Goal: Task Accomplishment & Management: Use online tool/utility

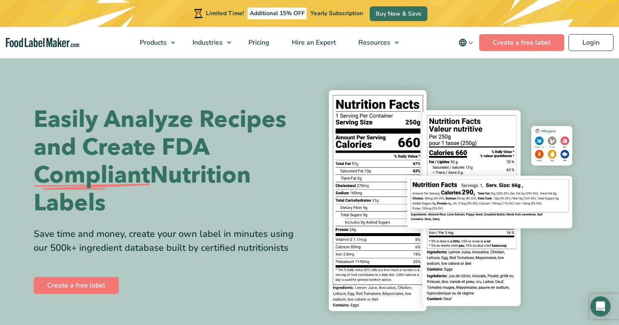
click at [582, 17] on div "Limited Time! Additional 15% OFF Yearly Subscription Buy Now & Save" at bounding box center [309, 13] width 619 height 27
click at [584, 42] on link "Login" at bounding box center [591, 42] width 45 height 17
click at [528, 46] on link "Create a free label" at bounding box center [522, 42] width 85 height 17
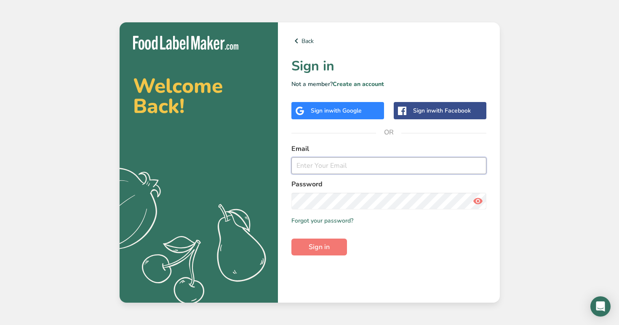
type input "[EMAIL_ADDRESS][DOMAIN_NAME]"
click at [393, 239] on form "Email law.mc1906@yahoo.com Password Remember me Forgot your password? Sign in" at bounding box center [389, 200] width 195 height 112
click at [334, 225] on form "Email law.mc1906@yahoo.com Password Remember me Forgot your password? Sign in" at bounding box center [389, 200] width 195 height 112
click at [335, 219] on link "Forgot your password?" at bounding box center [323, 220] width 62 height 9
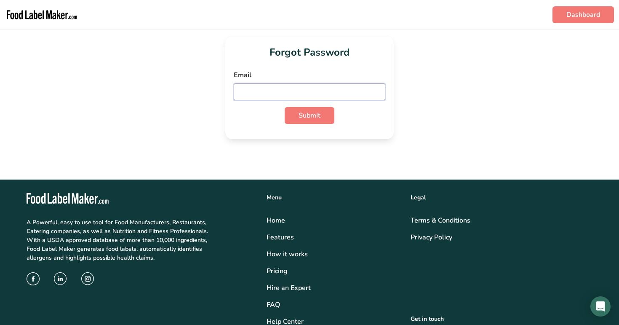
click at [294, 94] on input "email" at bounding box center [310, 91] width 152 height 17
type input "[EMAIL_ADDRESS][DOMAIN_NAME]"
click at [295, 113] on button "Submit" at bounding box center [310, 115] width 50 height 17
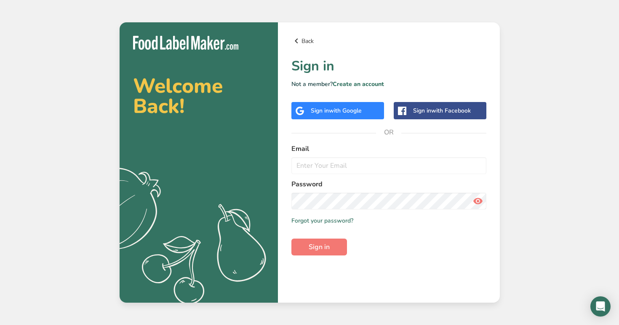
click at [309, 43] on link "Back" at bounding box center [389, 41] width 195 height 10
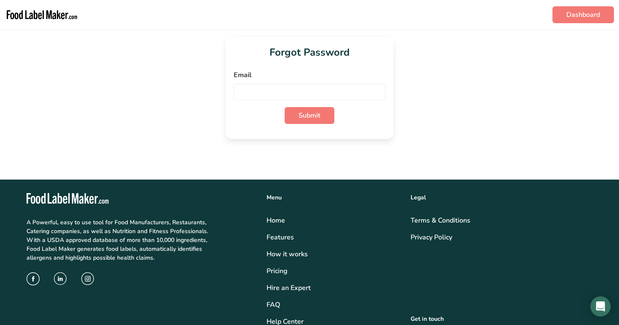
click at [58, 14] on img "main navigation" at bounding box center [42, 14] width 74 height 23
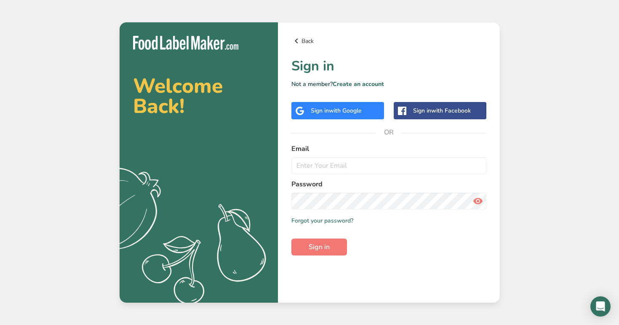
click at [303, 39] on link "Back" at bounding box center [389, 41] width 195 height 10
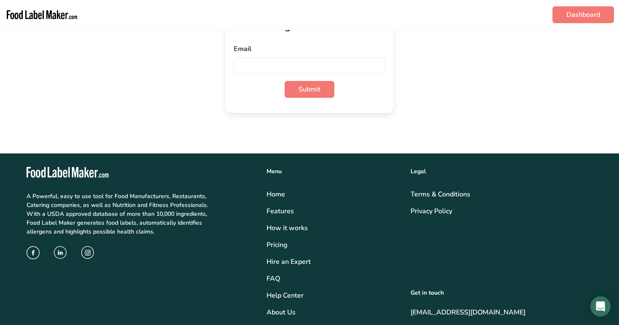
scroll to position [27, 0]
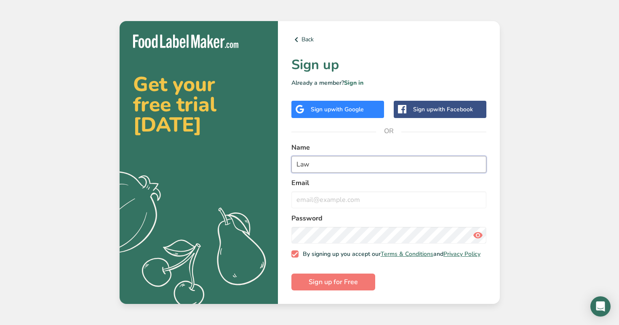
type input "Law"
type input "[EMAIL_ADDRESS][DOMAIN_NAME]"
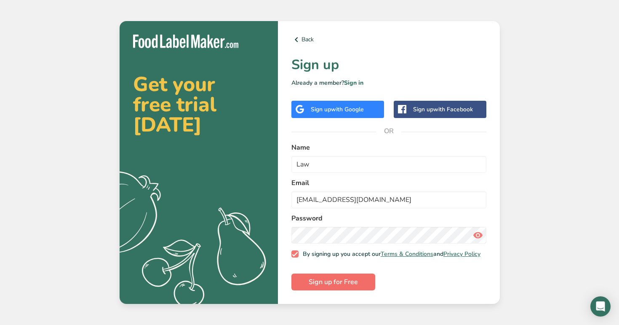
click at [317, 287] on span "Sign up for Free" at bounding box center [333, 282] width 49 height 10
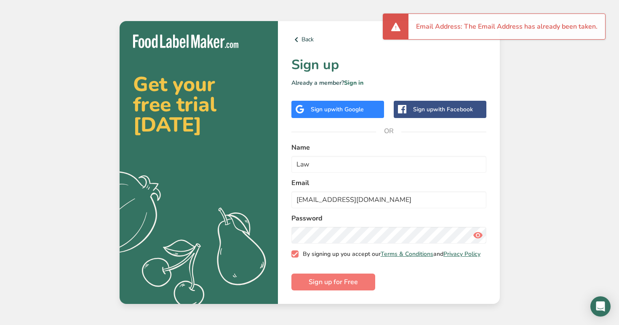
click at [297, 257] on span at bounding box center [296, 254] width 8 height 8
click at [297, 257] on input "By signing up you accept our Terms & Conditions and Privacy Policy" at bounding box center [294, 253] width 5 height 5
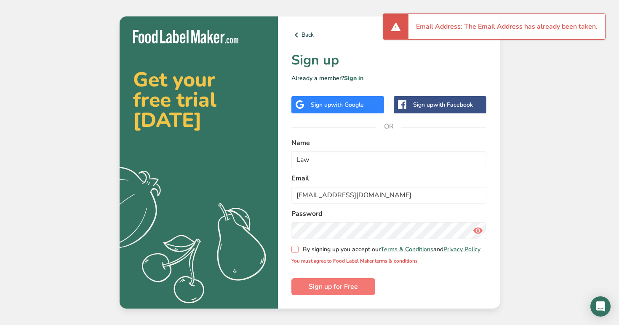
click at [297, 252] on span at bounding box center [296, 250] width 8 height 8
click at [297, 252] on input "By signing up you accept our Terms & Conditions and Privacy Policy" at bounding box center [294, 249] width 5 height 5
checkbox input "true"
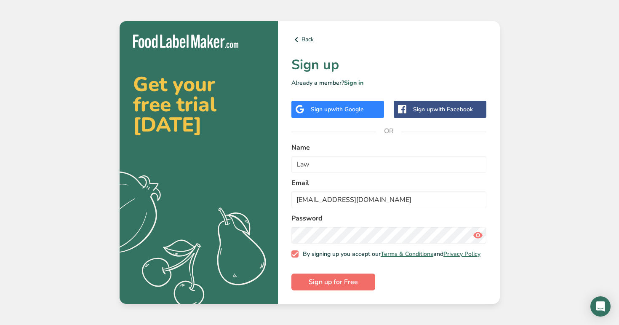
click at [318, 282] on span "Sign up for Free" at bounding box center [333, 282] width 49 height 10
click at [352, 84] on link "Sign in" at bounding box center [353, 83] width 19 height 8
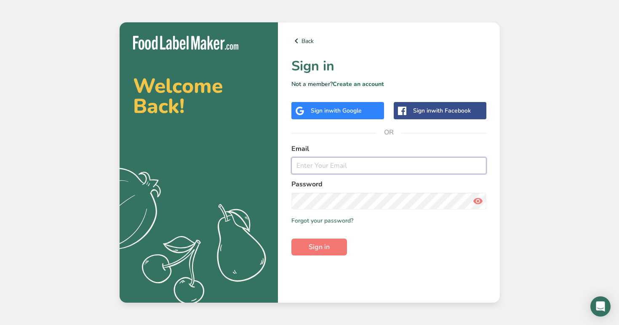
type input "law.mc1906@yahoo.com"
click at [390, 236] on form "Email law.mc1906@yahoo.com Password Remember me Forgot your password? Sign in" at bounding box center [389, 200] width 195 height 112
type input "[EMAIL_ADDRESS][DOMAIN_NAME]"
click at [327, 157] on div "Email" at bounding box center [389, 159] width 195 height 30
type input "law.mc1906@yahoo.com"
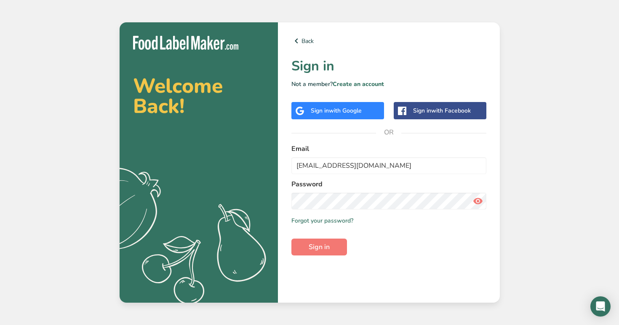
click at [322, 212] on form "Email law.mc1906@yahoo.com Password Remember me Forgot your password? Sign in" at bounding box center [389, 200] width 195 height 112
click at [322, 211] on form "Email law.mc1906@yahoo.com Password Remember me Forgot your password? Sign in" at bounding box center [389, 200] width 195 height 112
click at [480, 198] on icon at bounding box center [478, 200] width 10 height 15
click at [335, 250] on button "Sign in" at bounding box center [320, 247] width 56 height 17
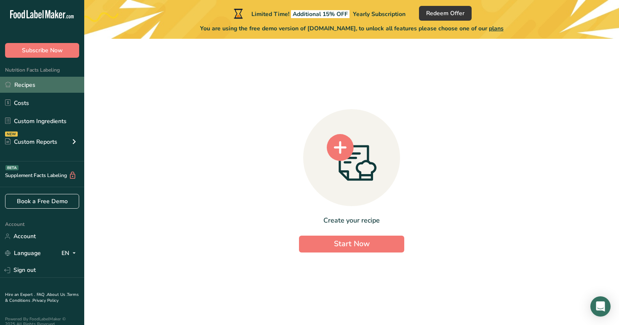
click at [38, 86] on link "Recipes" at bounding box center [42, 85] width 84 height 16
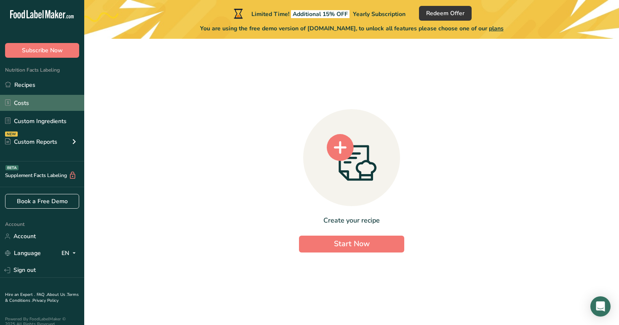
click at [25, 104] on link "Costs" at bounding box center [42, 103] width 84 height 16
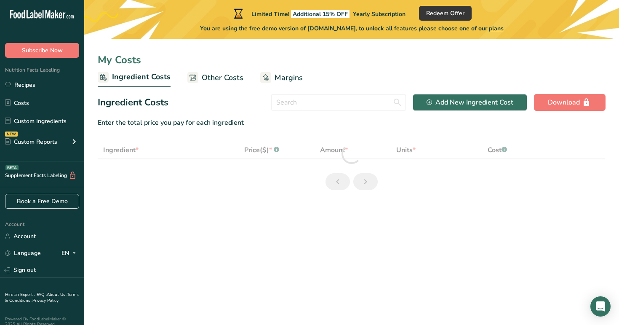
select select "1"
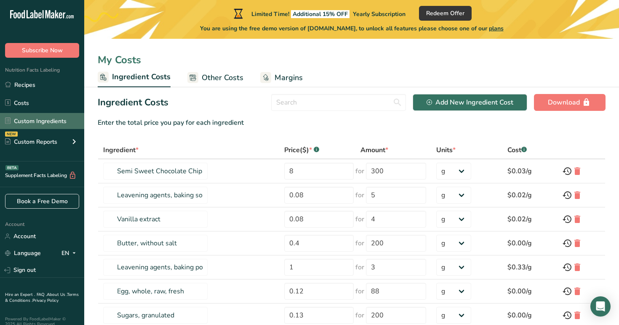
click at [32, 121] on link "Custom Ingredients" at bounding box center [42, 121] width 84 height 16
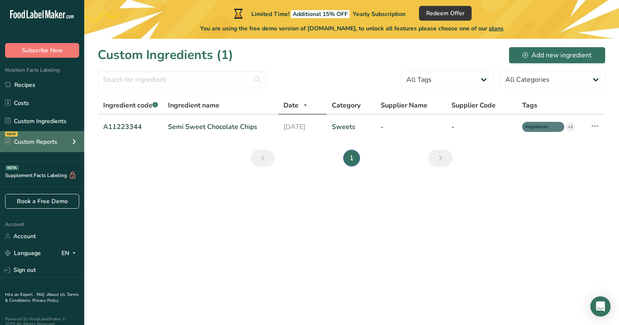
click at [43, 138] on div "Custom Reports" at bounding box center [31, 141] width 52 height 9
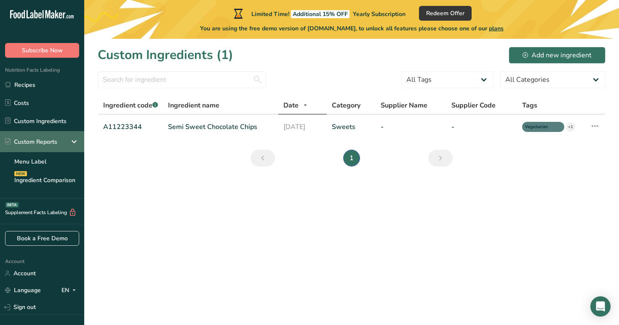
click at [43, 138] on div "Custom Reports" at bounding box center [31, 141] width 52 height 9
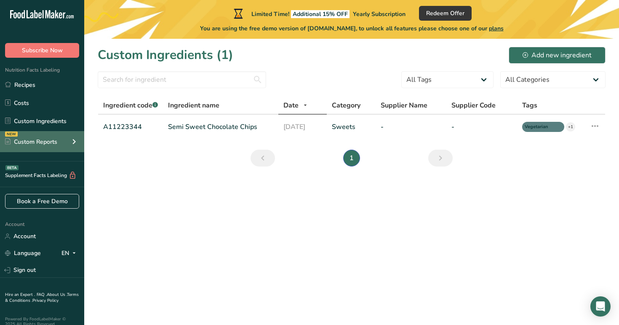
scroll to position [8, 0]
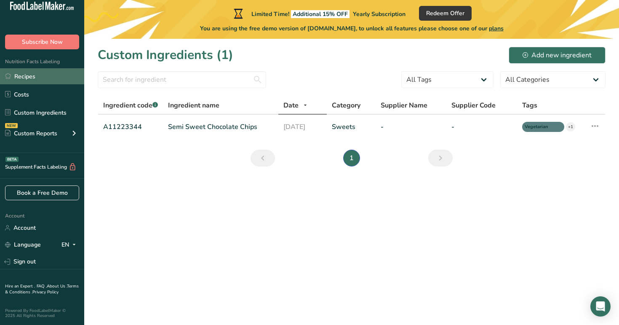
click at [28, 75] on link "Recipes" at bounding box center [42, 76] width 84 height 16
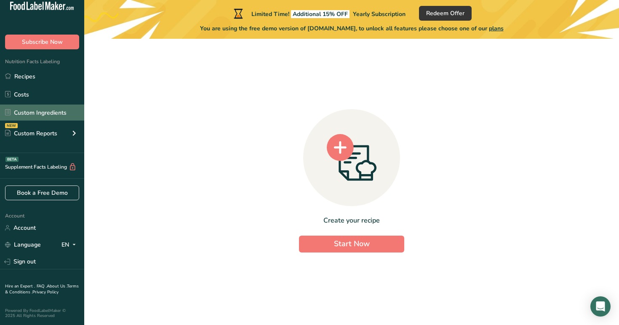
click at [43, 113] on link "Custom Ingredients" at bounding box center [42, 113] width 84 height 16
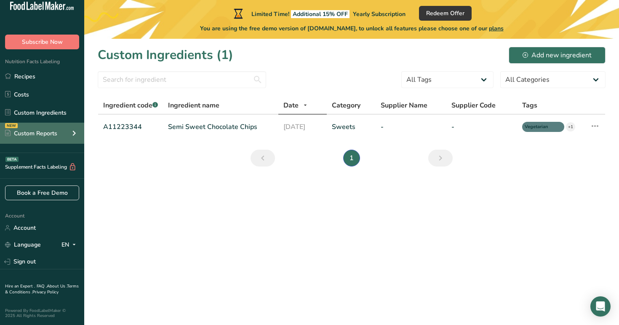
click at [68, 131] on div "NEW Custom Reports" at bounding box center [42, 133] width 84 height 21
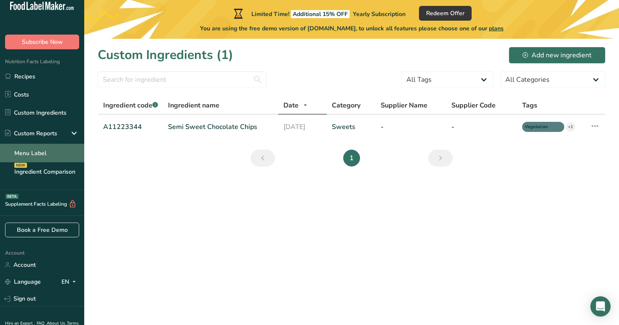
click at [46, 153] on link "Menu Label" at bounding box center [42, 153] width 84 height 19
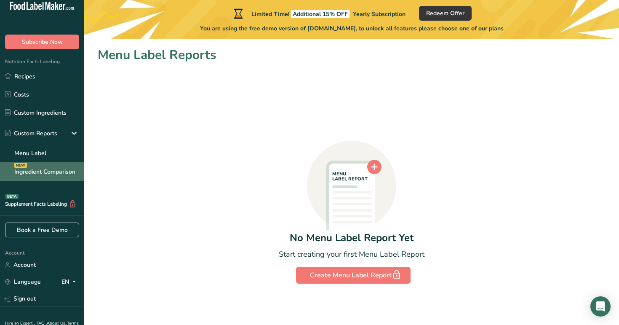
click at [45, 168] on link "Ingredient Comparison NEW" at bounding box center [42, 171] width 84 height 19
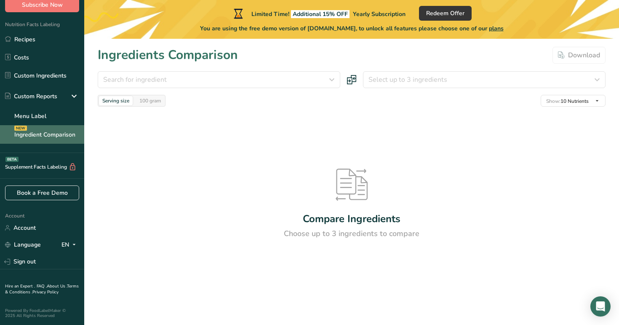
scroll to position [46, 0]
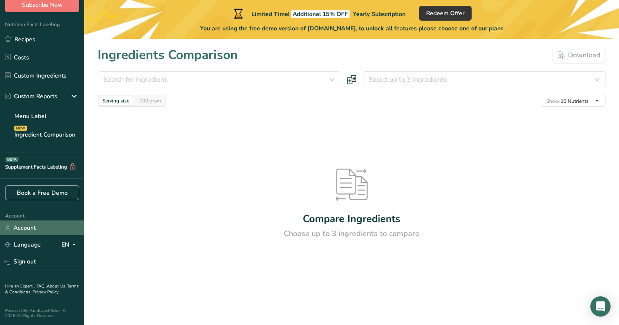
click at [21, 228] on link "Account" at bounding box center [42, 227] width 84 height 15
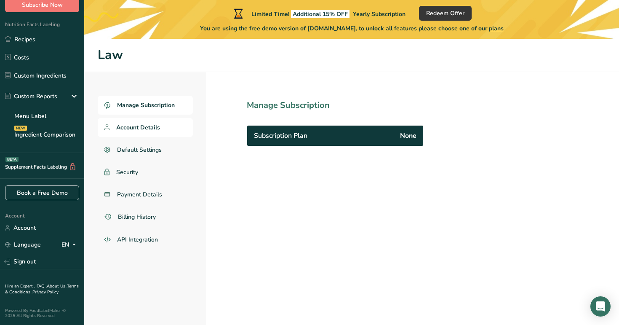
click at [128, 131] on link "Account Details" at bounding box center [145, 127] width 95 height 19
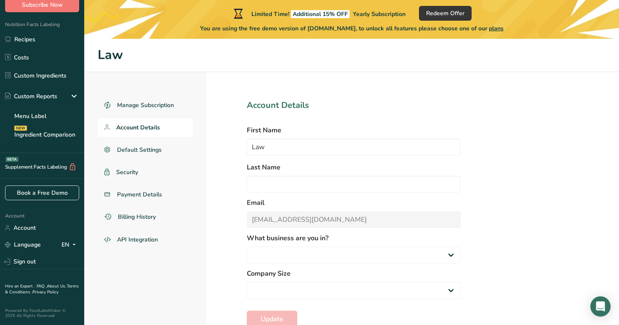
select select "4"
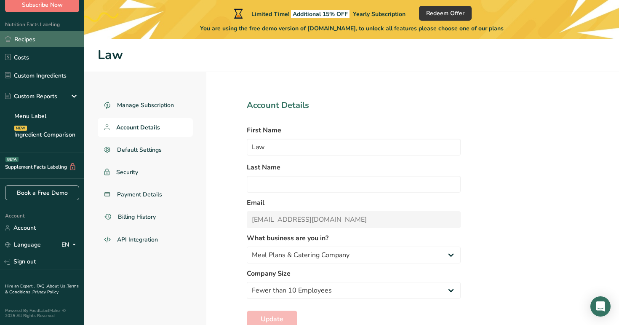
click at [30, 39] on link "Recipes" at bounding box center [42, 39] width 84 height 16
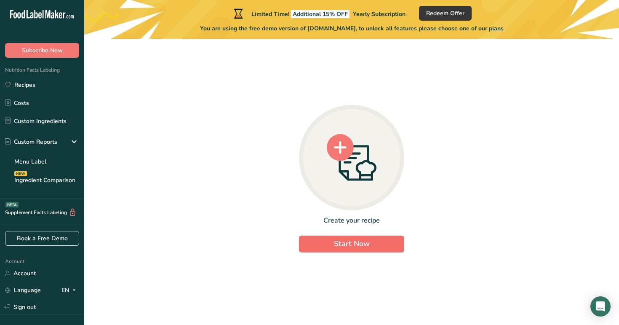
click at [365, 244] on span "Start Now" at bounding box center [352, 244] width 36 height 10
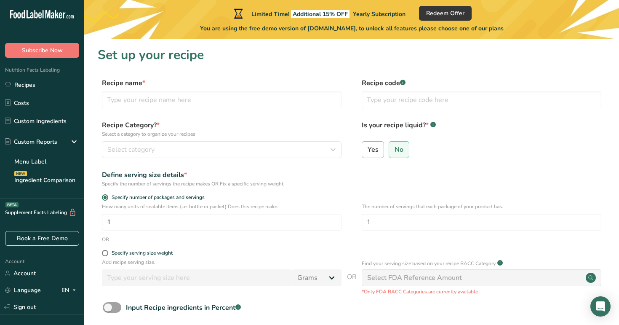
click at [375, 153] on span "Yes" at bounding box center [373, 149] width 11 height 8
click at [368, 152] on input "Yes" at bounding box center [364, 149] width 5 height 5
radio input "true"
radio input "false"
select select "22"
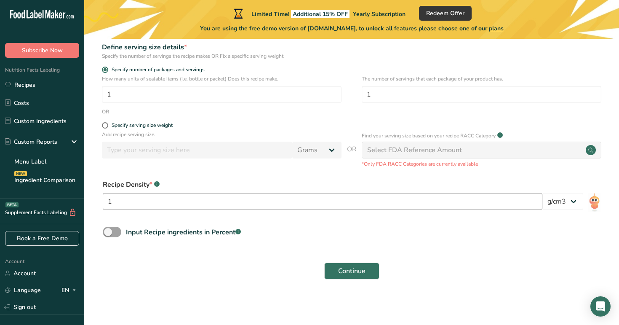
scroll to position [127, 0]
click at [117, 93] on input "1" at bounding box center [222, 94] width 240 height 17
type input "8"
click at [330, 125] on label "Specify serving size weight" at bounding box center [222, 126] width 240 height 6
click at [107, 125] on input "Specify serving size weight" at bounding box center [104, 125] width 5 height 5
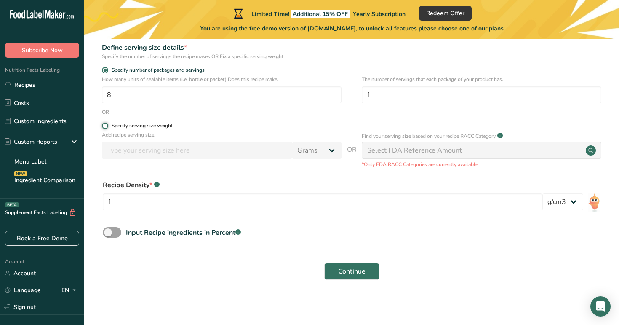
radio input "true"
radio input "false"
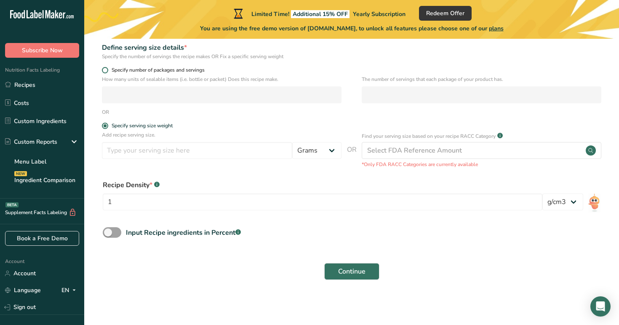
click at [107, 70] on span at bounding box center [105, 70] width 6 height 6
click at [107, 70] on input "Specify number of packages and servings" at bounding box center [104, 69] width 5 height 5
radio input "true"
radio input "false"
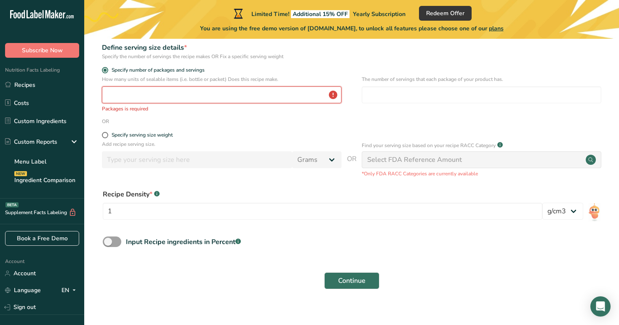
click at [120, 94] on input "number" at bounding box center [222, 94] width 240 height 17
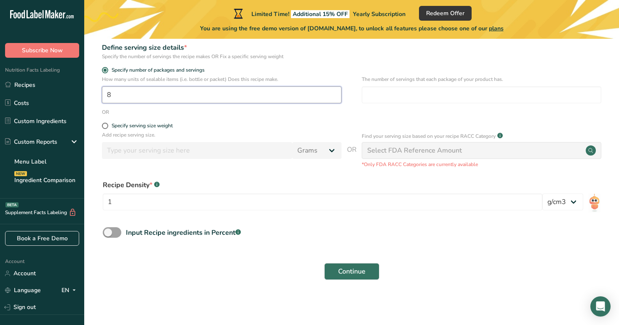
type input "8"
click at [344, 114] on div "OR" at bounding box center [352, 112] width 508 height 8
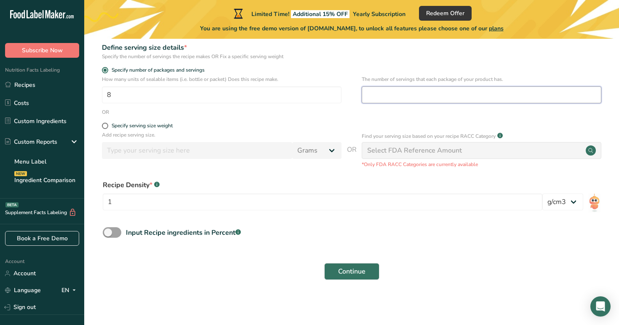
click at [380, 92] on input "number" at bounding box center [482, 94] width 240 height 17
type input "1"
drag, startPoint x: 283, startPoint y: 182, endPoint x: 244, endPoint y: 180, distance: 39.3
click at [282, 182] on div "Recipe Density * .a-a{fill:#347362;}.b-a{fill:#fff;}" at bounding box center [323, 185] width 440 height 10
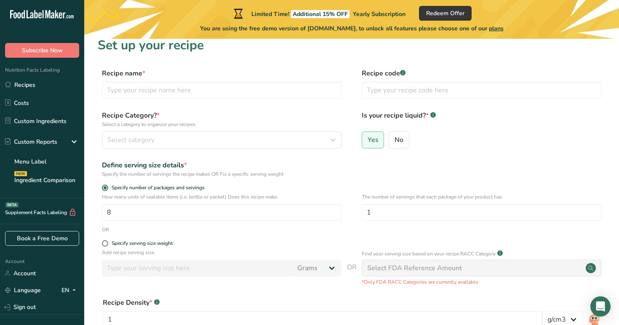
scroll to position [0, 0]
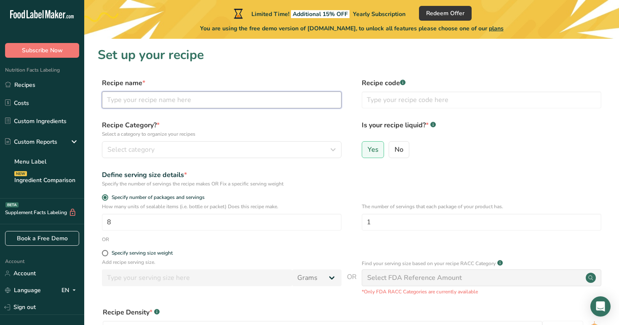
click at [136, 95] on input "text" at bounding box center [222, 99] width 240 height 17
type input "Law's Kitchen Fresh Squeezed Pineapple Lemonade"
click at [223, 169] on form "Recipe name * Law's Kitchen Fresh Squeezed Pineapple Lemonade Recipe code .a-a{…" at bounding box center [352, 245] width 508 height 334
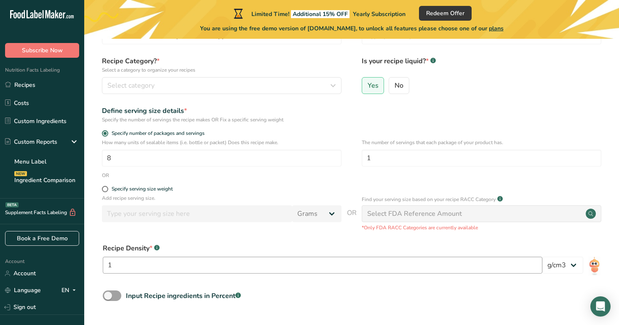
scroll to position [127, 0]
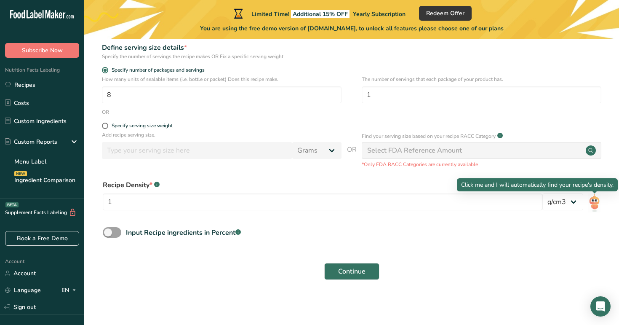
click at [598, 204] on img at bounding box center [595, 202] width 12 height 19
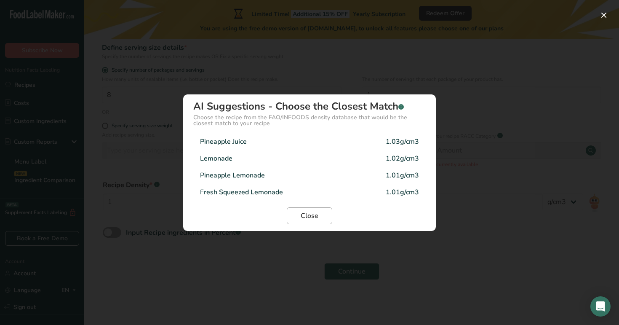
click at [306, 213] on span "Close" at bounding box center [310, 216] width 18 height 10
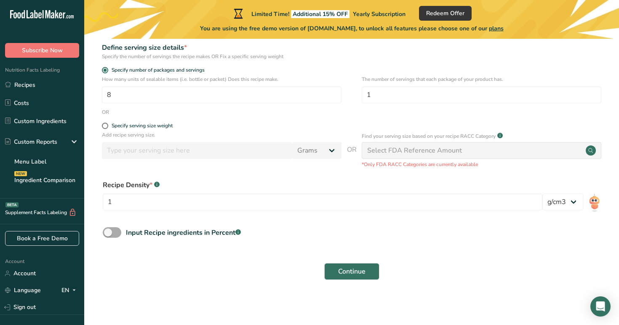
click at [110, 235] on span at bounding box center [112, 232] width 19 height 11
click at [108, 235] on input "Input Recipe ingredients in Percent .a-a{fill:#347362;}.b-a{fill:#fff;}" at bounding box center [105, 232] width 5 height 5
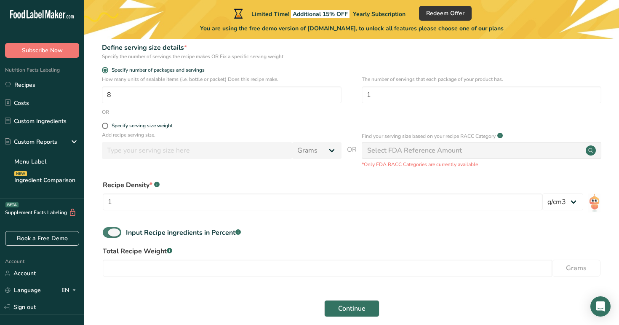
click at [113, 231] on span at bounding box center [112, 232] width 19 height 11
click at [108, 231] on input "Input Recipe ingredients in Percent .a-a{fill:#347362;}.b-a{fill:#fff;}" at bounding box center [105, 232] width 5 height 5
checkbox input "false"
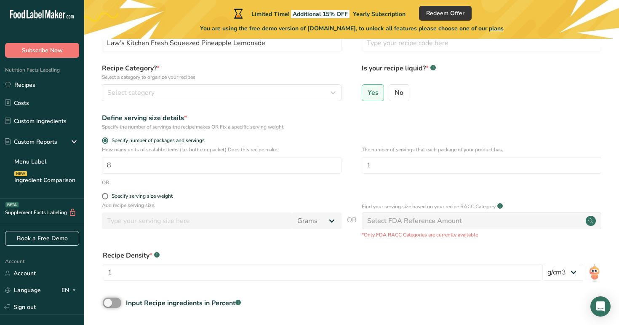
scroll to position [0, 0]
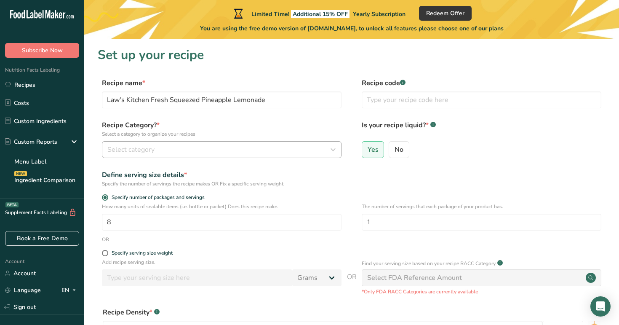
click at [170, 153] on div "Select category" at bounding box center [219, 150] width 224 height 10
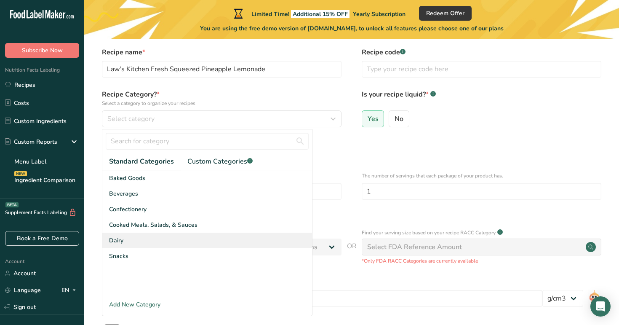
scroll to position [55, 0]
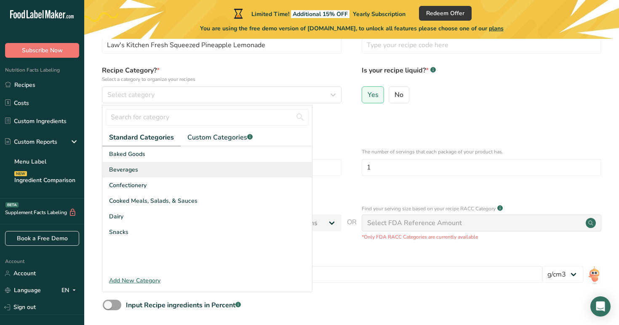
click at [134, 166] on span "Beverages" at bounding box center [123, 169] width 29 height 9
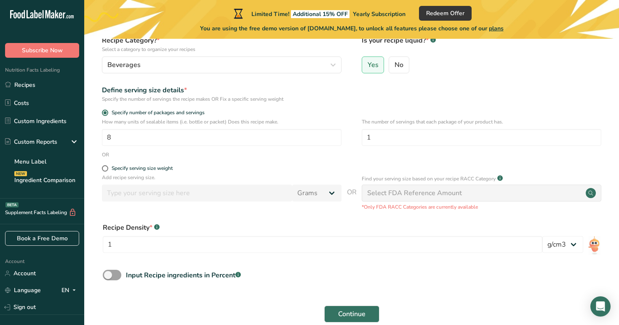
scroll to position [127, 0]
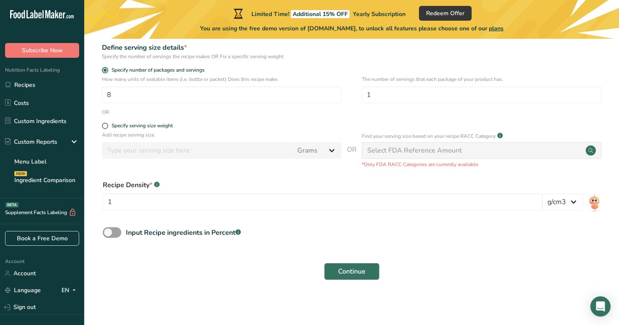
click at [366, 272] on button "Continue" at bounding box center [351, 271] width 55 height 17
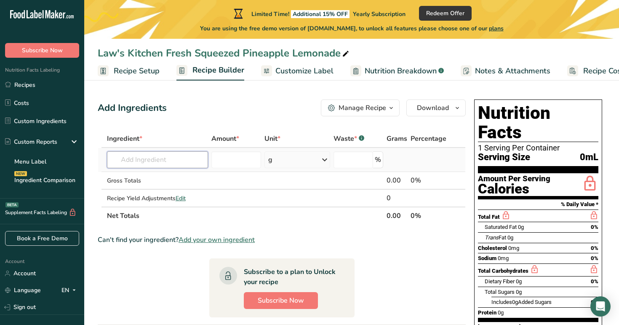
click at [155, 161] on input "text" at bounding box center [158, 159] width 102 height 17
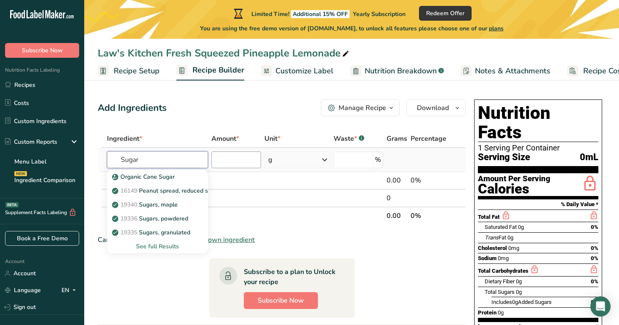
type input "Sugar"
click at [229, 153] on input "number" at bounding box center [237, 159] width 50 height 17
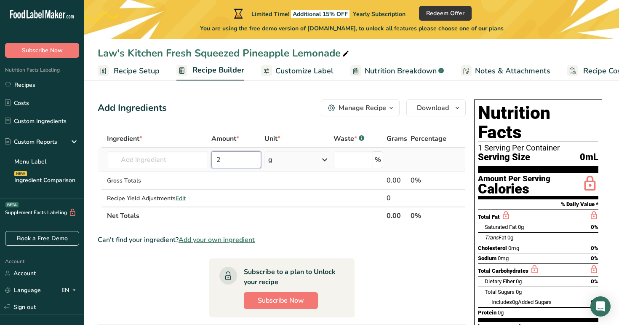
type input "2"
click at [285, 156] on div "g" at bounding box center [298, 159] width 66 height 17
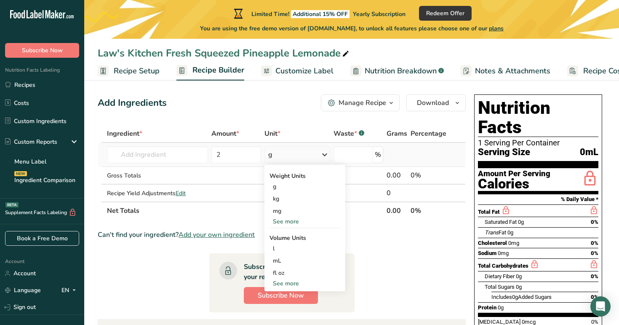
scroll to position [7, 0]
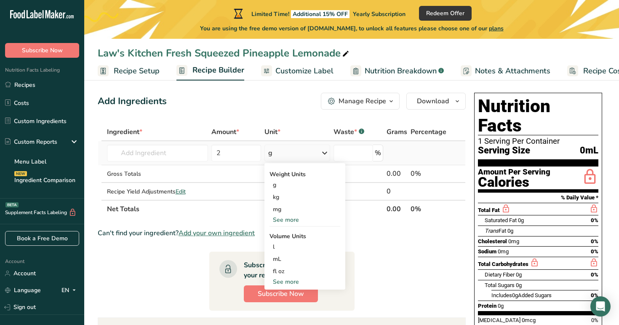
click at [286, 281] on div "See more" at bounding box center [305, 281] width 71 height 9
click at [279, 310] on div "cup" at bounding box center [305, 307] width 64 height 9
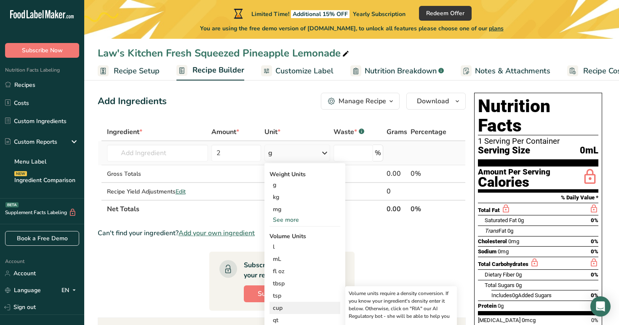
click at [281, 307] on div "cup" at bounding box center [305, 307] width 64 height 9
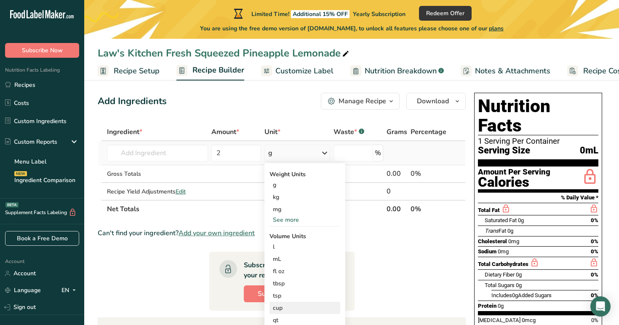
click at [281, 307] on div "cup" at bounding box center [305, 307] width 64 height 9
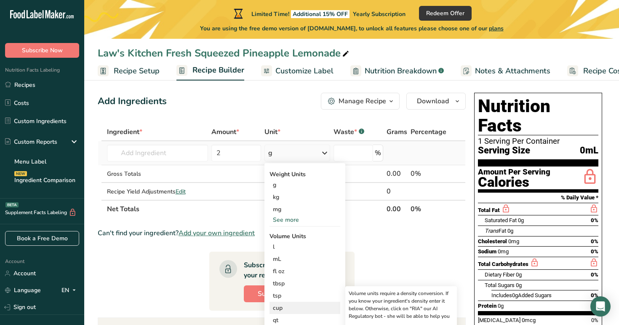
click at [281, 309] on div "cup" at bounding box center [305, 307] width 64 height 9
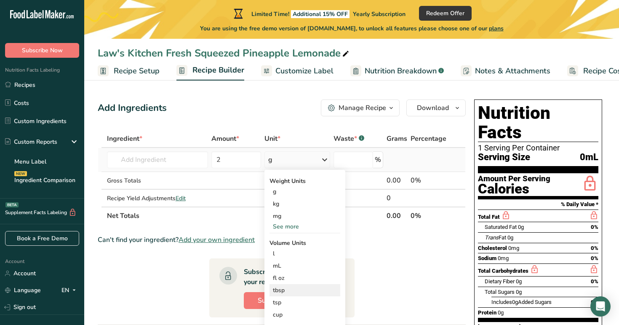
scroll to position [151, 0]
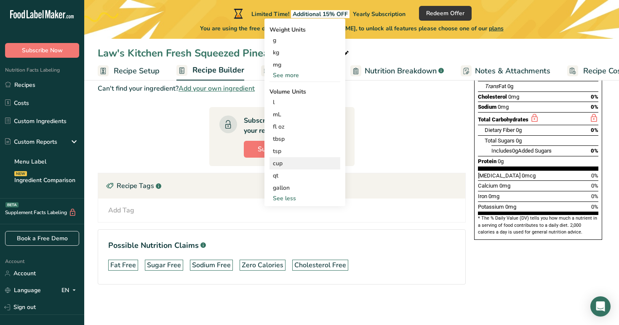
click at [279, 163] on div "cup" at bounding box center [305, 163] width 64 height 9
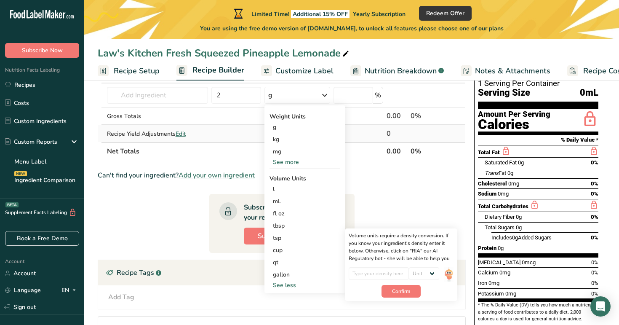
scroll to position [0, 0]
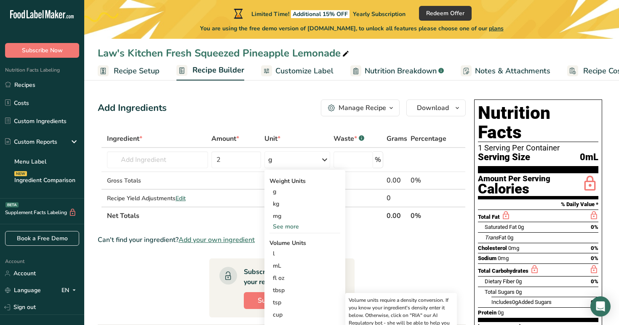
click at [369, 235] on div "Can't find your ingredient? Add your own ingredient" at bounding box center [282, 240] width 368 height 10
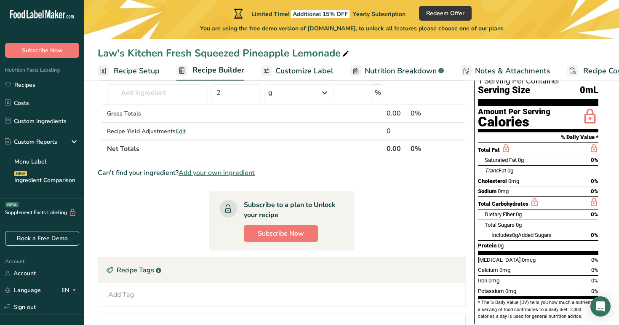
scroll to position [3, 0]
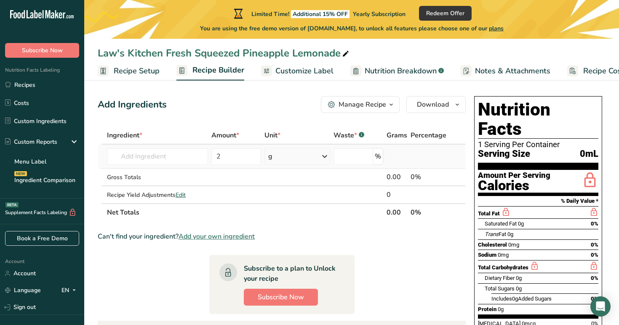
click at [273, 160] on div "g" at bounding box center [298, 156] width 66 height 17
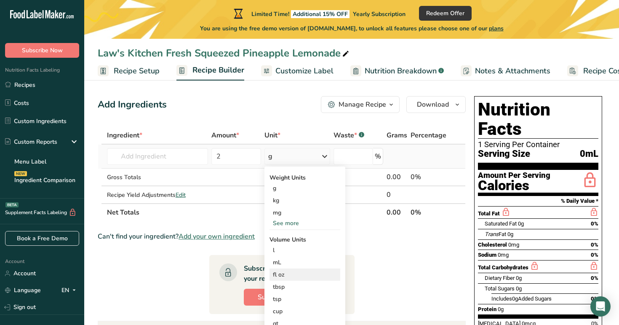
scroll to position [60, 0]
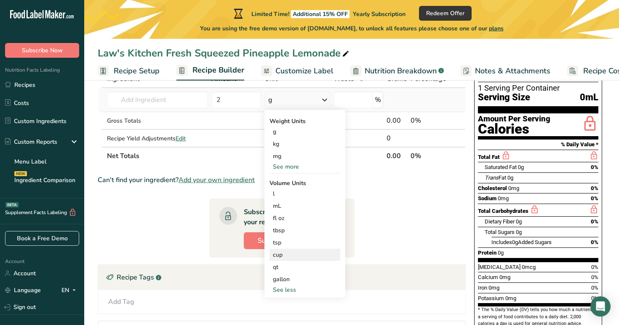
click at [280, 256] on div "cup" at bounding box center [305, 254] width 64 height 9
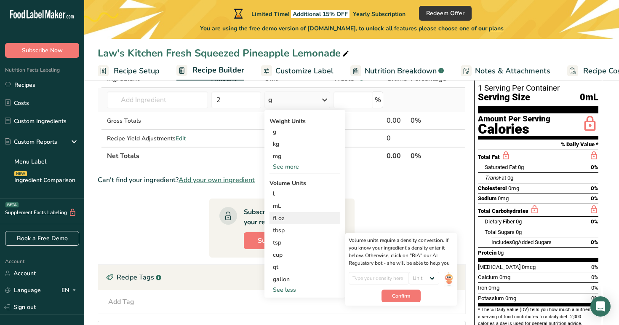
click at [281, 220] on div "fl oz" at bounding box center [305, 218] width 64 height 9
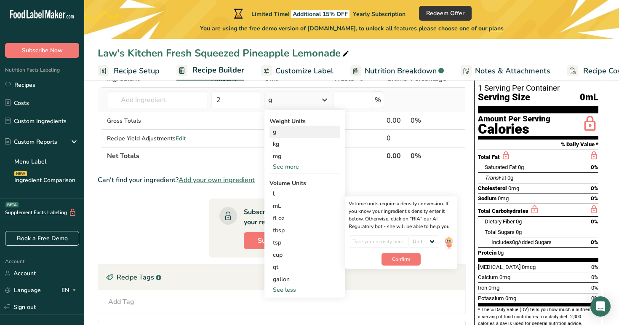
click at [276, 134] on div "g" at bounding box center [305, 132] width 71 height 12
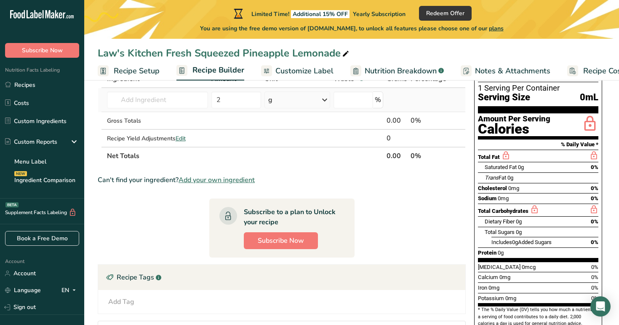
click at [322, 101] on icon at bounding box center [325, 99] width 10 height 15
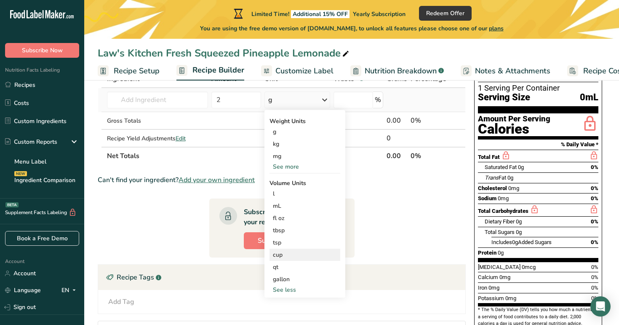
click at [281, 254] on div "cup" at bounding box center [305, 254] width 64 height 9
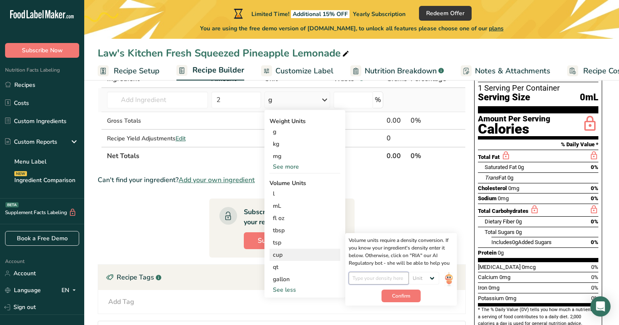
click at [367, 279] on input "number" at bounding box center [379, 278] width 60 height 13
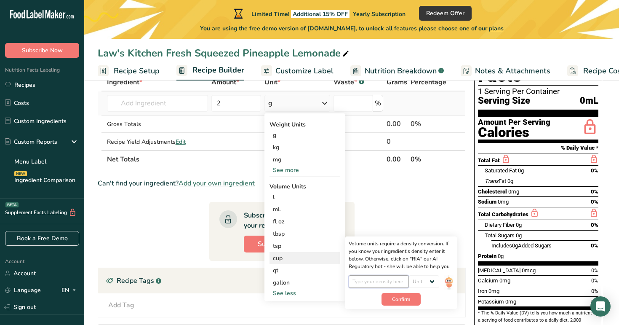
scroll to position [63, 0]
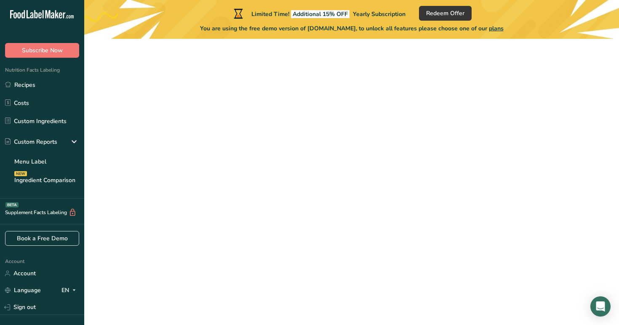
scroll to position [75, 0]
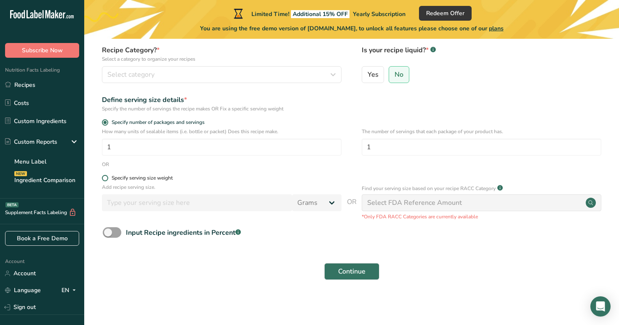
click at [107, 177] on span at bounding box center [105, 178] width 6 height 6
click at [107, 177] on input "Specify serving size weight" at bounding box center [104, 177] width 5 height 5
radio input "true"
radio input "false"
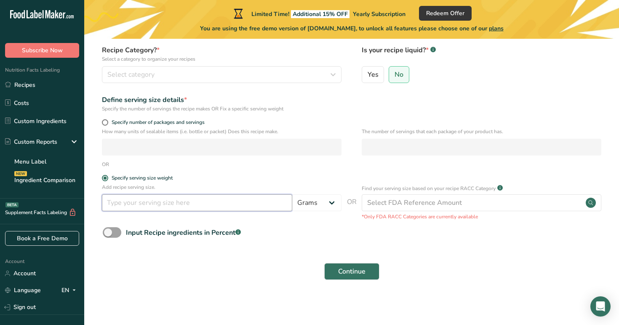
click at [124, 203] on input "number" at bounding box center [197, 202] width 190 height 17
type input "454"
click at [303, 222] on form "Recipe name * Recipe code .a-a{fill:#347362;}.b-a{fill:#fff;} Recipe Category? …" at bounding box center [352, 144] width 508 height 282
click at [334, 70] on icon "button" at bounding box center [333, 74] width 10 height 15
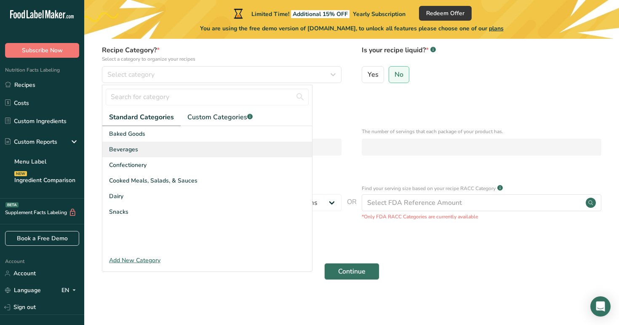
click at [140, 147] on div "Beverages" at bounding box center [207, 150] width 210 height 16
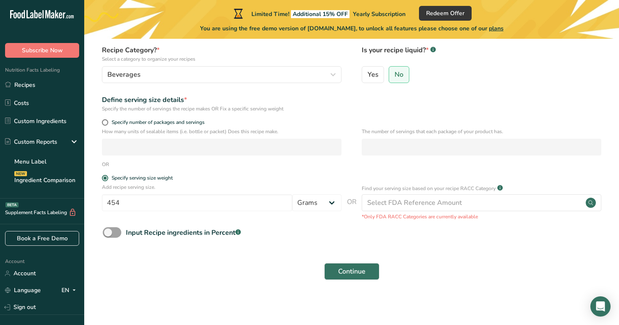
scroll to position [0, 0]
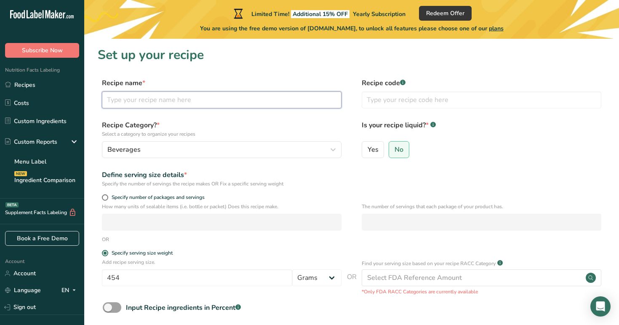
click at [176, 104] on input "text" at bounding box center [222, 99] width 240 height 17
click at [139, 100] on input "Law's Kitrchen Fresh Squeezed Pineapple Lemonade" at bounding box center [222, 99] width 240 height 17
type input "Law's Kitchen Fresh Squeezed Pineapple Lemonade"
click at [212, 119] on form "Recipe name * Law's Kitchen Fresh Squeezed Pineapple Lemonade Recipe code .a-a{…" at bounding box center [352, 219] width 508 height 282
click at [381, 151] on label "Yes" at bounding box center [373, 149] width 23 height 17
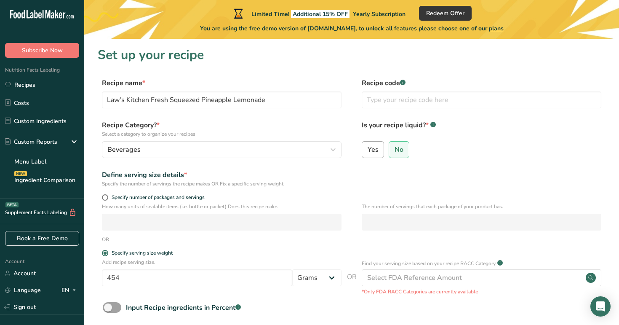
click at [368, 151] on input "Yes" at bounding box center [364, 149] width 5 height 5
radio input "true"
radio input "false"
select select "22"
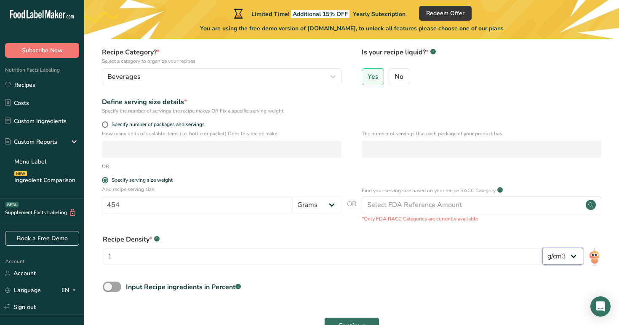
scroll to position [87, 0]
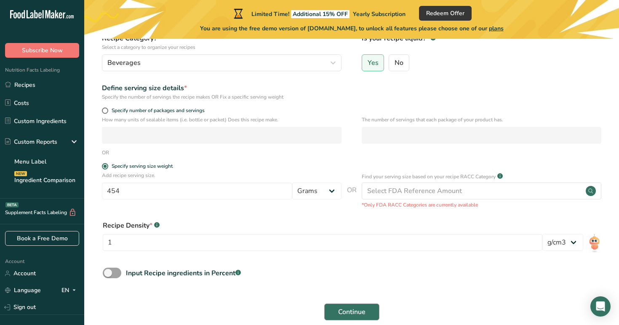
click at [346, 307] on span "Continue" at bounding box center [351, 312] width 27 height 10
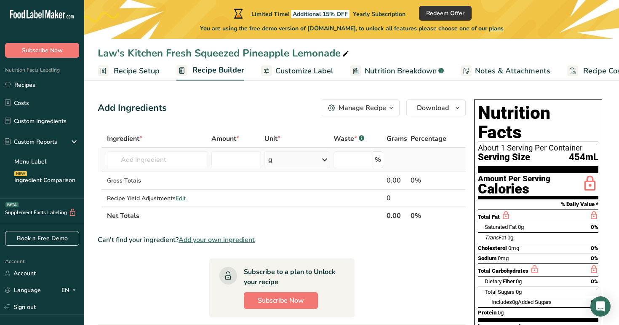
click at [278, 164] on div "g" at bounding box center [298, 159] width 66 height 17
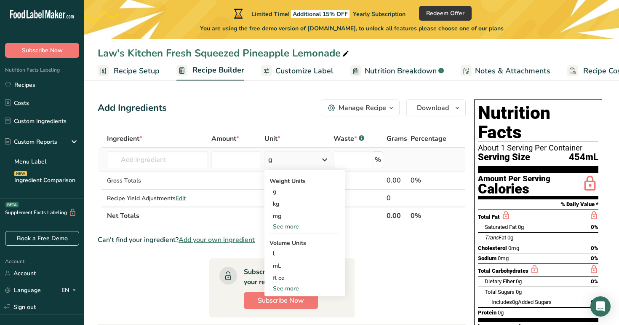
click at [289, 288] on div "See more" at bounding box center [305, 288] width 71 height 9
click at [278, 315] on div "cup" at bounding box center [305, 314] width 64 height 9
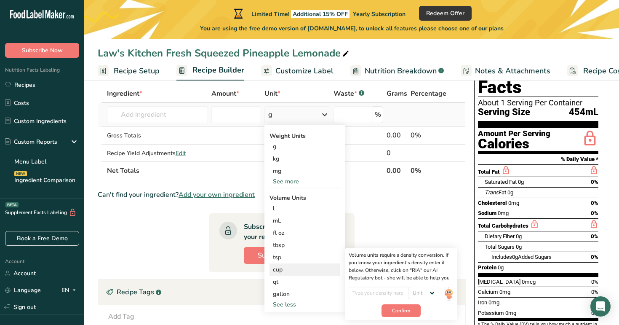
scroll to position [64, 0]
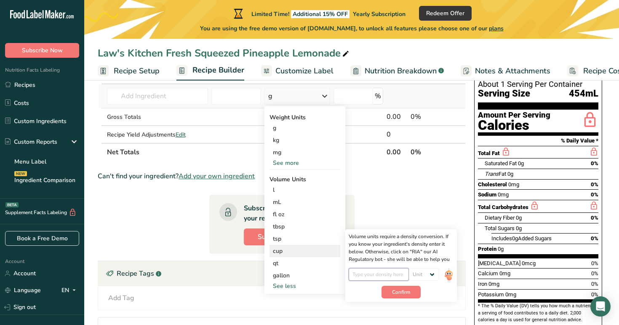
click at [367, 276] on input "number" at bounding box center [379, 274] width 60 height 13
type input "454"
select select "22"
click at [407, 293] on span "Confirm" at bounding box center [401, 292] width 18 height 8
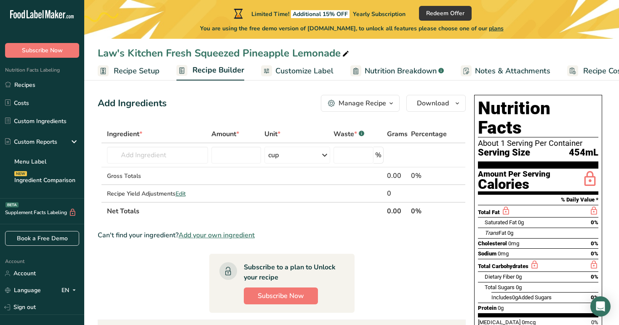
scroll to position [0, 0]
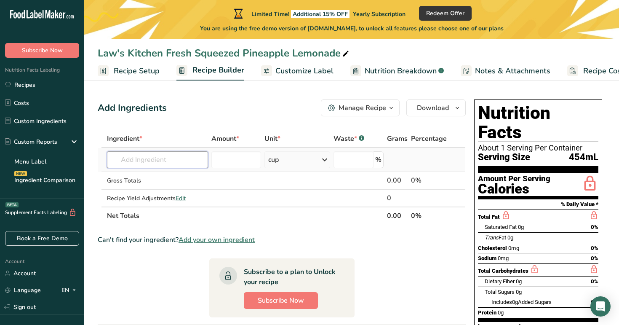
click at [144, 167] on input "text" at bounding box center [157, 159] width 101 height 17
type input "2"
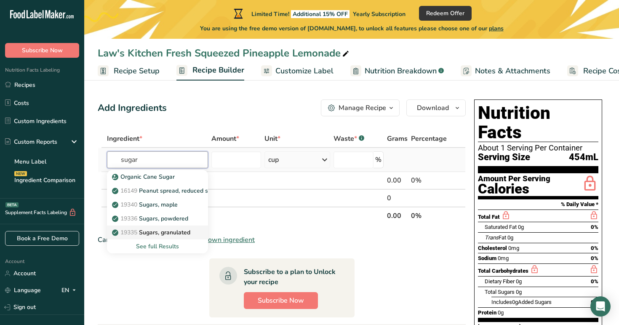
type input "sugar"
click at [175, 231] on p "19335 Sugars, granulated" at bounding box center [152, 232] width 77 height 9
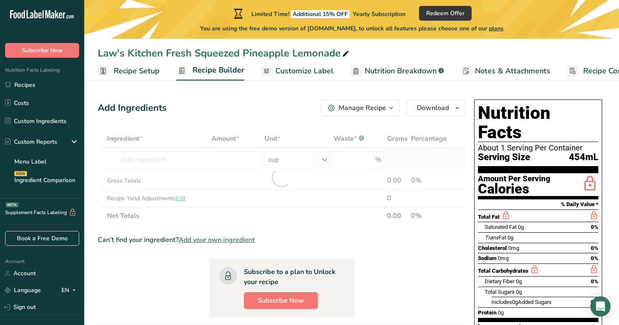
type input "Sugars, granulated"
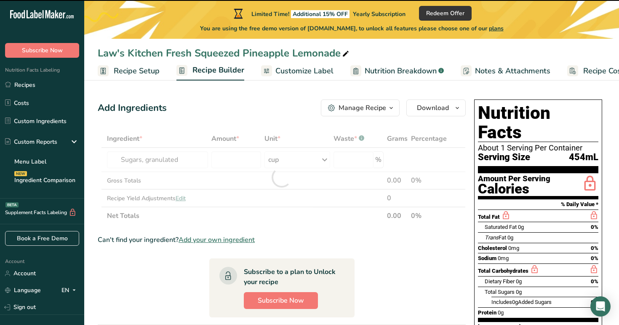
type input "0"
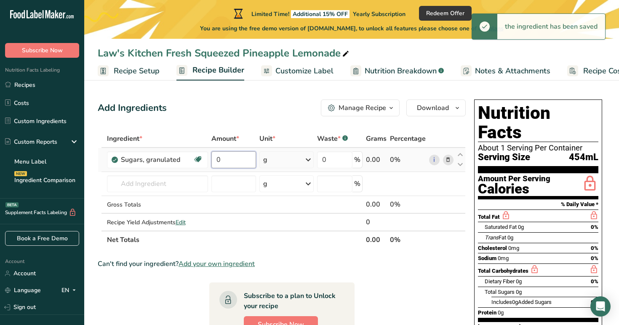
click at [220, 163] on input "0" at bounding box center [234, 159] width 45 height 17
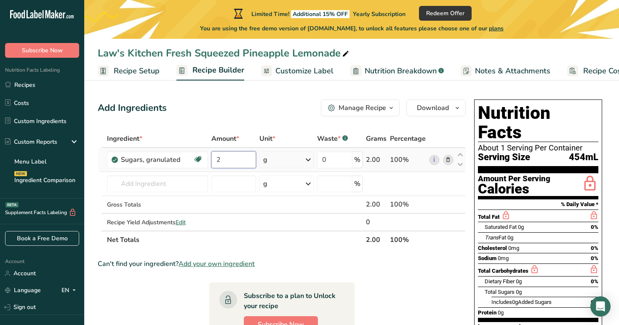
type input "2"
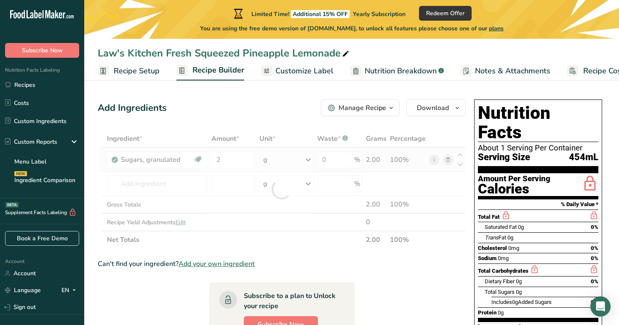
click at [279, 163] on div "Ingredient * Amount * Unit * Waste * .a-a{fill:#347362;}.b-a{fill:#fff;} Grams …" at bounding box center [282, 189] width 368 height 119
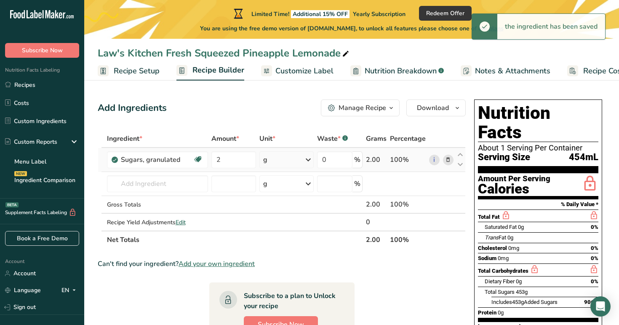
click at [266, 160] on div "g" at bounding box center [265, 160] width 4 height 10
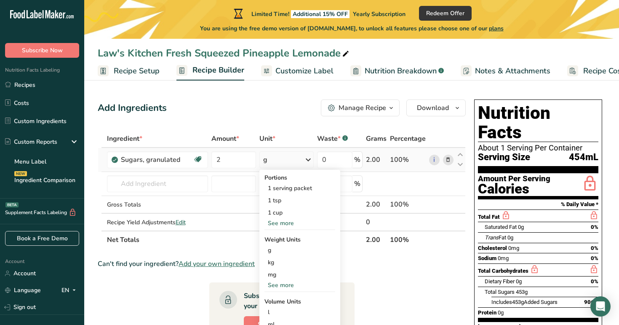
click at [281, 223] on div "See more" at bounding box center [300, 223] width 71 height 9
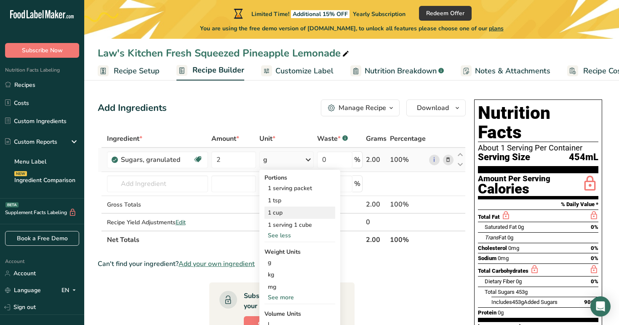
click at [279, 213] on div "1 cup" at bounding box center [300, 212] width 71 height 12
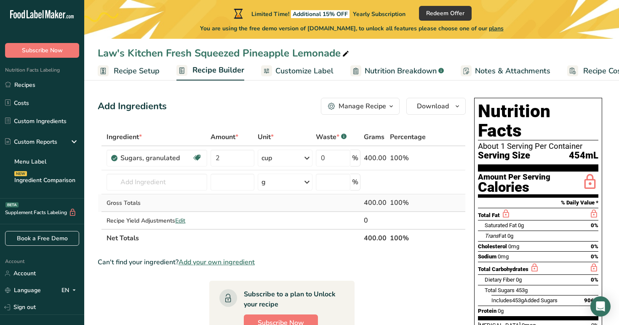
scroll to position [7, 0]
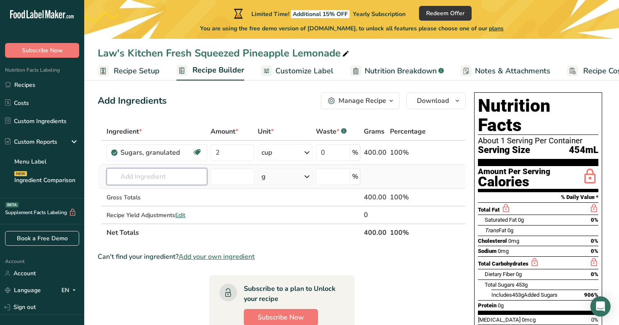
click at [145, 183] on input "text" at bounding box center [157, 176] width 101 height 17
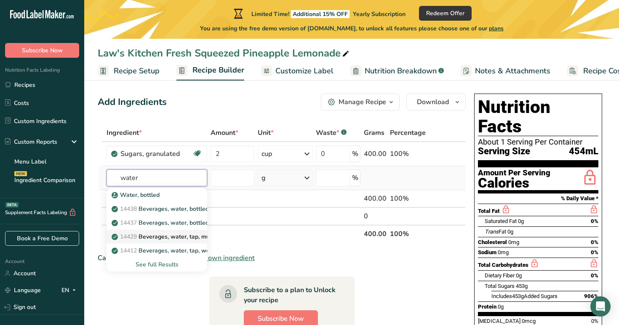
scroll to position [8, 0]
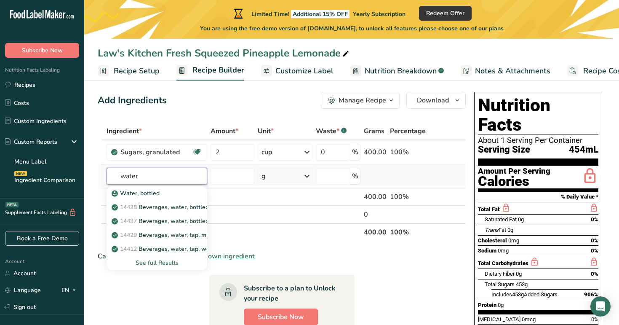
type input "water"
click at [163, 264] on div "See full Results" at bounding box center [156, 262] width 87 height 9
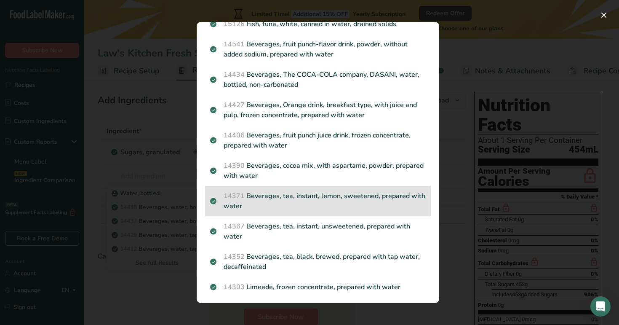
scroll to position [1075, 0]
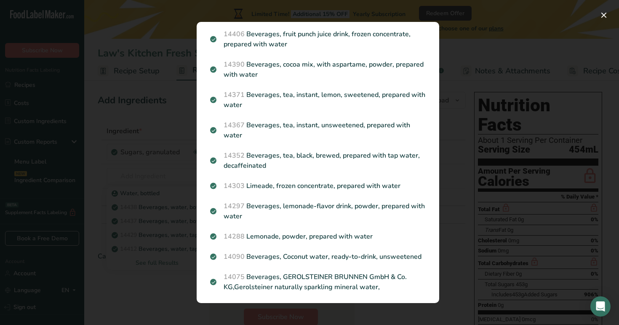
click at [179, 291] on div "Search results modal" at bounding box center [309, 162] width 619 height 325
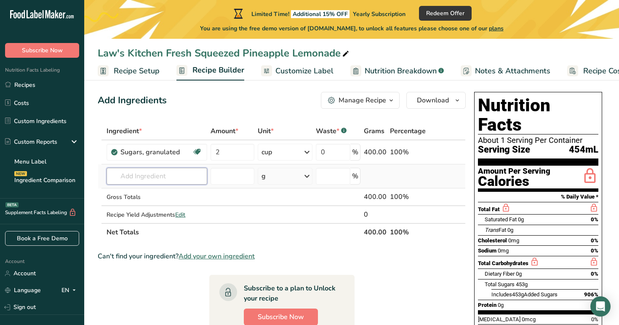
click at [147, 177] on input "text" at bounding box center [157, 176] width 101 height 17
type input "F"
type input "Purif"
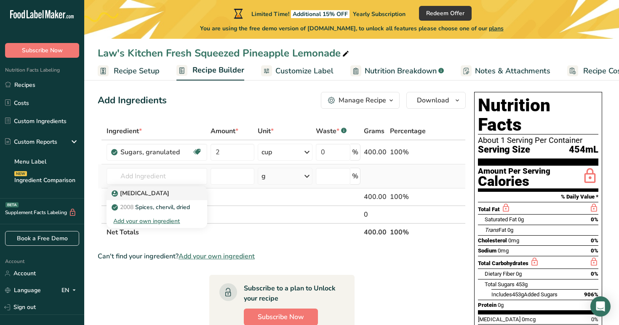
click at [149, 194] on p "Purified Water" at bounding box center [141, 193] width 56 height 9
type input "Purified Water"
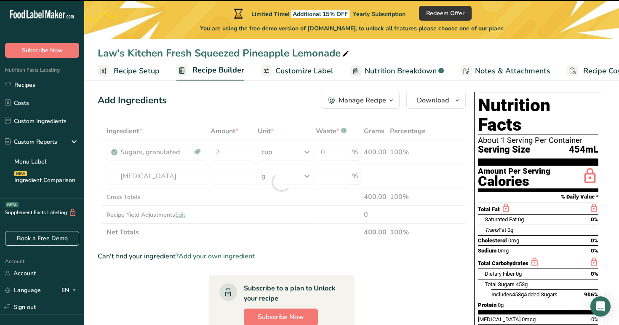
type input "0"
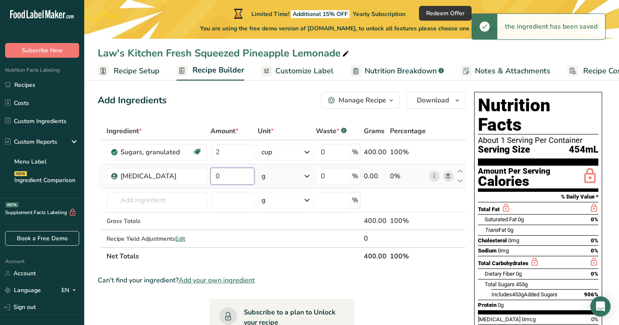
click at [223, 176] on input "0" at bounding box center [233, 176] width 44 height 17
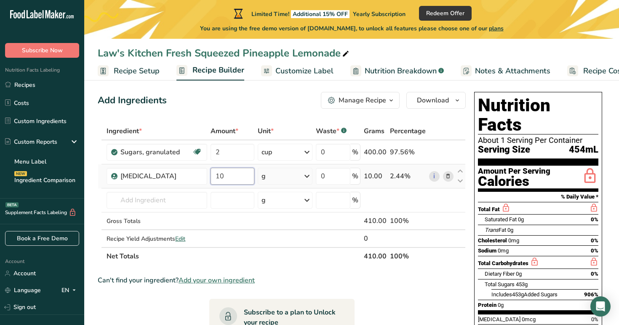
type input "10"
click at [264, 178] on div "Ingredient * Amount * Unit * Waste * .a-a{fill:#347362;}.b-a{fill:#fff;} Grams …" at bounding box center [282, 193] width 368 height 143
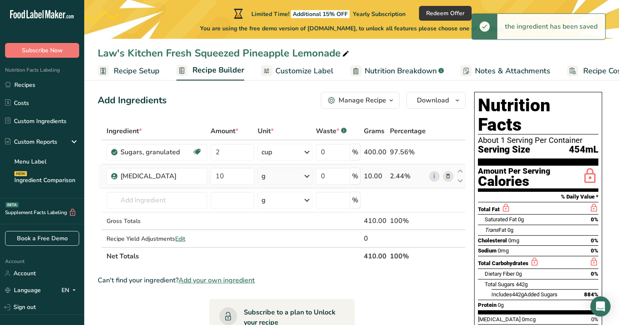
click at [264, 178] on div "g" at bounding box center [264, 176] width 4 height 10
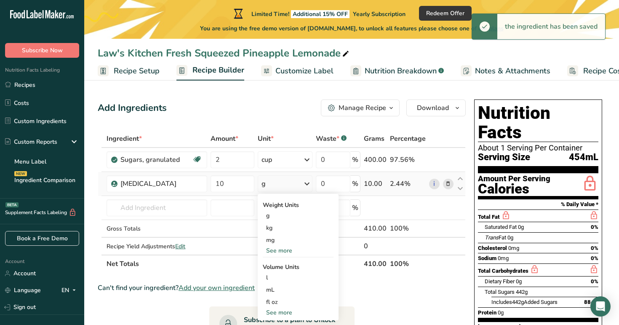
scroll to position [10, 0]
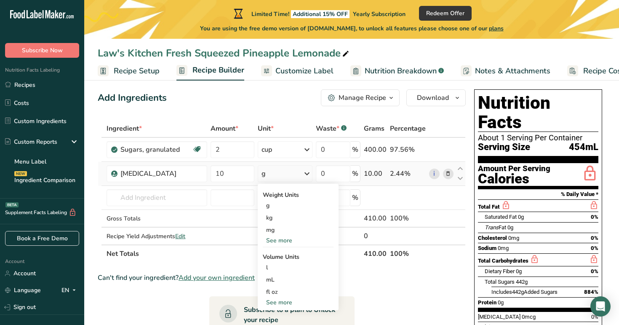
click at [277, 239] on div "See more" at bounding box center [298, 240] width 71 height 9
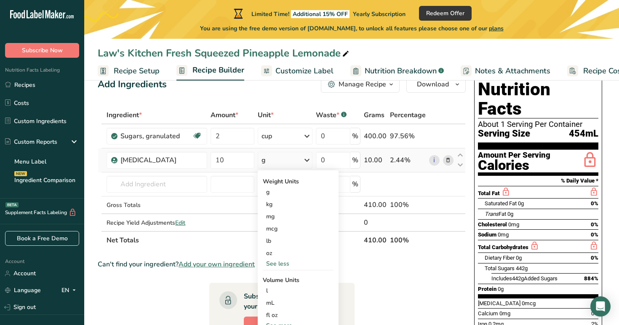
scroll to position [125, 0]
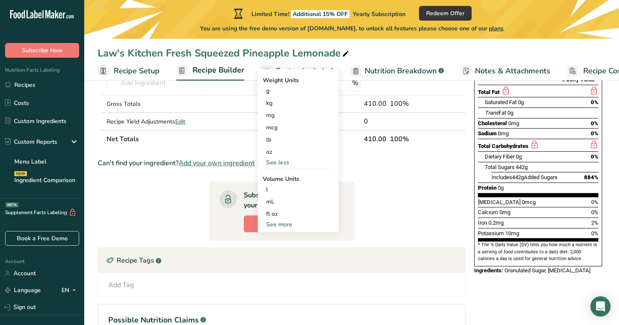
click at [281, 227] on div "See more" at bounding box center [298, 224] width 71 height 9
select select "22"
click at [273, 248] on div "cup" at bounding box center [298, 250] width 64 height 9
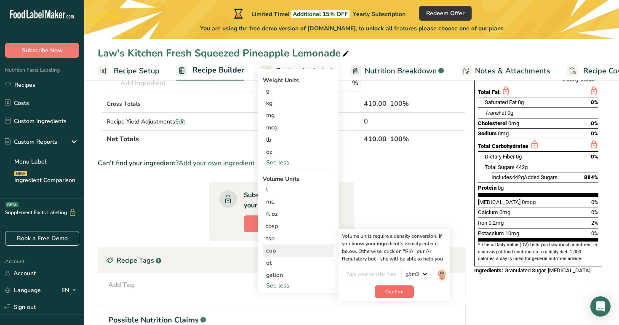
click at [397, 295] on button "Confirm" at bounding box center [394, 291] width 39 height 13
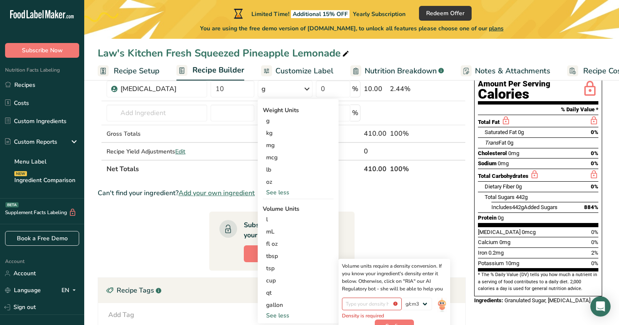
scroll to position [35, 0]
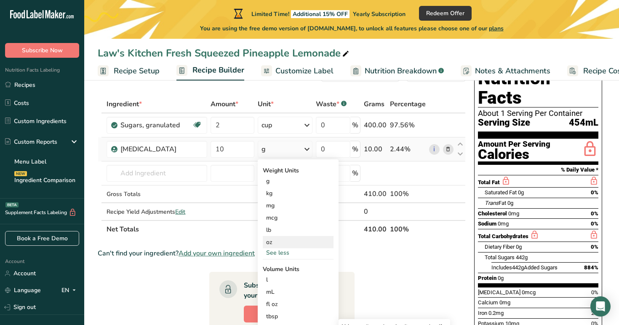
click at [271, 245] on div "oz" at bounding box center [298, 242] width 71 height 12
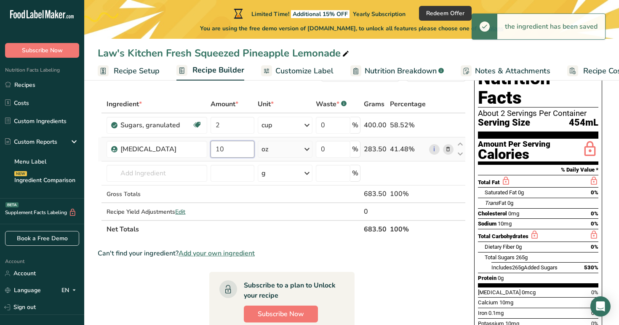
click at [232, 150] on input "10" at bounding box center [233, 149] width 44 height 17
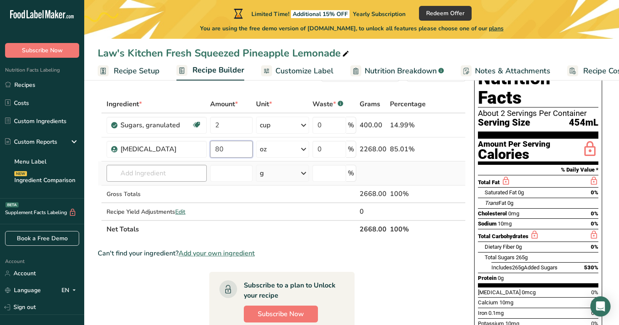
type input "80"
click at [171, 174] on div "Ingredient * Amount * Unit * Waste * .a-a{fill:#347362;}.b-a{fill:#fff;} Grams …" at bounding box center [282, 166] width 368 height 143
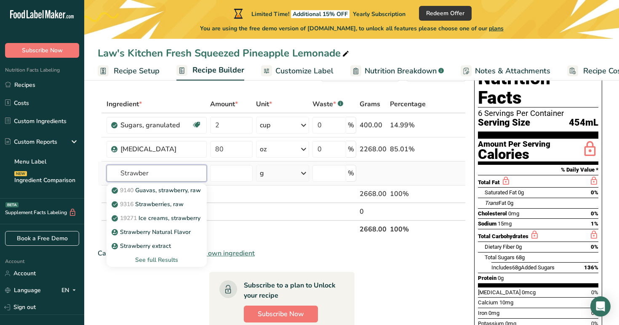
type input "Strawber"
click at [153, 260] on div "See full Results" at bounding box center [156, 259] width 86 height 9
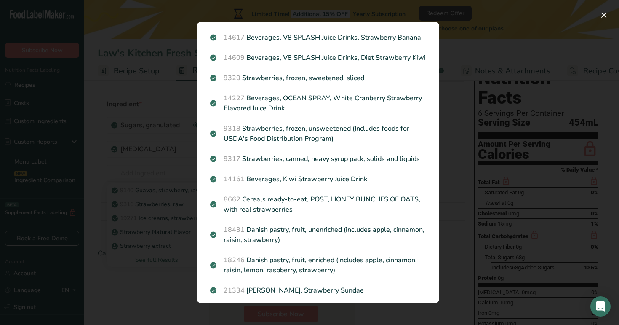
scroll to position [0, 0]
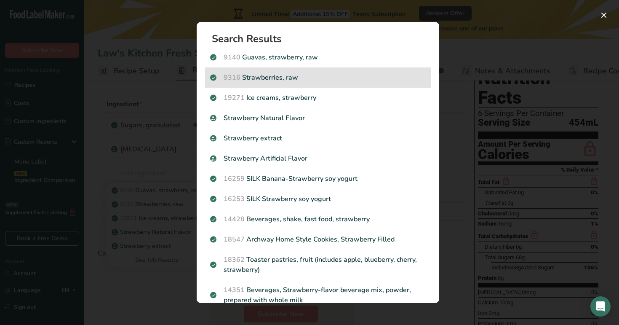
click at [272, 79] on p "9316 Strawberries, raw" at bounding box center [318, 77] width 216 height 10
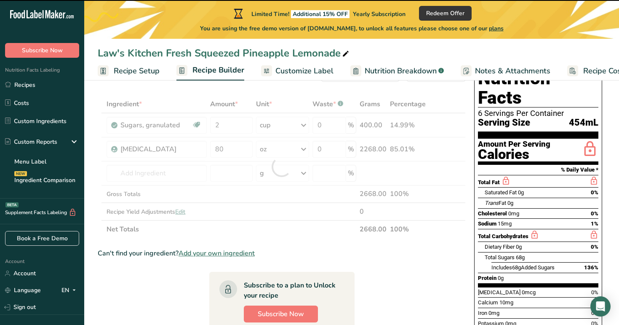
type input "0"
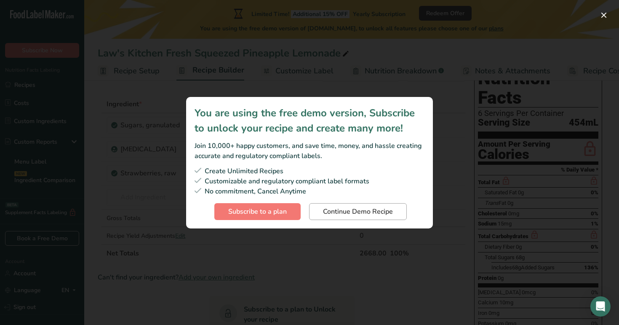
click at [328, 211] on span "Continue Demo Recipe" at bounding box center [358, 211] width 70 height 10
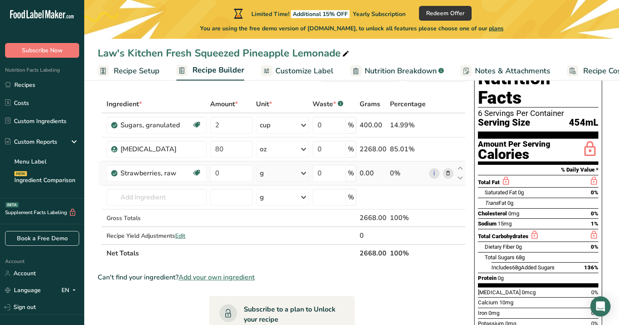
click at [267, 174] on div "g" at bounding box center [282, 173] width 53 height 17
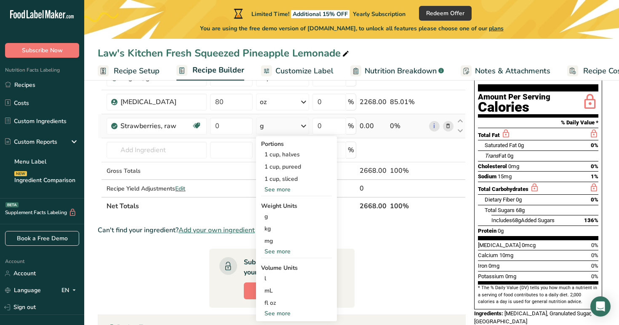
scroll to position [99, 0]
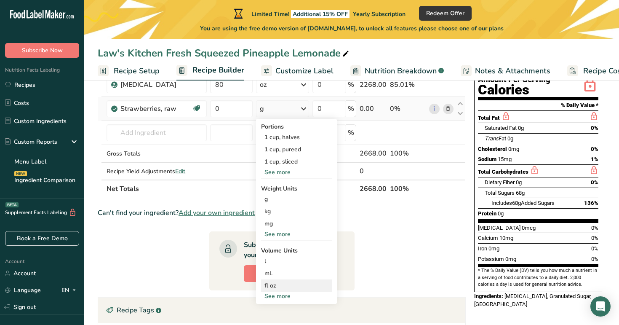
click at [274, 287] on div "fl oz" at bounding box center [297, 285] width 64 height 9
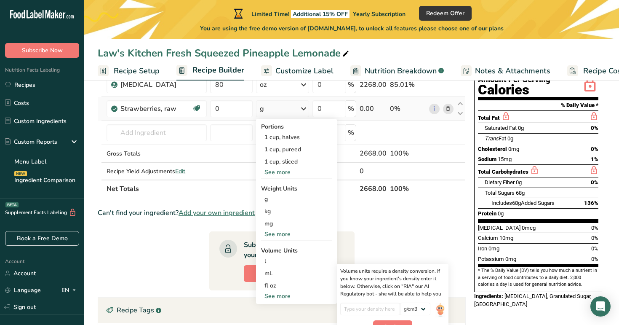
click at [284, 170] on div "See more" at bounding box center [296, 172] width 71 height 9
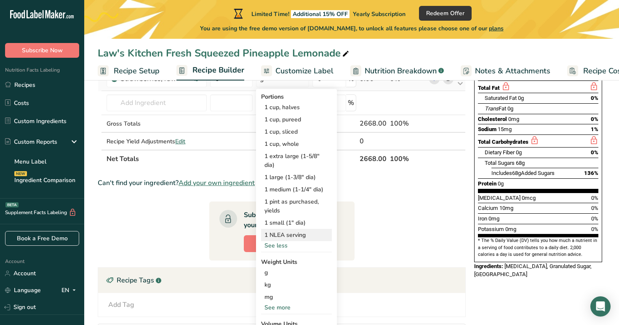
scroll to position [118, 0]
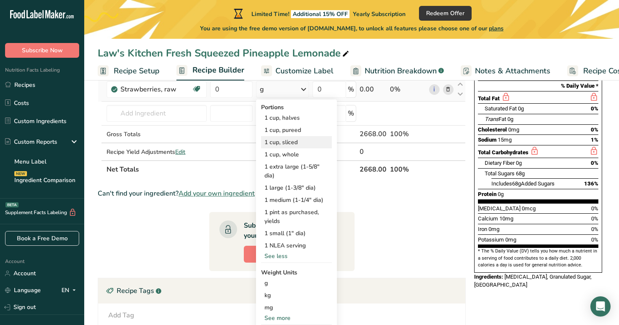
click at [280, 143] on div "1 cup, sliced" at bounding box center [296, 142] width 71 height 12
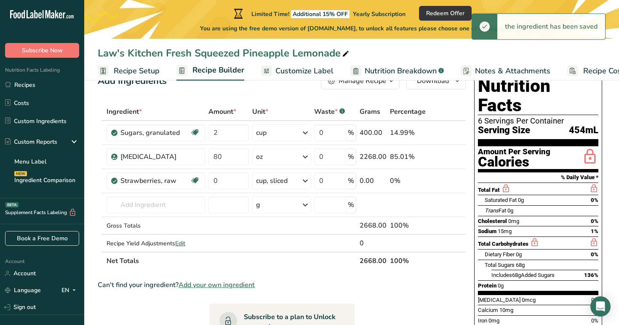
scroll to position [0, 0]
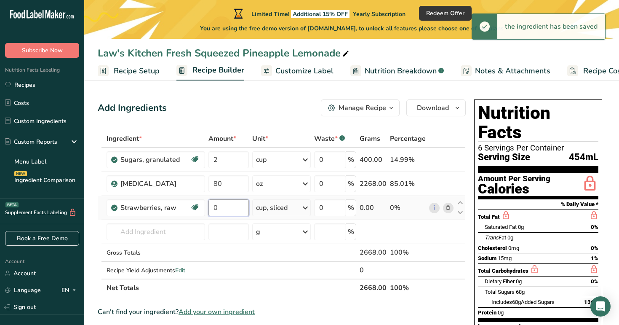
click at [219, 208] on input "0" at bounding box center [229, 207] width 40 height 17
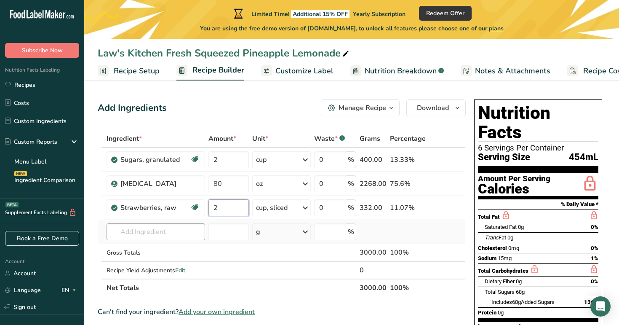
type input "2"
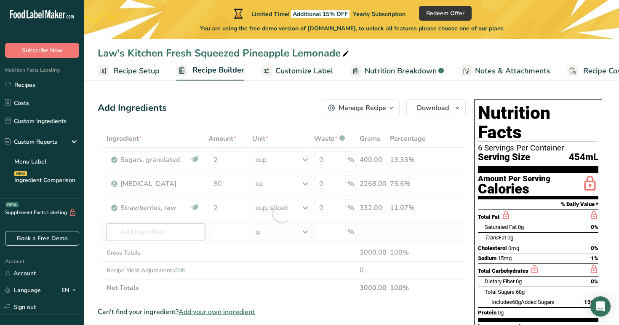
click at [161, 236] on div "Ingredient * Amount * Unit * Waste * .a-a{fill:#347362;}.b-a{fill:#fff;} Grams …" at bounding box center [282, 213] width 368 height 167
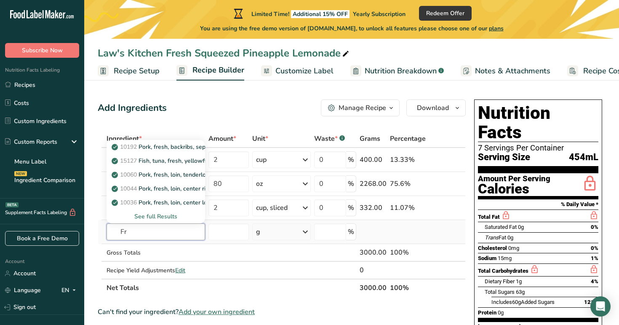
type input "F"
type input "Lemon Juice"
click at [172, 216] on div "See full Results" at bounding box center [155, 216] width 85 height 9
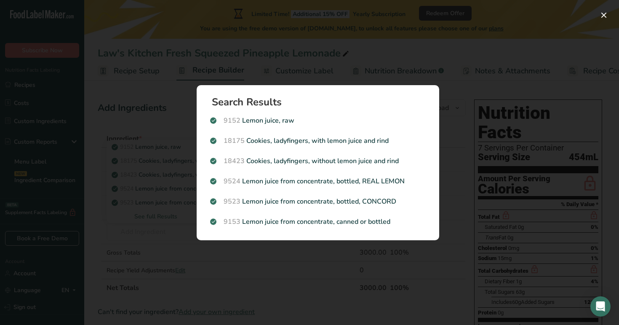
click at [161, 213] on div "Search results modal" at bounding box center [309, 162] width 619 height 325
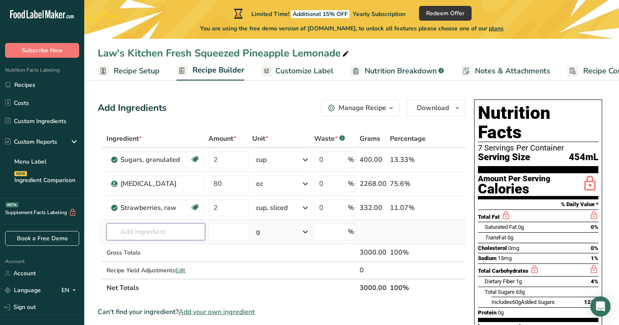
click at [160, 227] on input "text" at bounding box center [156, 231] width 98 height 17
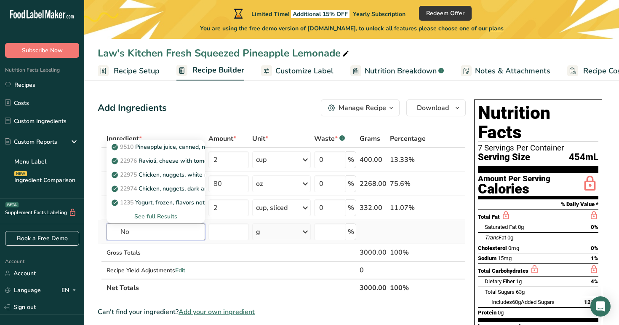
type input "N"
type input "Not"
click at [169, 214] on div "See full Results" at bounding box center [155, 216] width 85 height 9
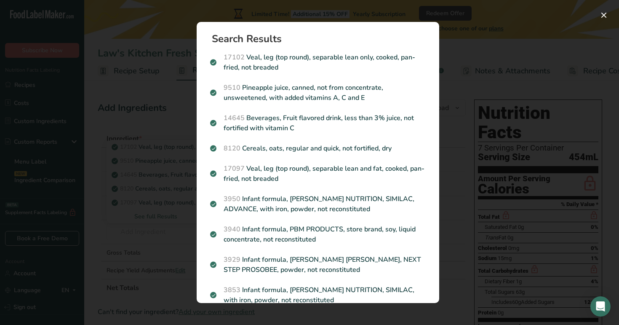
click at [163, 135] on div "Search results modal" at bounding box center [309, 162] width 619 height 325
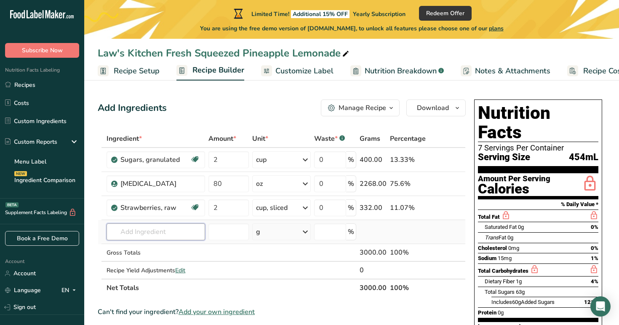
click at [153, 238] on input "text" at bounding box center [156, 231] width 98 height 17
type input "n"
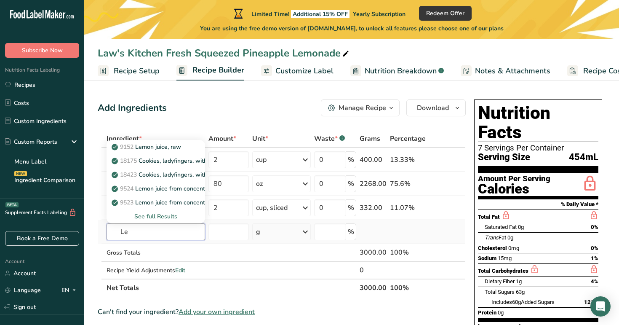
type input "L"
type input "Fresh Squeezed"
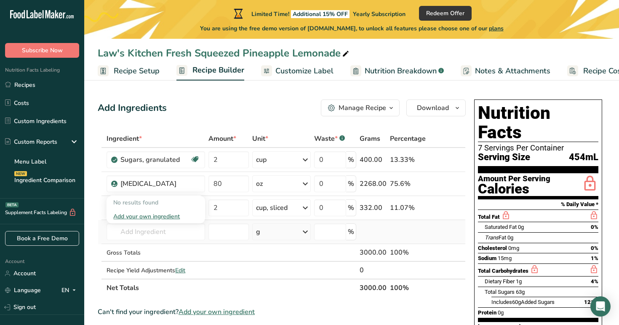
click at [159, 241] on td "No results found Add your own ingredient" at bounding box center [156, 232] width 102 height 24
click at [162, 234] on input "text" at bounding box center [156, 231] width 98 height 17
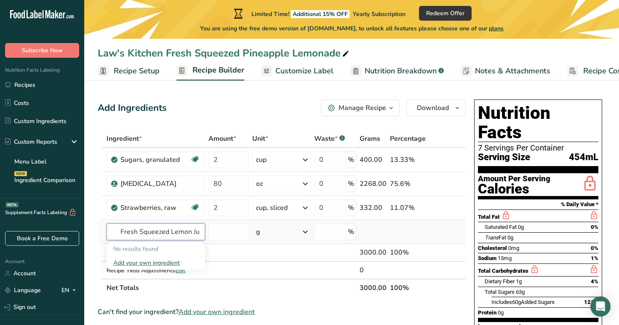
type input "Fresh Squeezed Lemon Juice"
click at [163, 261] on div "Add your own ingredient" at bounding box center [155, 262] width 85 height 9
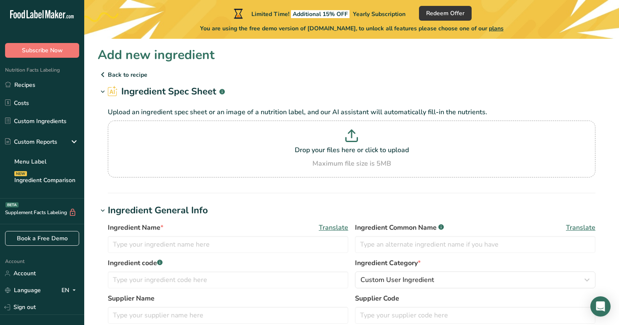
click at [103, 72] on icon at bounding box center [103, 74] width 10 height 15
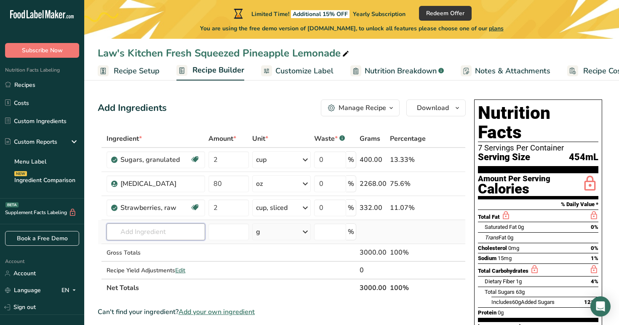
click at [188, 228] on input "text" at bounding box center [156, 231] width 98 height 17
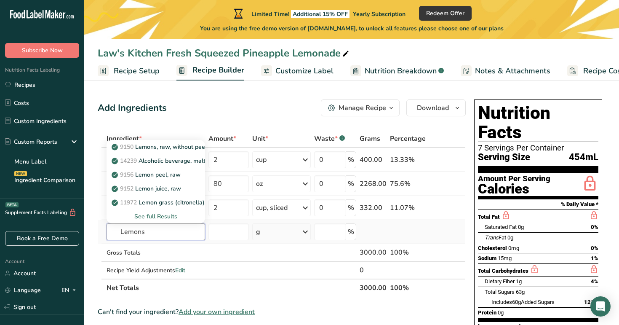
type input "Lemons"
click at [164, 218] on div "See full Results" at bounding box center [155, 216] width 85 height 9
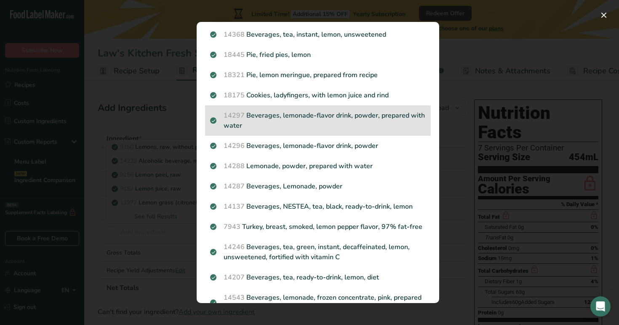
scroll to position [497, 0]
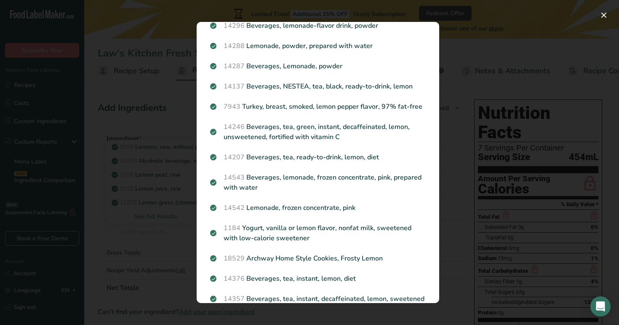
click at [184, 235] on div "Search Results 9150 Lemons, raw, without peel 14239 Alcoholic beverage, malt be…" at bounding box center [318, 162] width 270 height 308
click at [155, 240] on div "Search results modal" at bounding box center [309, 162] width 619 height 325
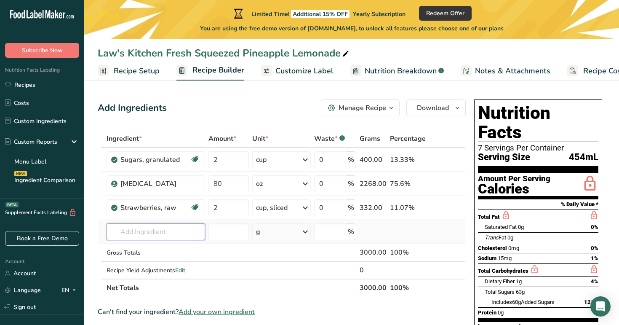
click at [164, 229] on input "text" at bounding box center [156, 231] width 98 height 17
type input "Lemon Juice"
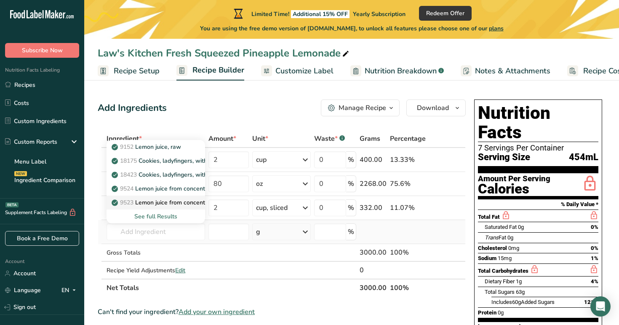
click at [182, 202] on p "9523 Lemon juice from concentrate, bottled, CONCORD" at bounding box center [192, 202] width 158 height 9
type input "Lemon juice from concentrate, bottled, CONCORD"
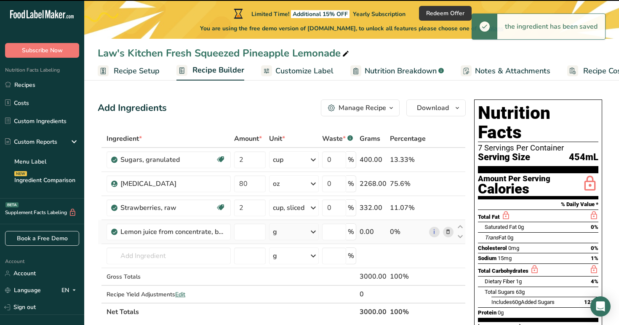
type input "0"
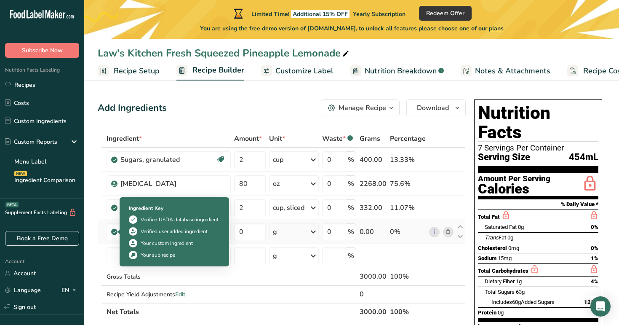
click at [113, 231] on icon at bounding box center [114, 232] width 5 height 8
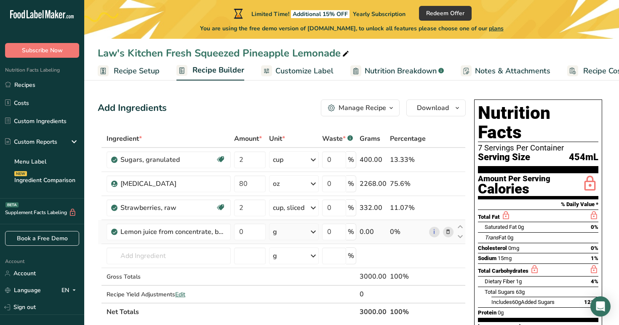
click at [448, 231] on icon at bounding box center [448, 232] width 6 height 9
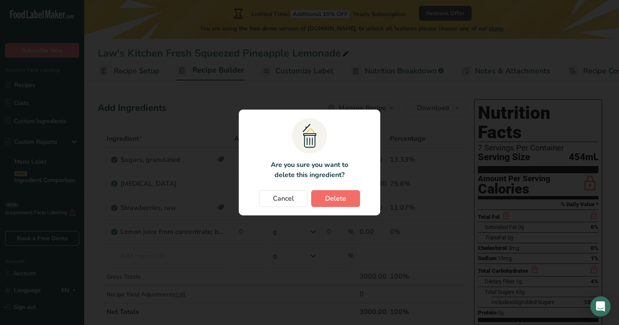
click at [330, 203] on span "Delete" at bounding box center [335, 198] width 21 height 10
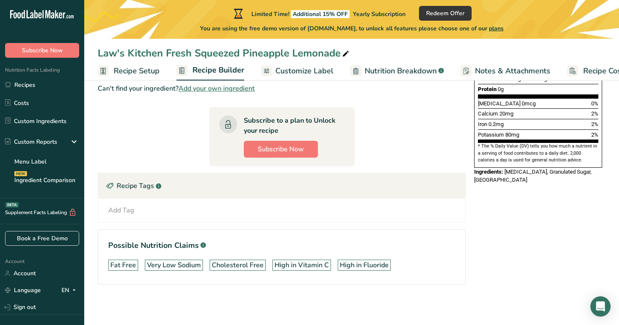
scroll to position [0, 0]
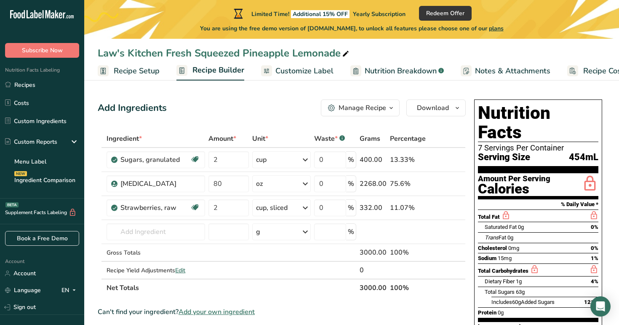
click at [295, 72] on span "Customize Label" at bounding box center [305, 70] width 58 height 11
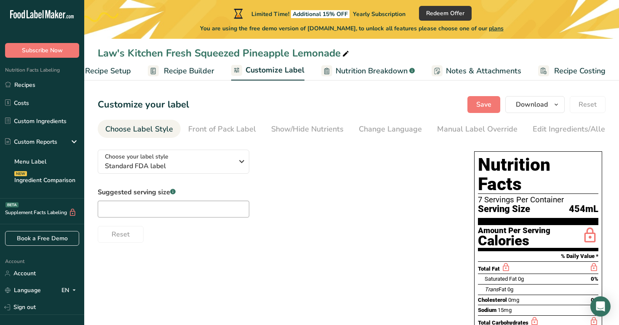
scroll to position [26, 0]
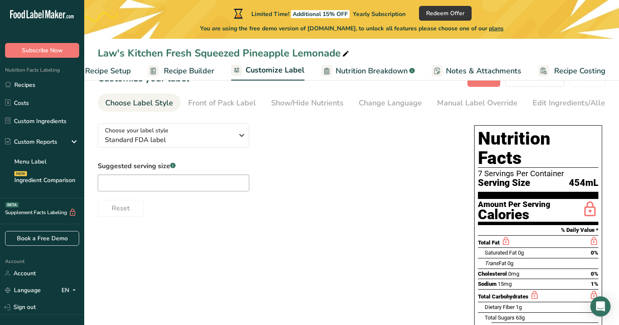
click at [173, 72] on span "Recipe Builder" at bounding box center [189, 70] width 51 height 11
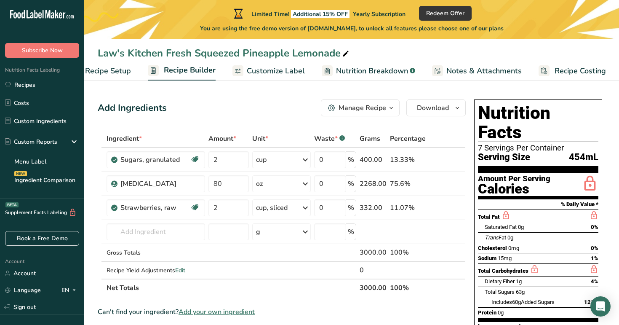
click at [116, 66] on span "Recipe Setup" at bounding box center [108, 70] width 46 height 11
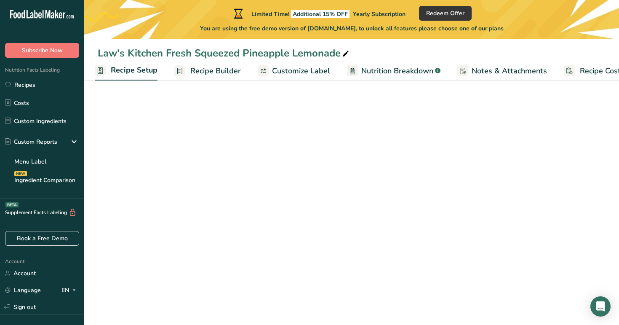
select select "22"
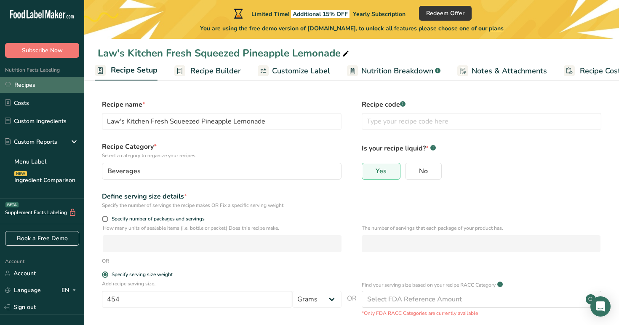
click at [19, 88] on link "Recipes" at bounding box center [42, 85] width 84 height 16
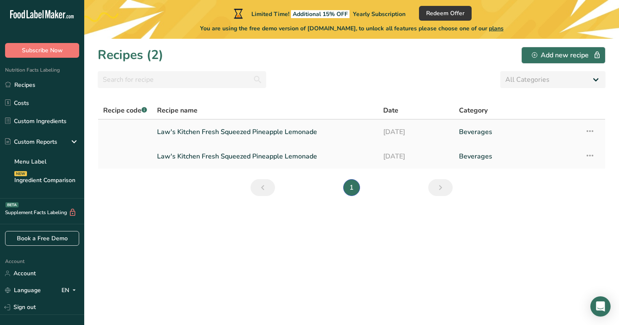
click at [592, 134] on icon at bounding box center [590, 130] width 10 height 15
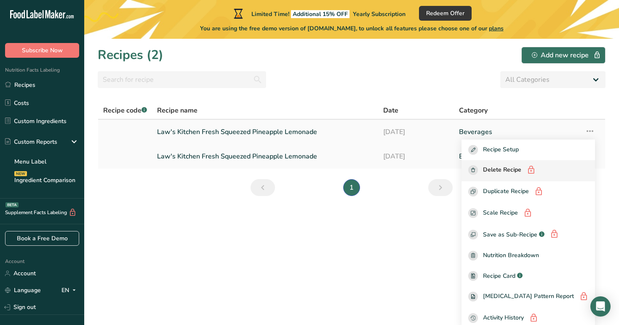
click at [522, 168] on span "Delete Recipe" at bounding box center [502, 170] width 38 height 11
click at [476, 196] on section "Recipes (2) Add new recipe All Categories Baked Goods Beverages Confectionery C…" at bounding box center [351, 182] width 535 height 286
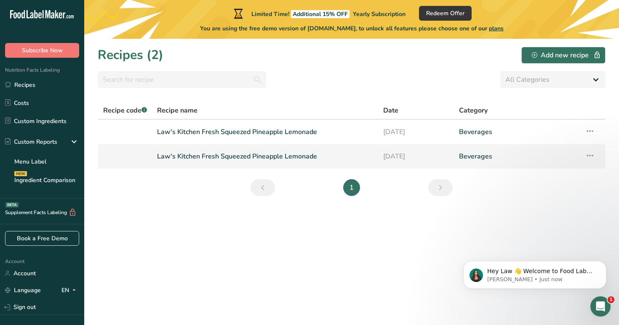
click at [593, 155] on icon at bounding box center [590, 155] width 10 height 15
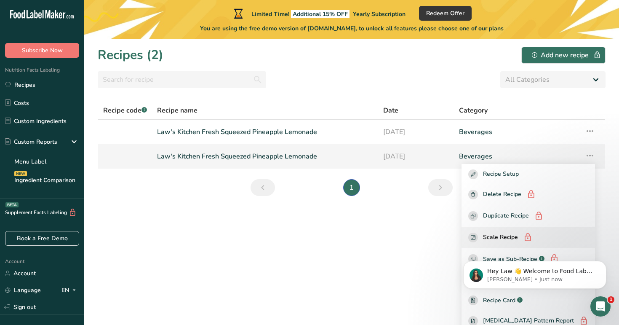
scroll to position [28, 0]
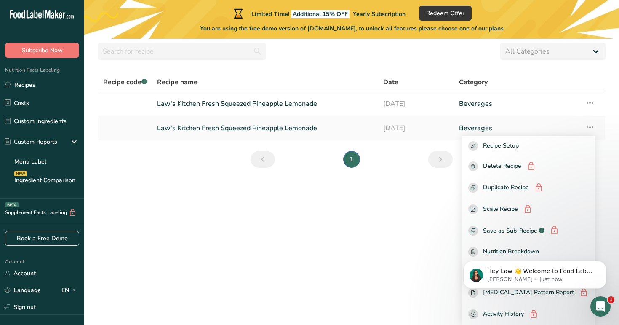
click at [428, 232] on section "Recipes (2) Add new recipe All Categories Baked Goods Beverages Confectionery C…" at bounding box center [351, 154] width 535 height 286
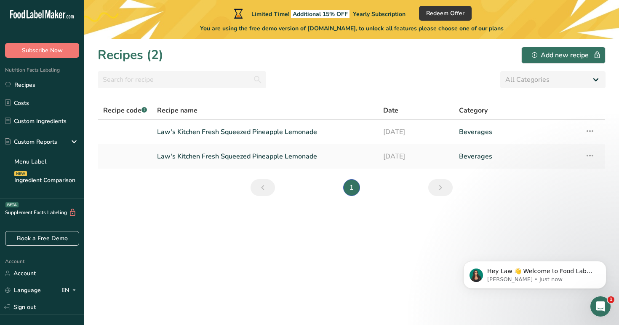
scroll to position [0, 0]
click at [190, 134] on link "Law's Kitchen Fresh Squeezed Pineapple Lemonade" at bounding box center [265, 132] width 216 height 18
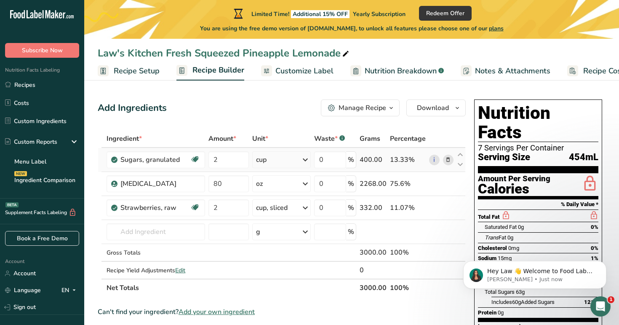
click at [450, 159] on icon at bounding box center [448, 159] width 6 height 9
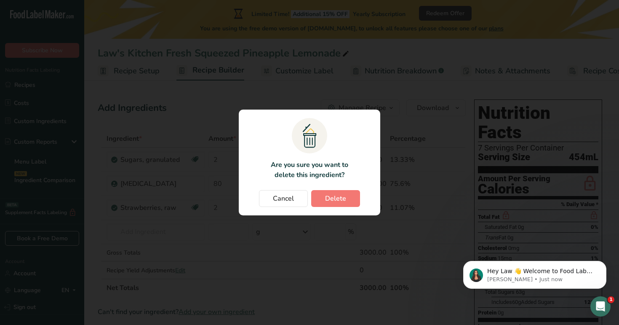
drag, startPoint x: 346, startPoint y: 198, endPoint x: 370, endPoint y: 195, distance: 23.8
click at [348, 198] on button "Delete" at bounding box center [335, 198] width 49 height 17
type input "80"
type input "2"
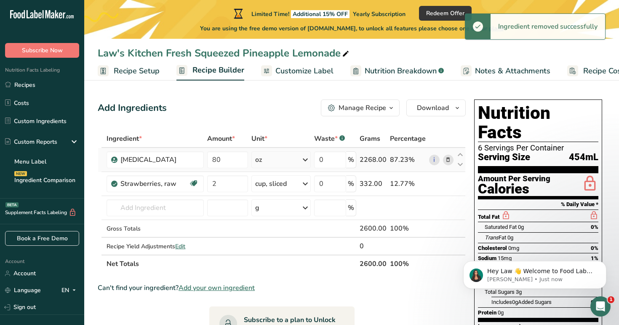
click at [451, 161] on icon at bounding box center [448, 159] width 6 height 9
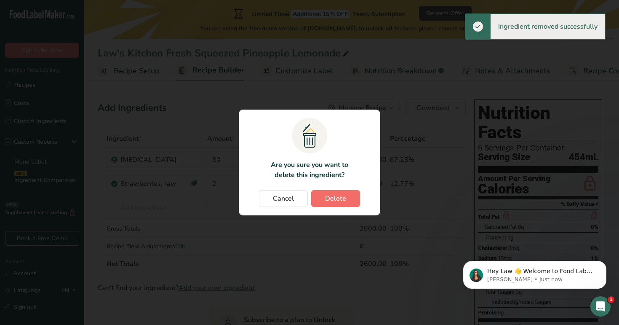
drag, startPoint x: 330, startPoint y: 211, endPoint x: 332, endPoint y: 206, distance: 5.7
click at [330, 211] on section ".a{fill:#f5f3ed;}.b,.e{fill:#0f393a;}.c{fill:none;}.d{fill:#f2c549;}.e{stroke:r…" at bounding box center [310, 163] width 142 height 106
click at [334, 203] on span "Delete" at bounding box center [335, 198] width 21 height 10
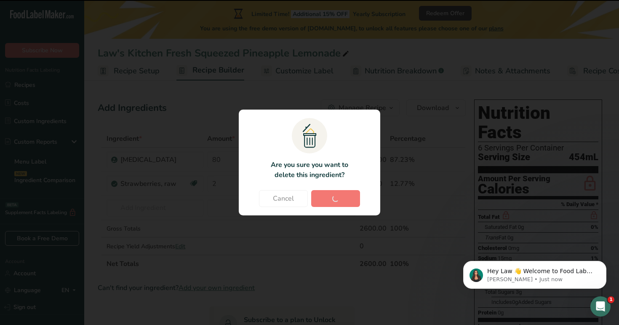
type input "2"
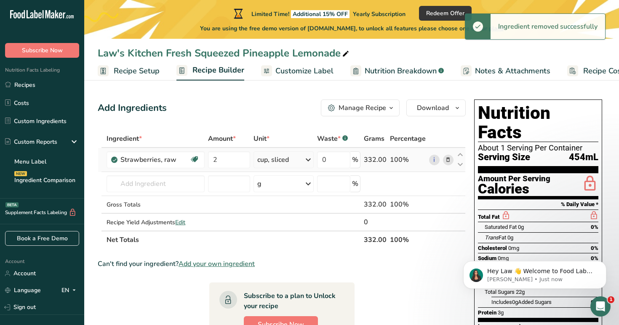
click at [446, 158] on icon at bounding box center [448, 159] width 6 height 9
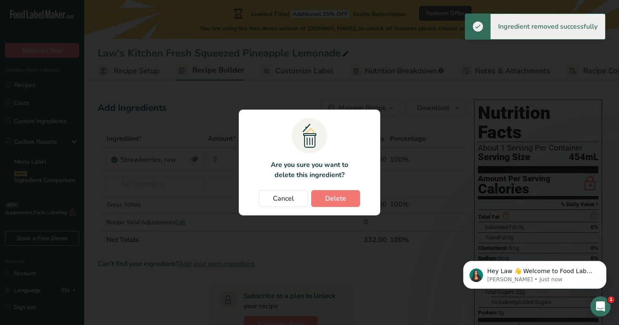
click at [353, 199] on button "Delete" at bounding box center [335, 198] width 49 height 17
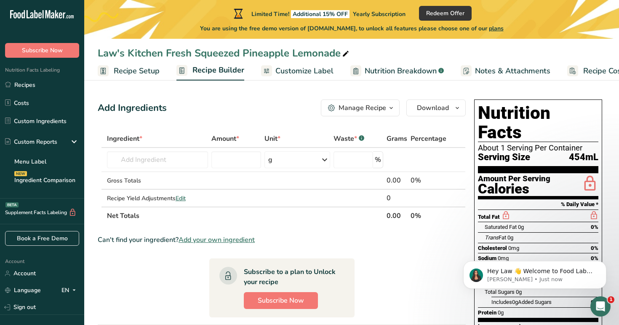
click at [123, 77] on link "Recipe Setup" at bounding box center [129, 71] width 62 height 19
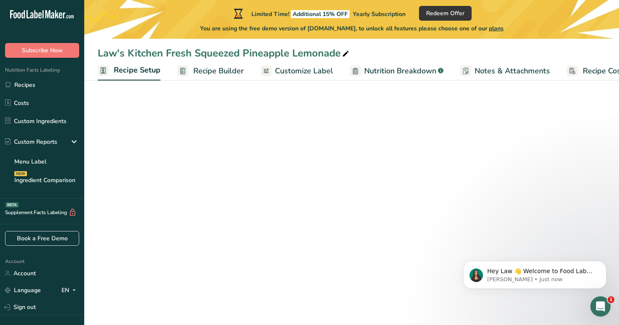
scroll to position [0, 3]
select select "22"
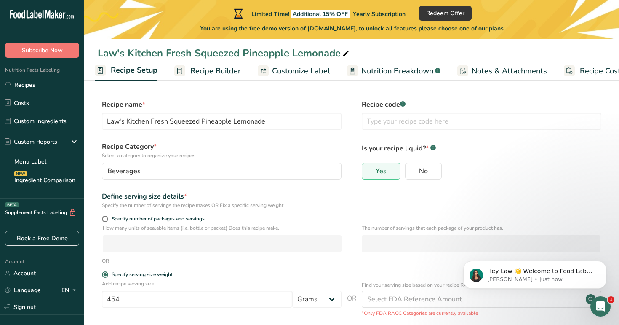
scroll to position [2, 0]
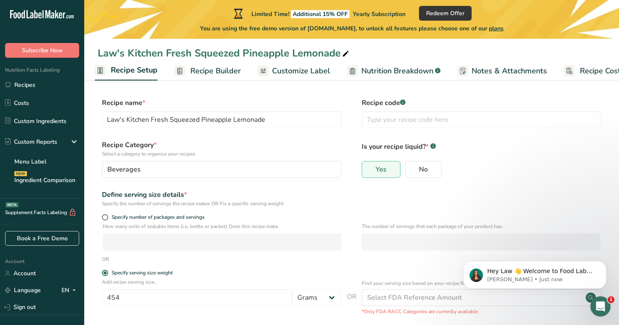
click at [313, 72] on span "Customize Label" at bounding box center [301, 70] width 58 height 11
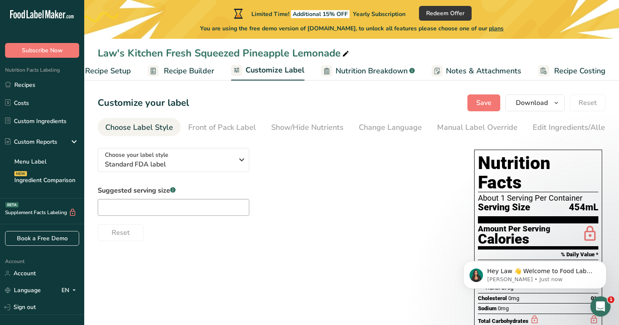
click at [193, 72] on span "Recipe Builder" at bounding box center [189, 70] width 51 height 11
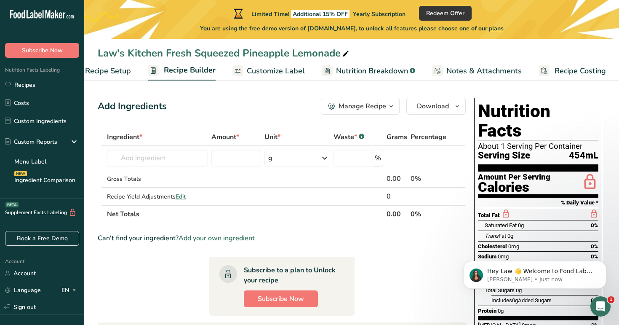
click at [113, 75] on span "Recipe Setup" at bounding box center [108, 70] width 46 height 11
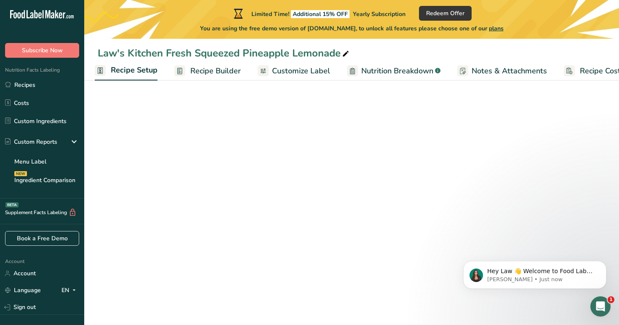
select select "22"
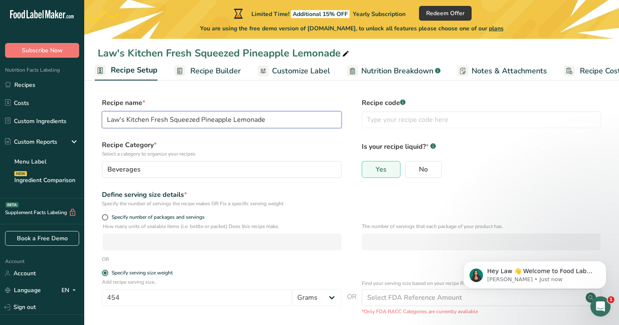
click at [277, 122] on input "Law's Kitchen Fresh Squeezed Pineapple Lemonade" at bounding box center [222, 119] width 240 height 17
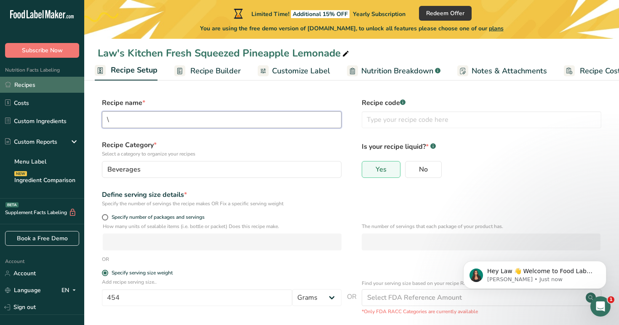
type input "\"
click at [29, 87] on link "Recipes" at bounding box center [42, 85] width 84 height 16
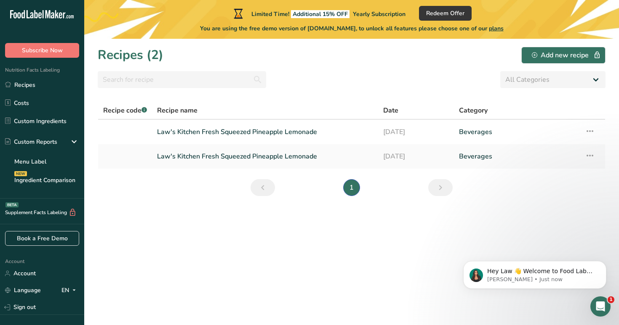
click at [440, 185] on icon "Next page" at bounding box center [441, 187] width 10 height 15
click at [593, 157] on icon at bounding box center [590, 155] width 10 height 15
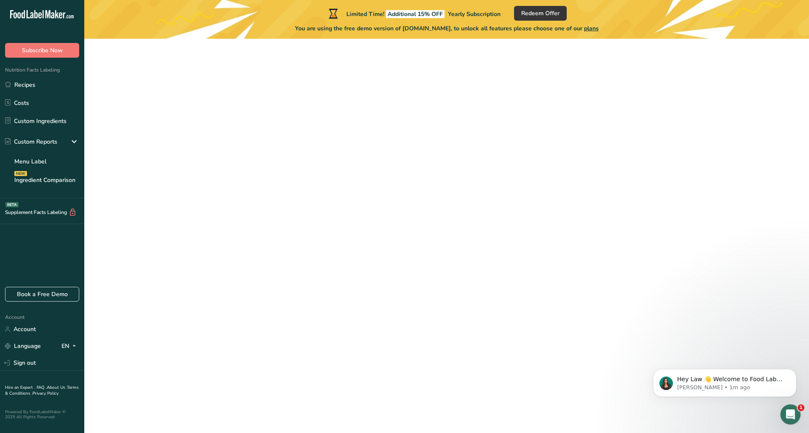
select select
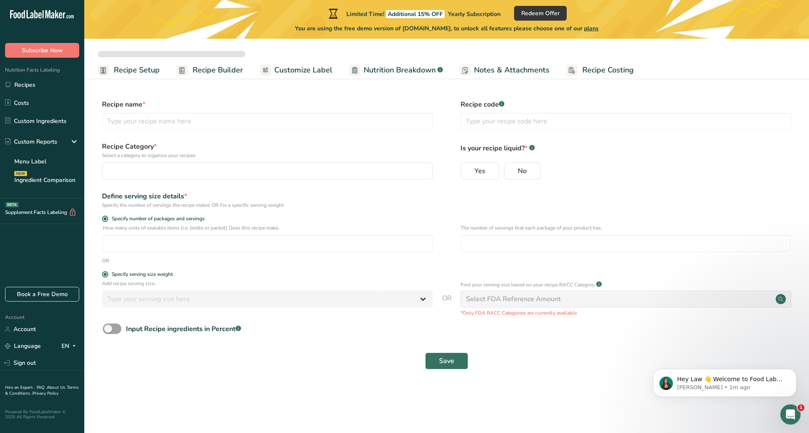
type input "Law's Kitchen Fresh Squeezed Pineapple Lemonade"
radio input "true"
radio input "false"
radio input "true"
type input "454"
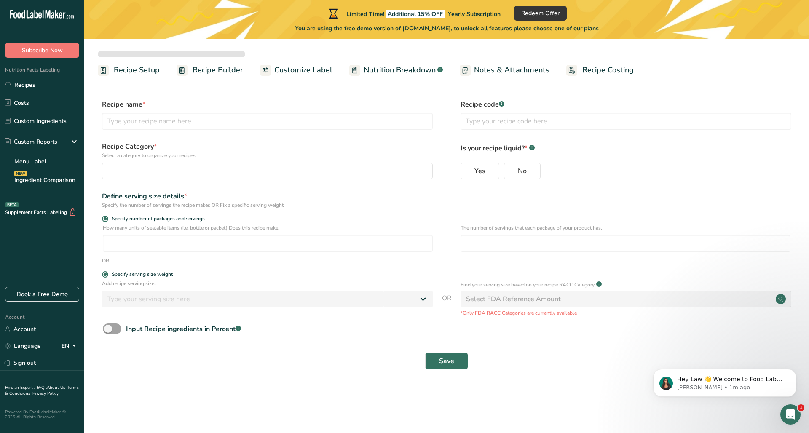
select select "0"
select select "22"
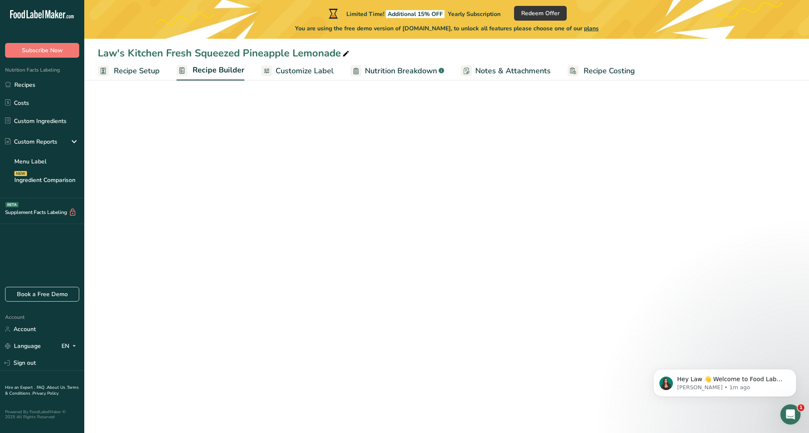
scroll to position [2, 0]
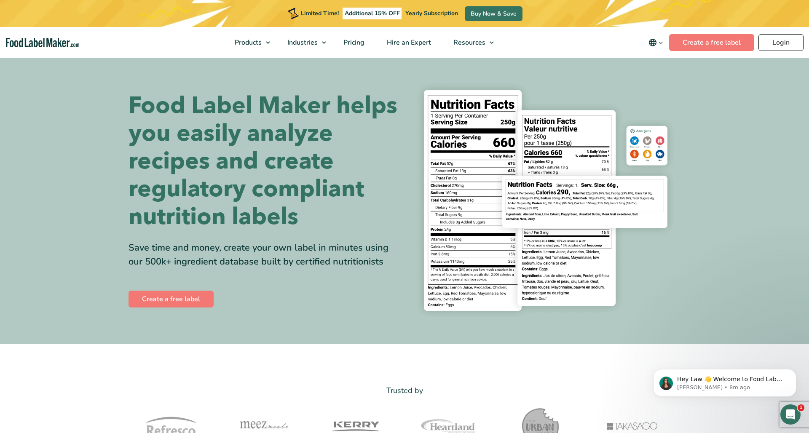
click at [764, 40] on link "Login" at bounding box center [780, 42] width 45 height 17
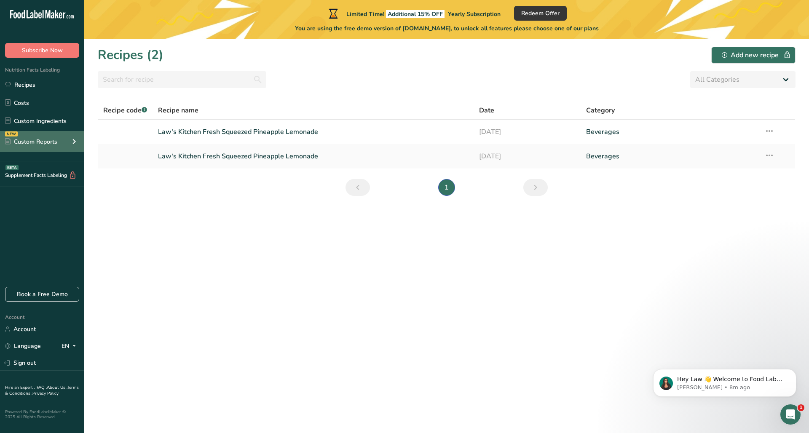
click at [77, 136] on icon at bounding box center [74, 141] width 10 height 15
click at [67, 121] on link "Custom Ingredients" at bounding box center [42, 121] width 84 height 16
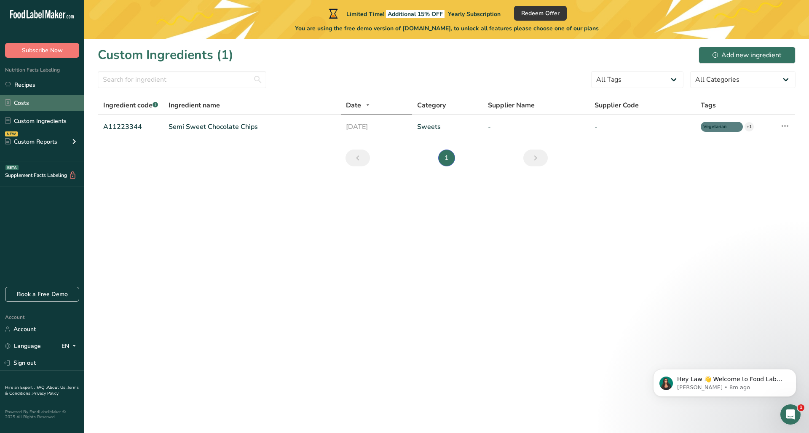
click at [39, 100] on link "Costs" at bounding box center [42, 103] width 84 height 16
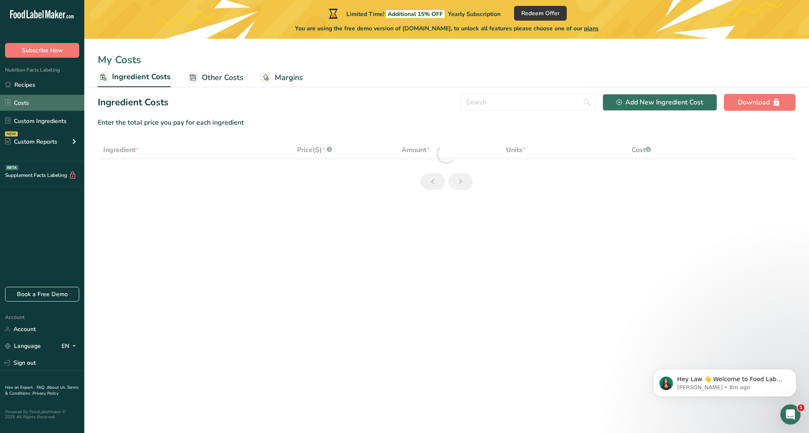
select select "1"
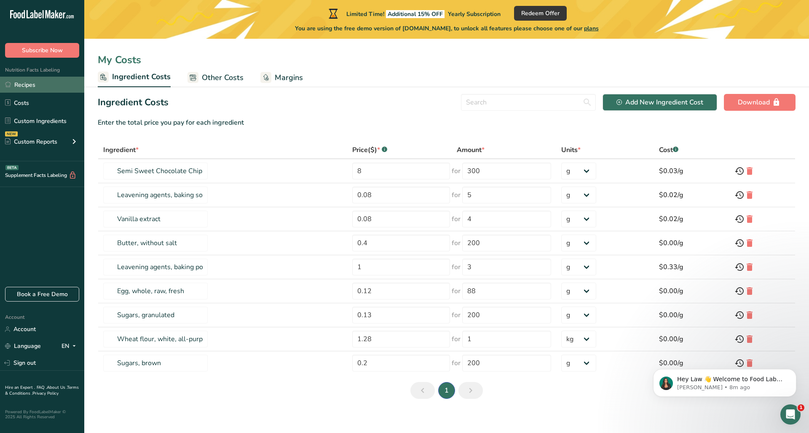
click at [39, 89] on link "Recipes" at bounding box center [42, 85] width 84 height 16
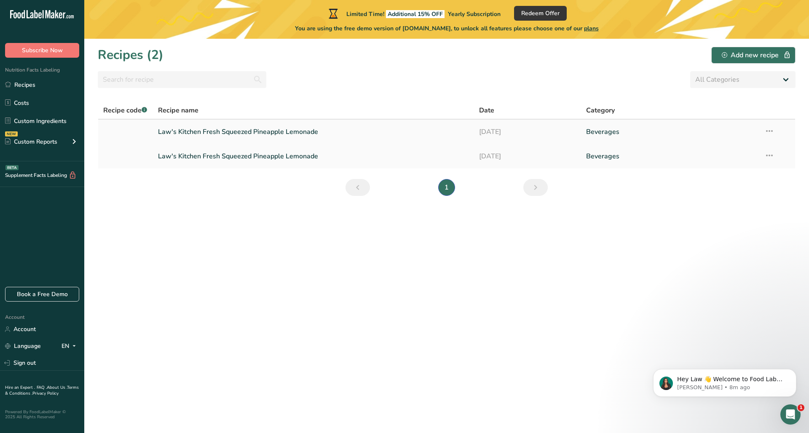
click at [217, 134] on link "Law's Kitchen Fresh Squeezed Pineapple Lemonade" at bounding box center [313, 132] width 311 height 18
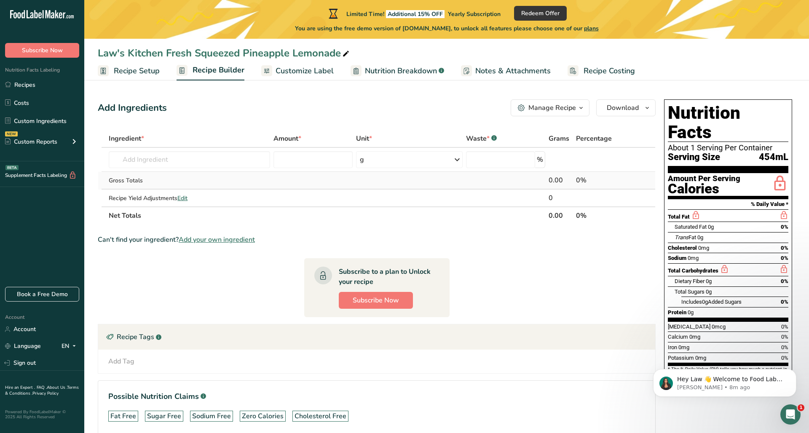
scroll to position [11, 0]
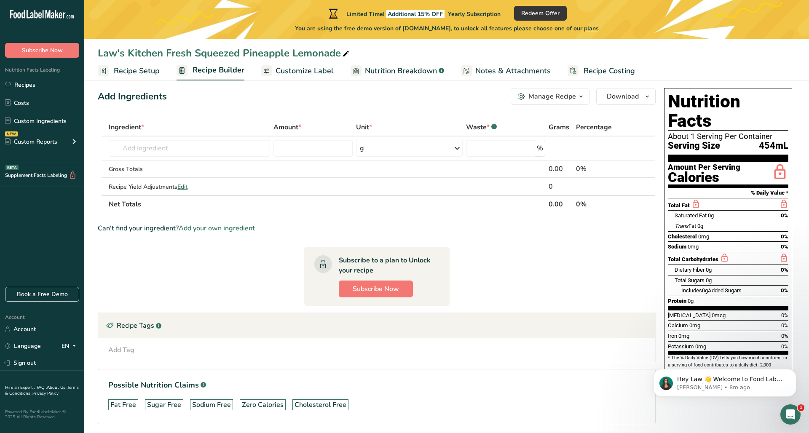
click at [540, 96] on div "Manage Recipe" at bounding box center [552, 96] width 48 height 10
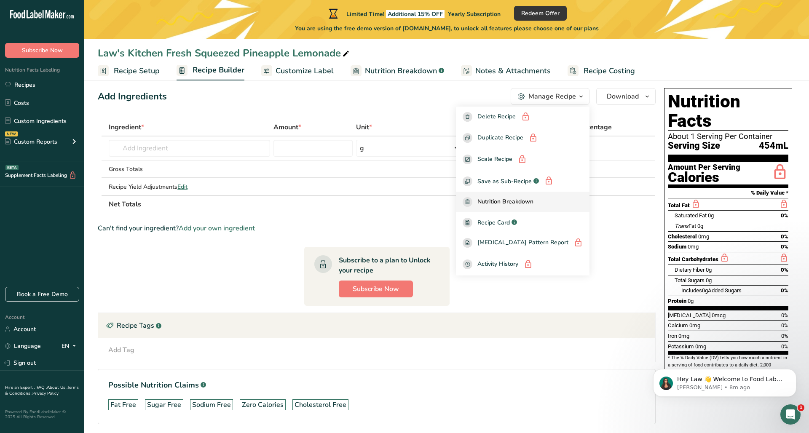
click at [516, 200] on span "Nutrition Breakdown" at bounding box center [505, 202] width 56 height 10
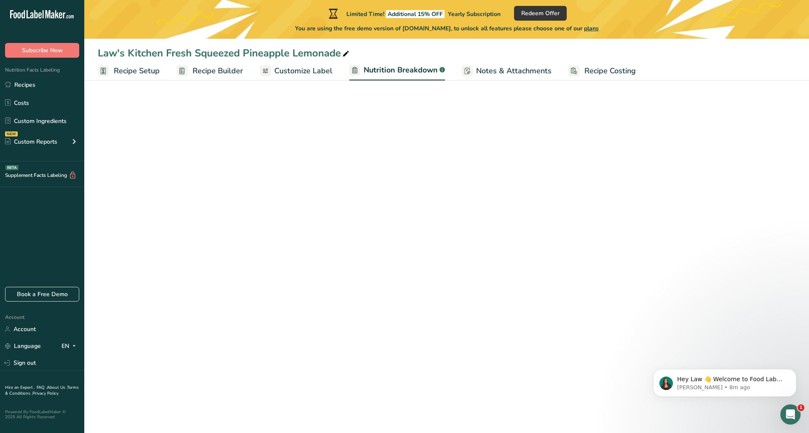
select select "Calories"
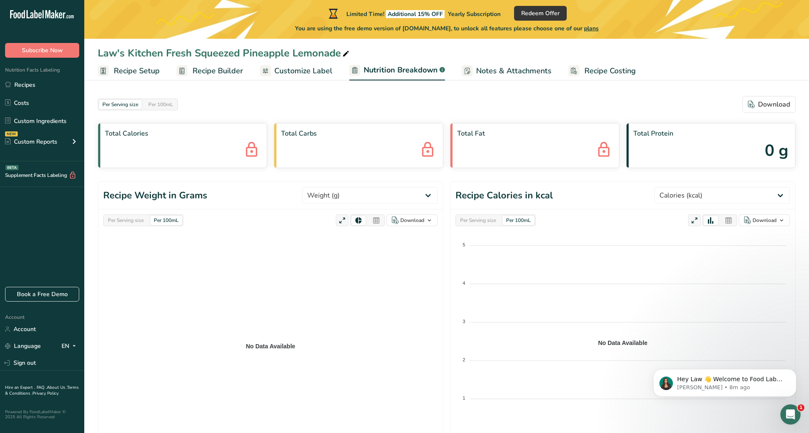
click at [152, 69] on span "Recipe Setup" at bounding box center [137, 70] width 46 height 11
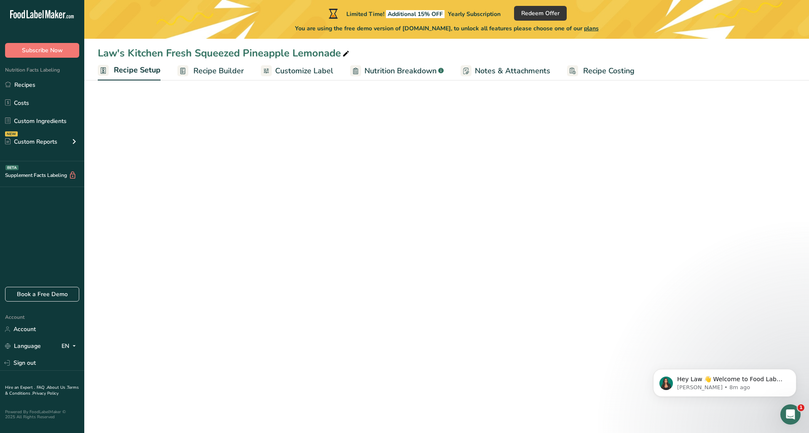
select select "22"
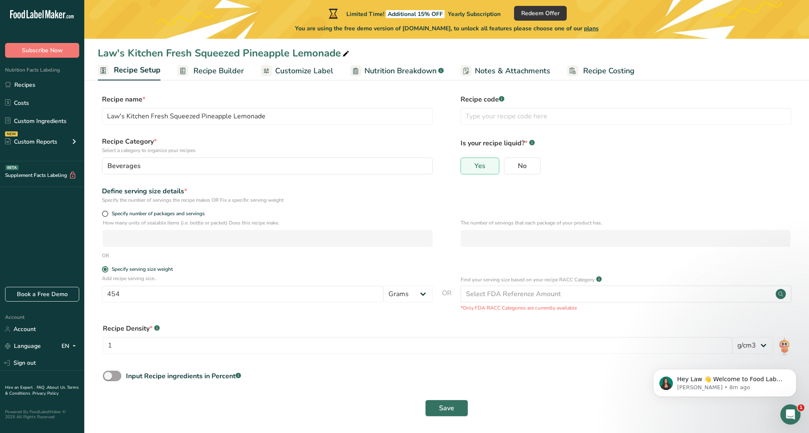
scroll to position [7, 0]
click at [105, 214] on span at bounding box center [105, 212] width 6 height 6
click at [105, 214] on input "Specify number of packages and servings" at bounding box center [104, 211] width 5 height 5
radio input "true"
radio input "false"
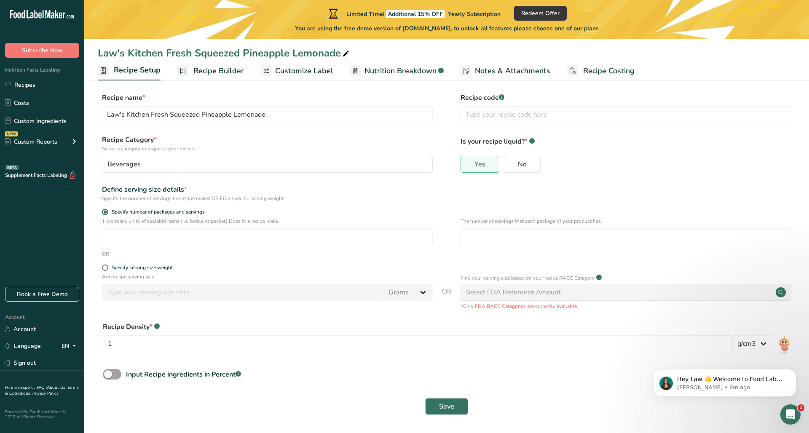
click at [149, 222] on p "How many units of sealable items (i.e. bottle or packet) Does this recipe make." at bounding box center [268, 221] width 330 height 8
click at [159, 215] on div "Specify number of packages and servings" at bounding box center [267, 213] width 331 height 8
click at [262, 237] on input "number" at bounding box center [268, 236] width 330 height 17
type input "8"
click at [474, 235] on input "number" at bounding box center [626, 236] width 330 height 17
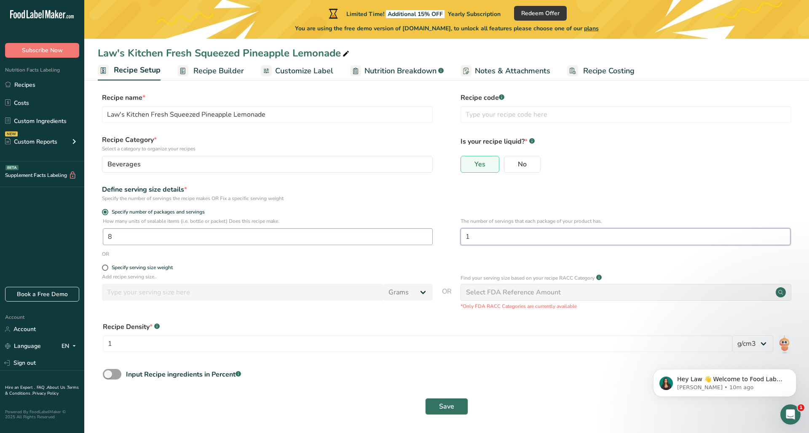
type input "1"
click at [381, 244] on input "8" at bounding box center [268, 236] width 330 height 17
click at [372, 264] on form "Recipe name * Law's Kitchen Fresh Squeezed Pineapple Lemonade Recipe code .a-a{…" at bounding box center [447, 256] width 698 height 327
click at [128, 344] on input "1" at bounding box center [418, 343] width 630 height 17
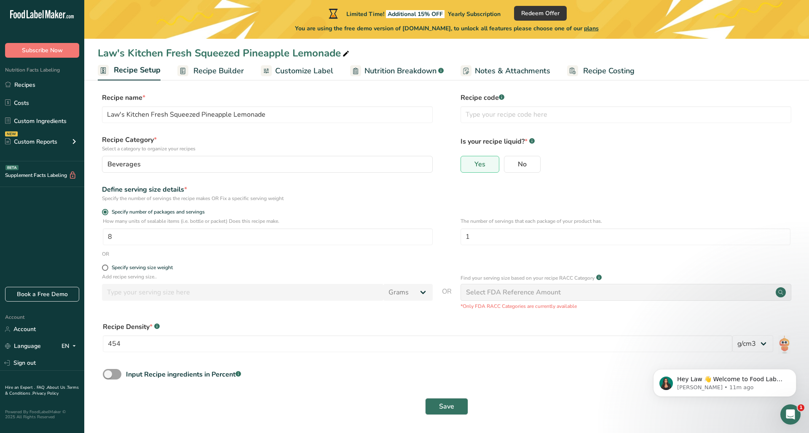
click at [757, 345] on div "Hey Law 👋 Welcome to Food Label Maker🙌 Take a look around! If you have any ques…" at bounding box center [724, 344] width 155 height 105
click at [759, 345] on div "Hey Law 👋 Welcome to Food Label Maker🙌 Take a look around! If you have any ques…" at bounding box center [724, 344] width 155 height 105
click at [761, 343] on div "Hey Law 👋 Welcome to Food Label Maker🙌 Take a look around! If you have any ques…" at bounding box center [724, 344] width 155 height 105
click at [748, 349] on div "Hey Law 👋 Welcome to Food Label Maker🙌 Take a look around! If you have any ques…" at bounding box center [724, 344] width 155 height 105
click at [740, 347] on div "Hey Law 👋 Welcome to Food Label Maker🙌 Take a look around! If you have any ques…" at bounding box center [724, 344] width 155 height 105
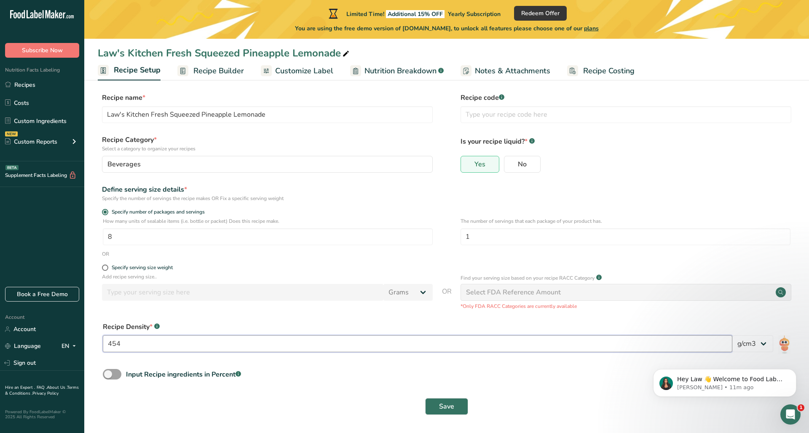
click at [310, 347] on input "454" at bounding box center [418, 343] width 630 height 17
click at [726, 358] on body "Hey Law 👋 Welcome to Food Label Maker🙌 Take a look around! If you have any ques…" at bounding box center [725, 381] width 162 height 52
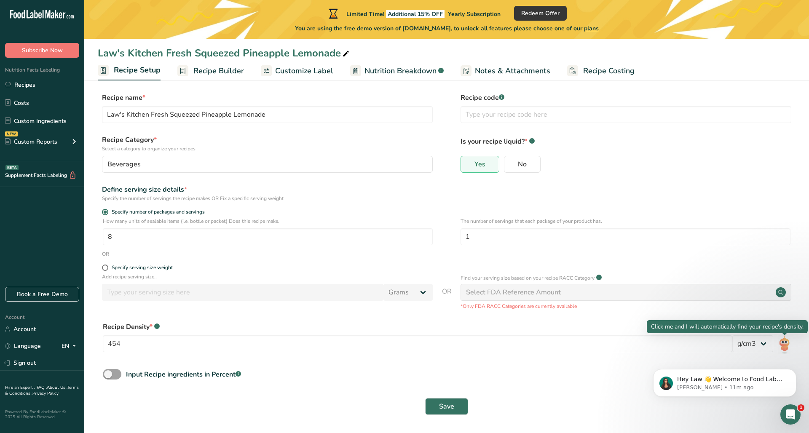
click at [788, 344] on img at bounding box center [784, 344] width 12 height 19
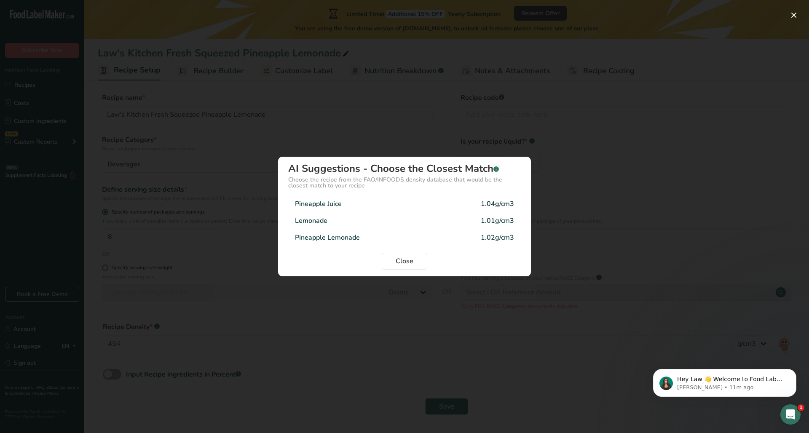
click at [308, 234] on div "Pineapple Lemonade" at bounding box center [327, 238] width 65 height 10
type input "1.02"
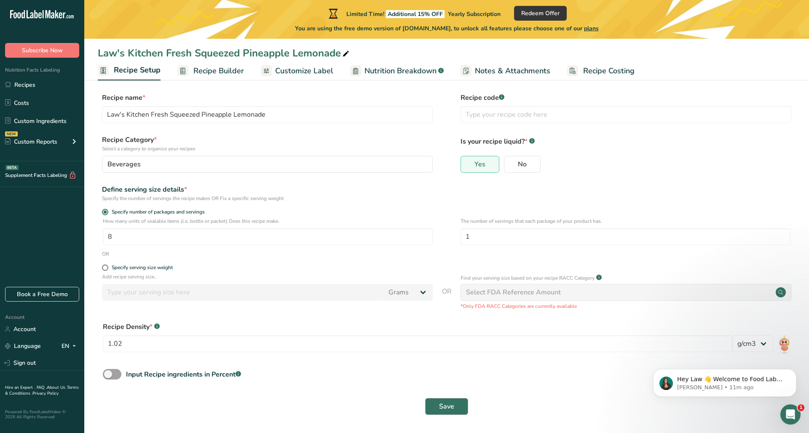
click at [446, 410] on span "Save" at bounding box center [446, 407] width 15 height 10
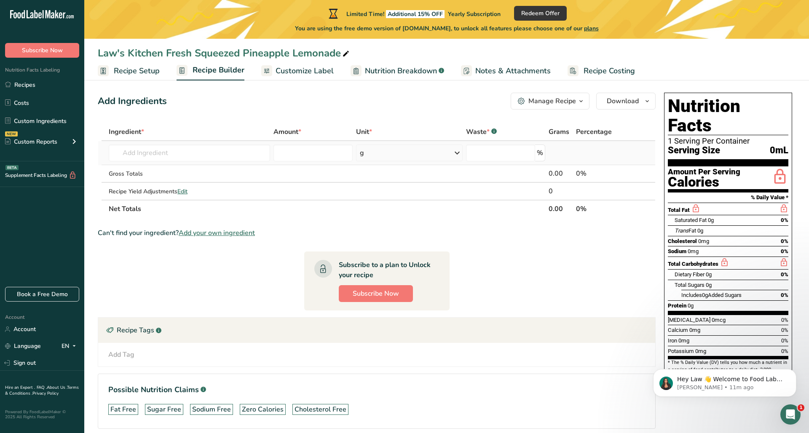
click at [376, 156] on div "g" at bounding box center [409, 153] width 106 height 17
click at [375, 270] on div "fl oz" at bounding box center [396, 271] width 64 height 9
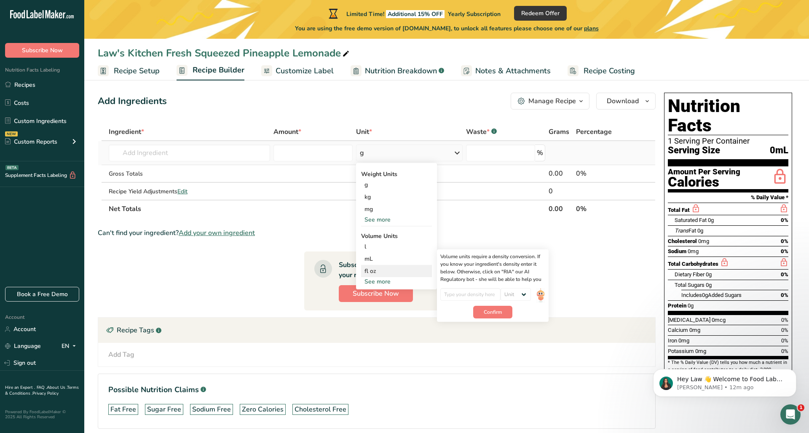
click at [509, 273] on div "Volume units require a density conversion. If you know your ingredient's densit…" at bounding box center [492, 268] width 105 height 30
click at [137, 75] on span "Recipe Setup" at bounding box center [137, 70] width 46 height 11
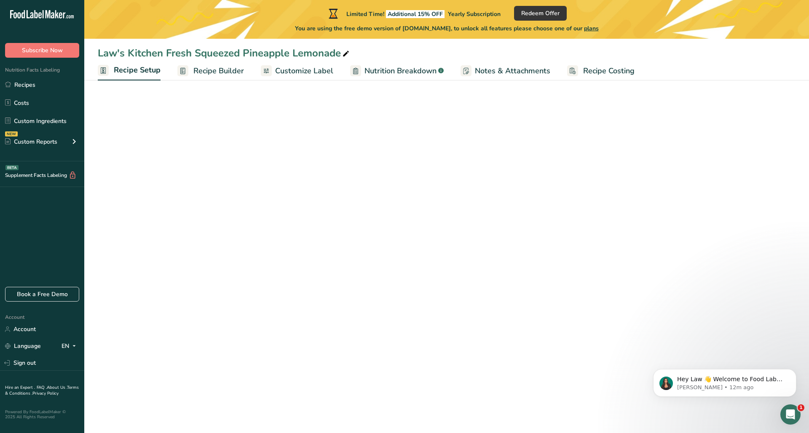
select select "22"
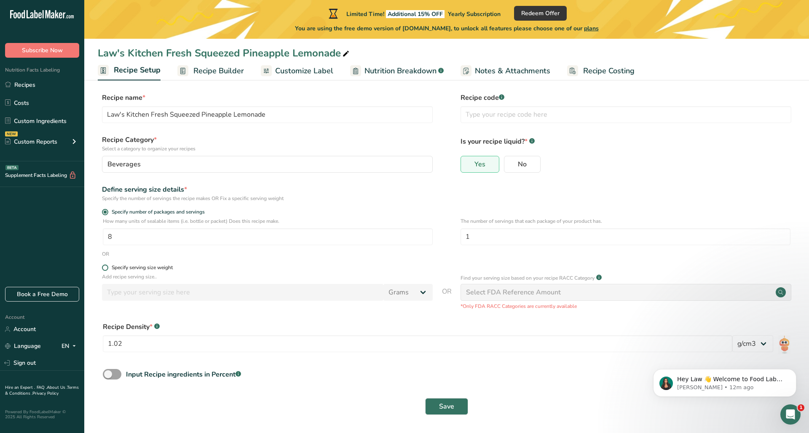
click at [107, 269] on span at bounding box center [105, 268] width 6 height 6
click at [107, 269] on input "Specify serving size weight" at bounding box center [104, 267] width 5 height 5
radio input "true"
radio input "false"
click at [145, 290] on input "number" at bounding box center [242, 292] width 281 height 17
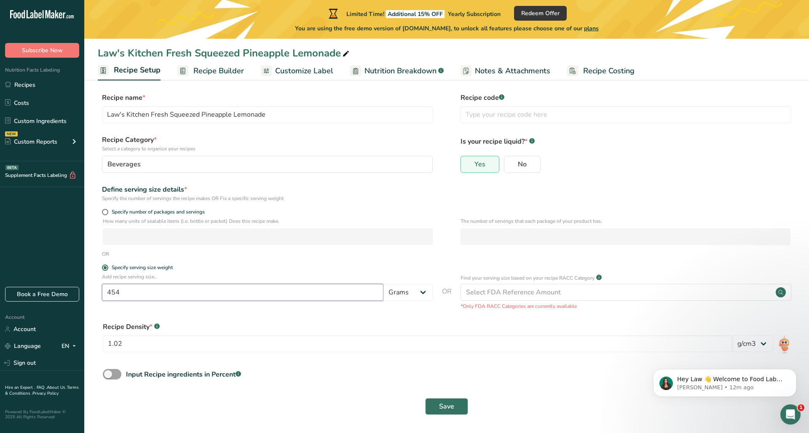
type input "454"
click at [263, 303] on div "Add recipe serving size.. 454 Grams kg mg mcg lb oz l mL fl oz tbsp tsp cup qt …" at bounding box center [267, 289] width 331 height 32
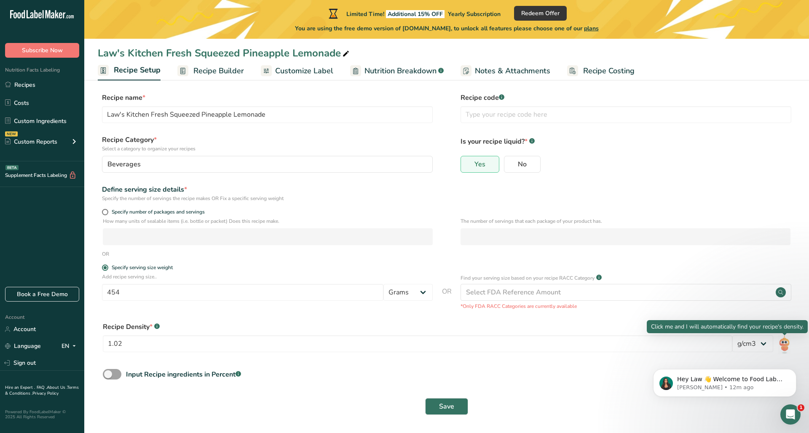
click at [785, 344] on img at bounding box center [784, 344] width 12 height 19
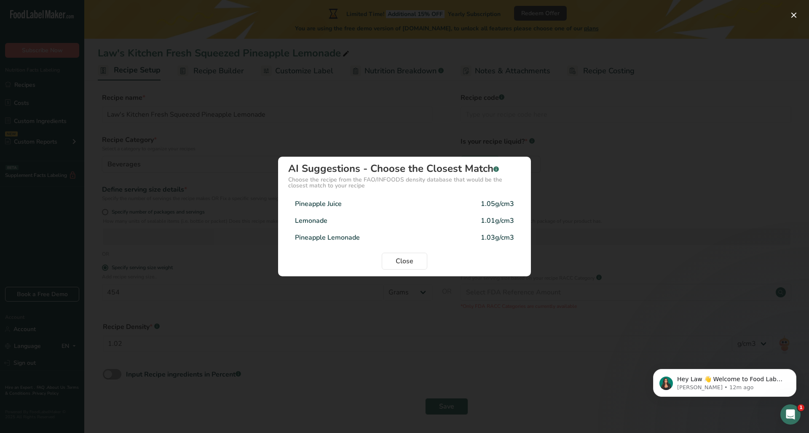
click at [343, 236] on div "Pineapple Lemonade" at bounding box center [327, 238] width 65 height 10
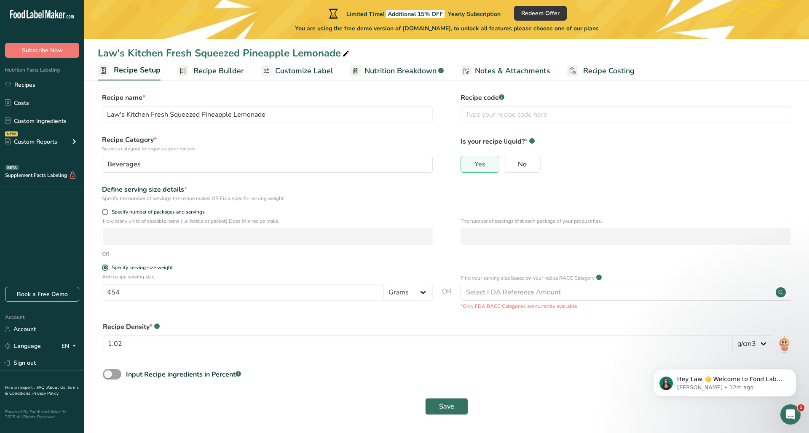
type input "1.03"
click at [106, 213] on span at bounding box center [105, 212] width 6 height 6
click at [106, 213] on input "Specify number of packages and servings" at bounding box center [104, 211] width 5 height 5
radio input "true"
radio input "false"
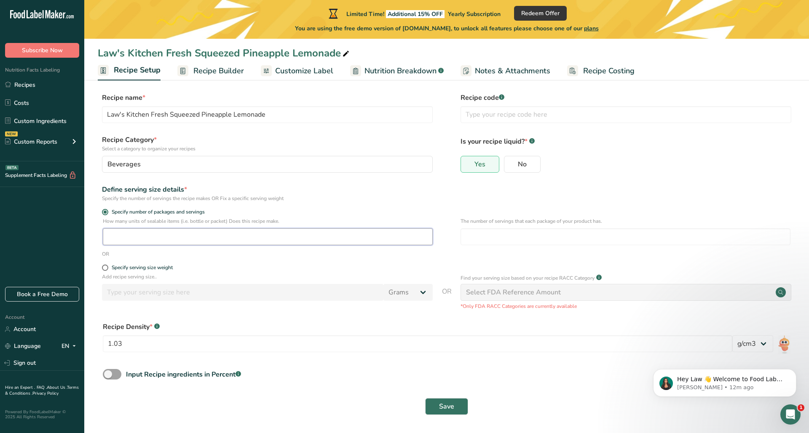
click at [124, 239] on input "number" at bounding box center [268, 236] width 330 height 17
type input "8"
click at [289, 324] on div "Recipe Density * .a-a{fill:#347362;}.b-a{fill:#fff;}" at bounding box center [447, 327] width 688 height 10
click at [496, 228] on input "number" at bounding box center [626, 236] width 330 height 17
type input "1"
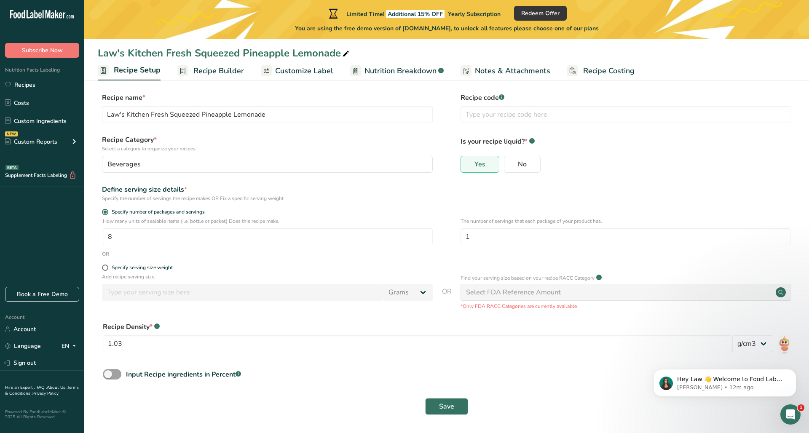
click at [428, 332] on div "Recipe Density * .a-a{fill:#347362;}.b-a{fill:#fff;} 1.03 lb/ft3 g/cm3" at bounding box center [447, 339] width 688 height 35
click at [451, 407] on span "Save" at bounding box center [446, 407] width 15 height 10
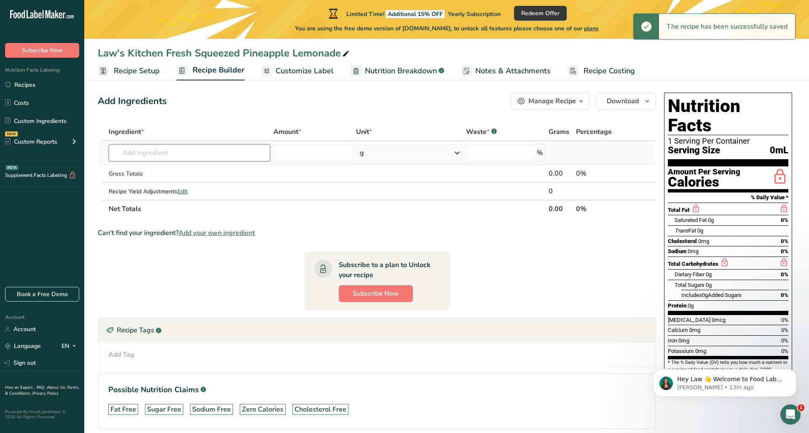
click at [168, 158] on input "text" at bounding box center [189, 153] width 161 height 17
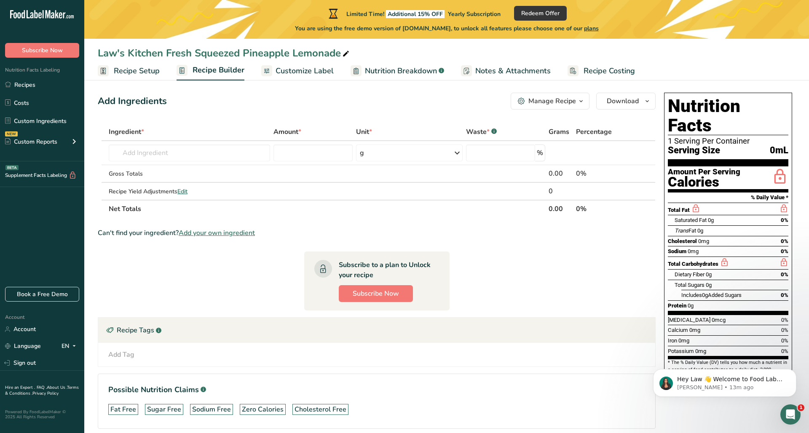
click at [571, 101] on div "Manage Recipe" at bounding box center [552, 101] width 48 height 10
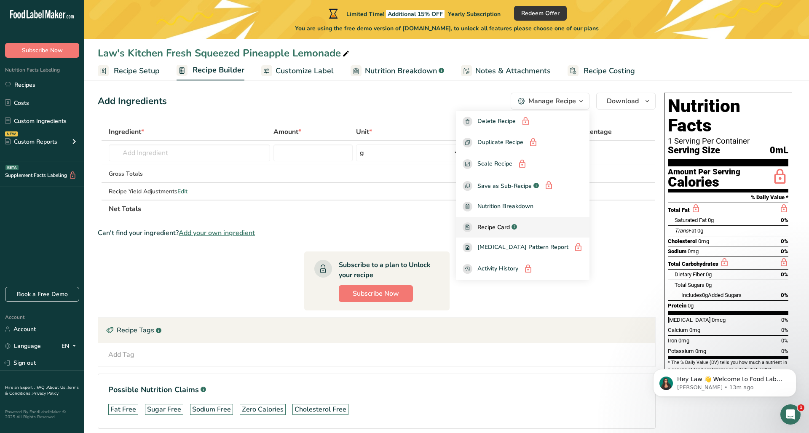
scroll to position [5, 0]
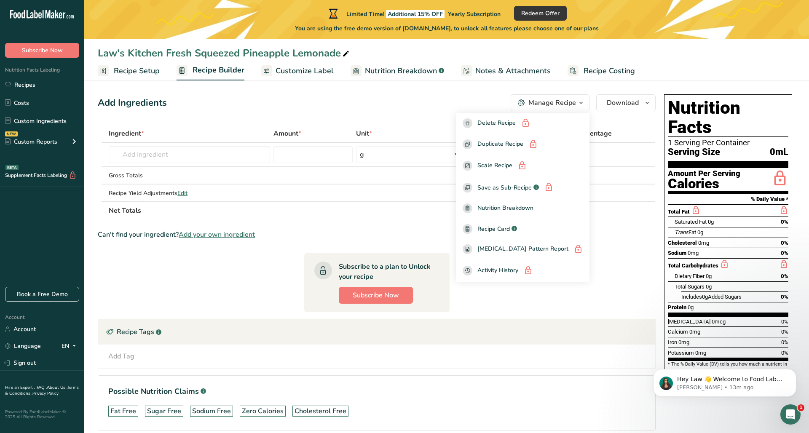
click at [499, 296] on section "Ingredient * Amount * Unit * Waste * .a-a{fill:#347362;}.b-a{fill:#fff;} Grams …" at bounding box center [377, 284] width 558 height 319
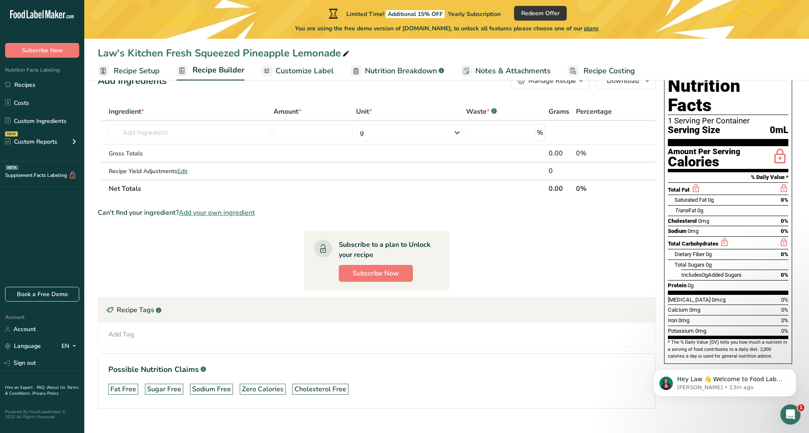
scroll to position [0, 0]
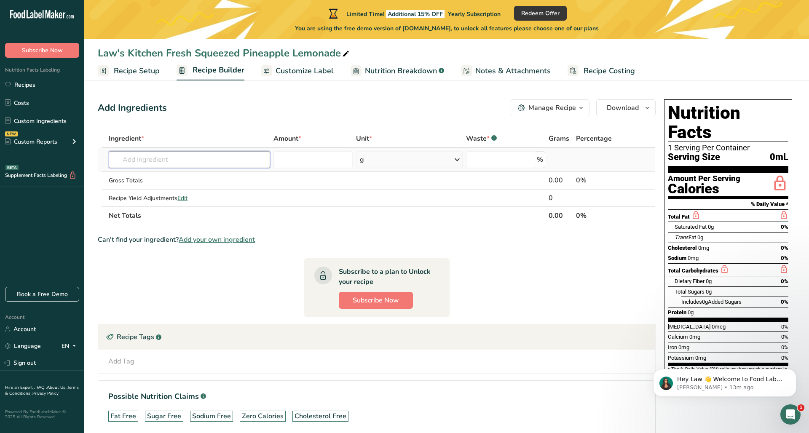
click at [138, 159] on input "text" at bounding box center [189, 159] width 161 height 17
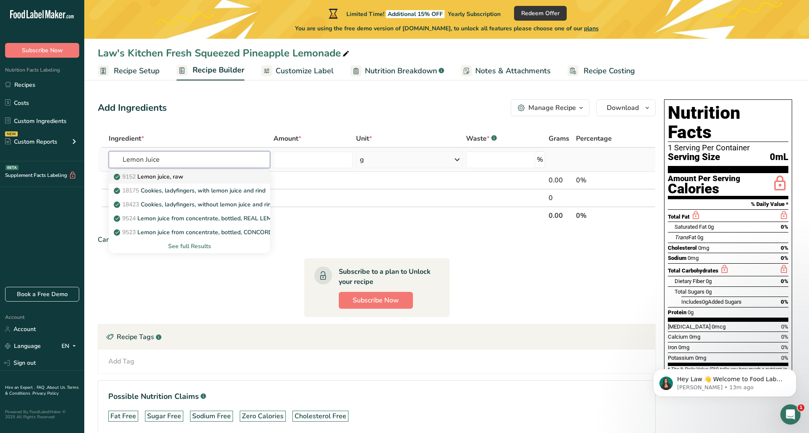
type input "Lemon Juice"
click at [162, 180] on p "9152 Lemon juice, raw" at bounding box center [149, 176] width 68 height 9
type input "Lemon juice, raw"
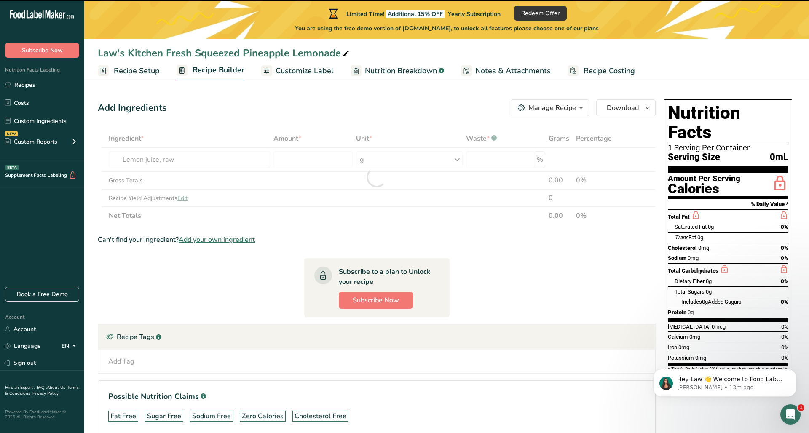
type input "0"
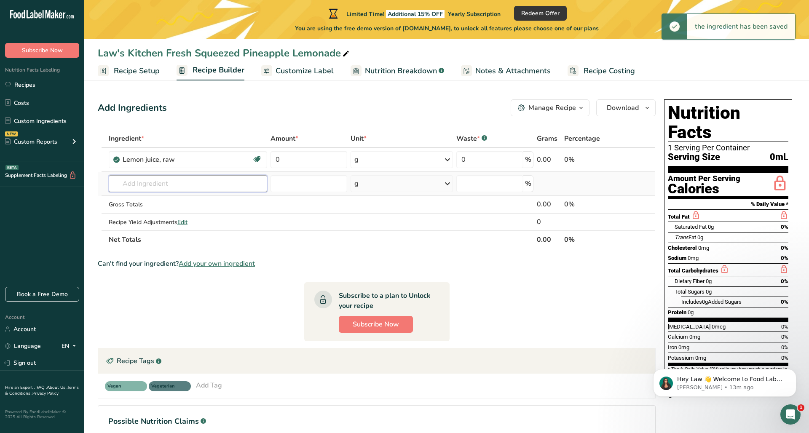
click at [177, 185] on input "text" at bounding box center [188, 183] width 158 height 17
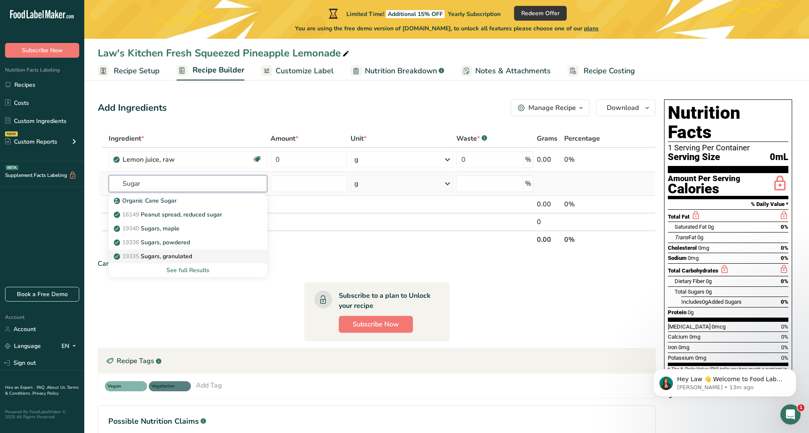
type input "Sugar"
click at [192, 255] on p "19335 Sugars, granulated" at bounding box center [153, 256] width 77 height 9
type input "Sugars, granulated"
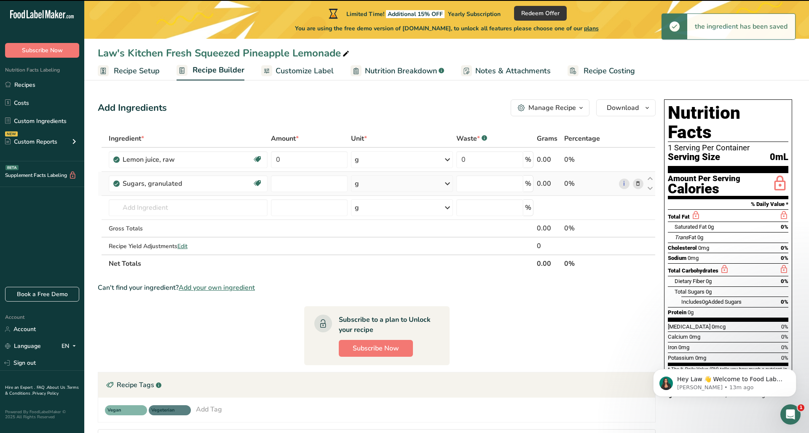
type input "0"
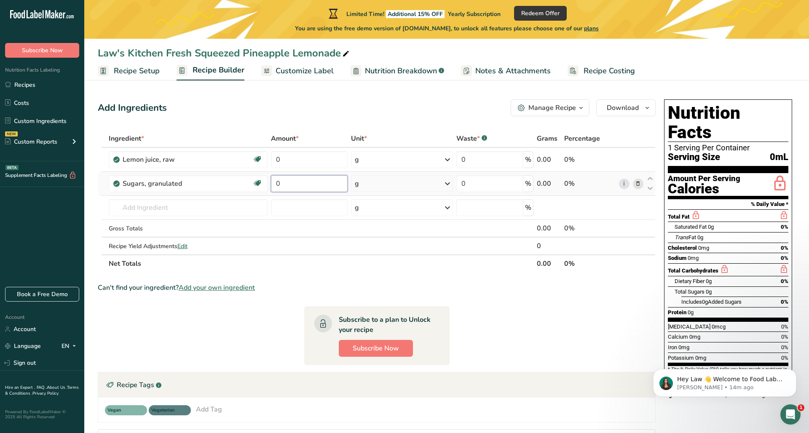
click at [282, 179] on input "0" at bounding box center [309, 183] width 77 height 17
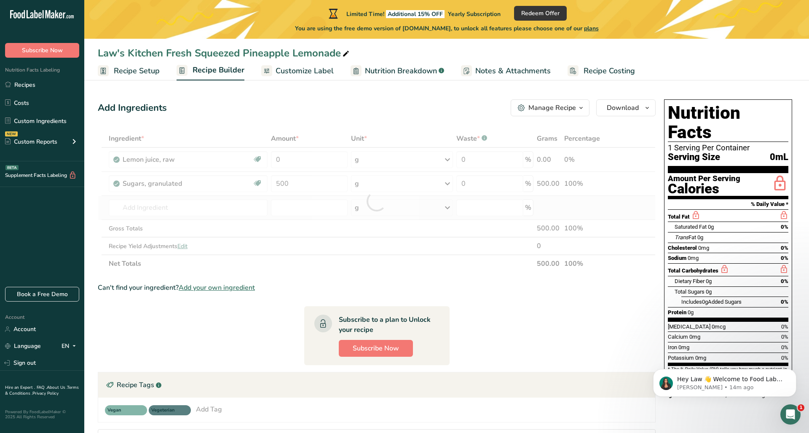
click at [392, 204] on div "Ingredient * Amount * Unit * Waste * .a-a{fill:#347362;}.b-a{fill:#fff;} Grams …" at bounding box center [377, 201] width 558 height 143
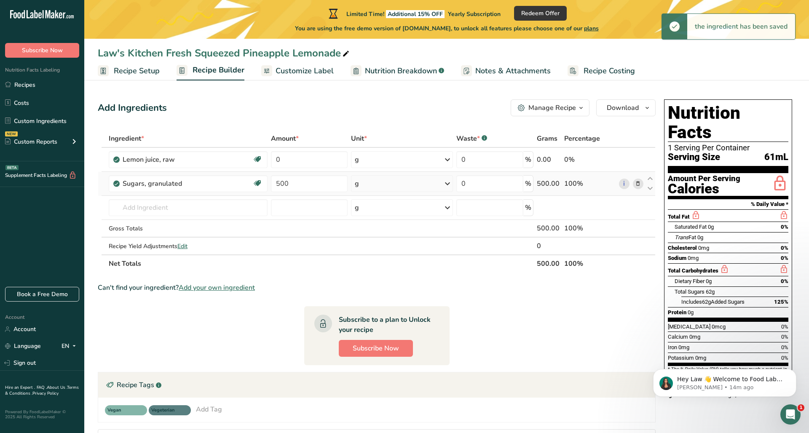
click at [359, 182] on div "g" at bounding box center [357, 184] width 4 height 10
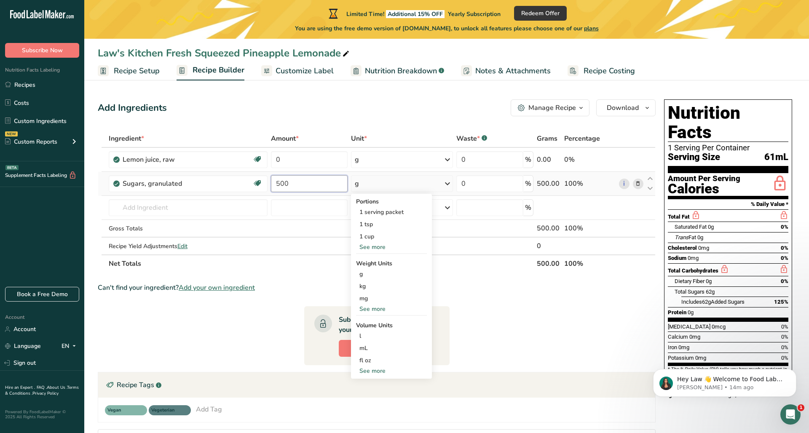
click at [282, 185] on input "500" at bounding box center [309, 183] width 77 height 17
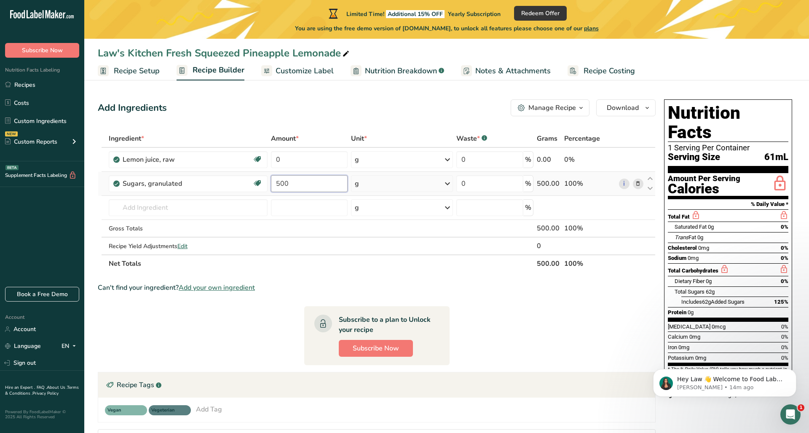
click at [282, 185] on input "500" at bounding box center [309, 183] width 77 height 17
type input "2"
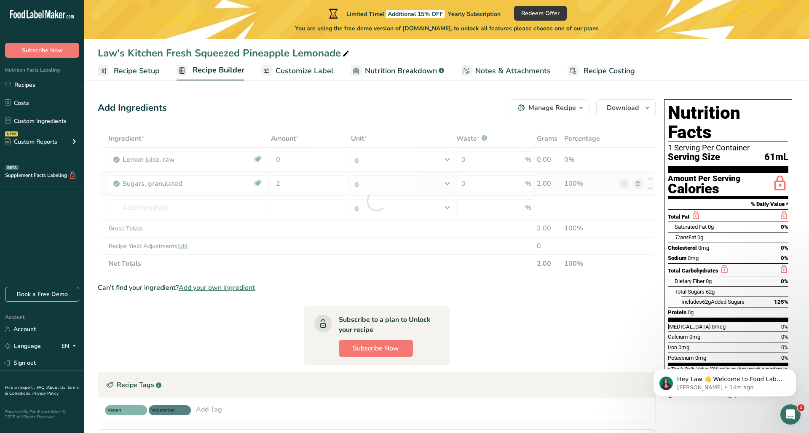
click at [358, 189] on div "Ingredient * Amount * Unit * Waste * .a-a{fill:#347362;}.b-a{fill:#fff;} Grams …" at bounding box center [377, 201] width 558 height 143
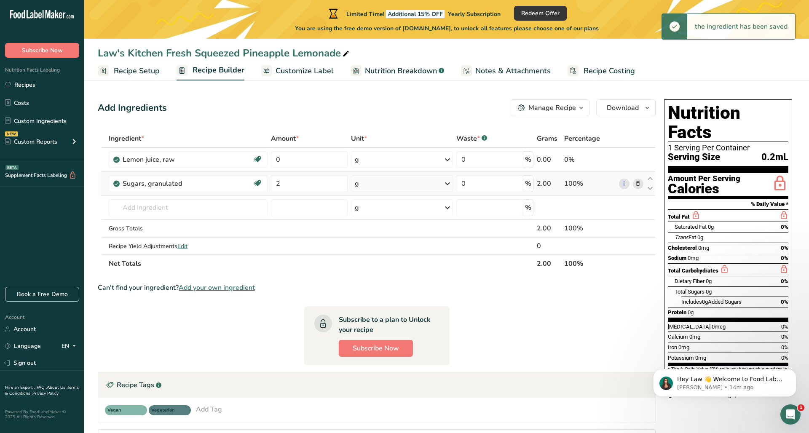
click at [357, 185] on div "g" at bounding box center [357, 184] width 4 height 10
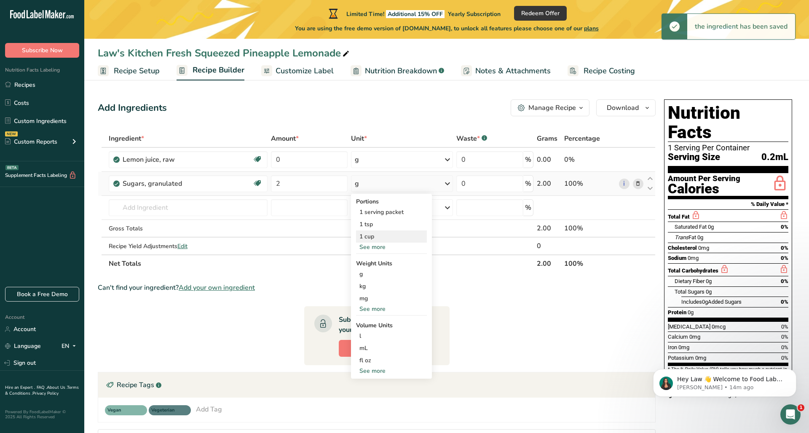
click at [370, 236] on div "1 cup" at bounding box center [391, 236] width 71 height 12
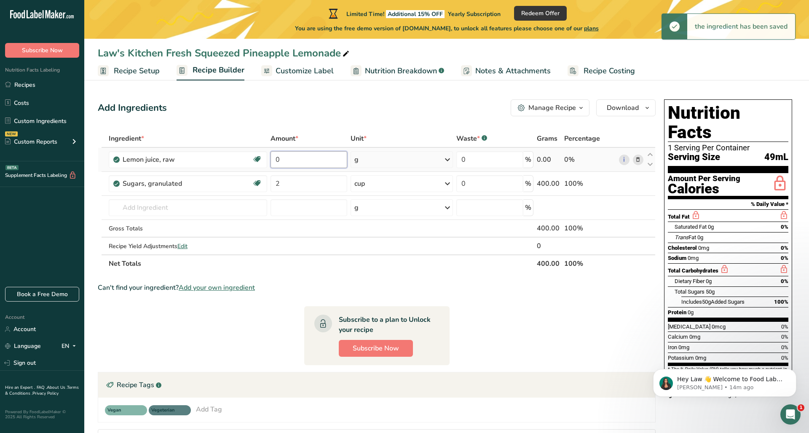
click at [281, 163] on input "0" at bounding box center [309, 159] width 77 height 17
click at [360, 160] on div "Ingredient * Amount * Unit * Waste * .a-a{fill:#347362;}.b-a{fill:#fff;} Grams …" at bounding box center [377, 201] width 558 height 143
click at [354, 162] on div "g" at bounding box center [356, 160] width 4 height 10
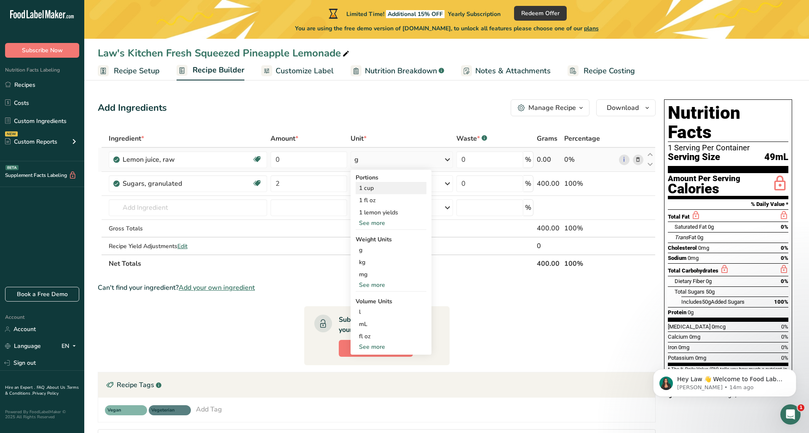
click at [373, 188] on div "1 cup" at bounding box center [391, 188] width 71 height 12
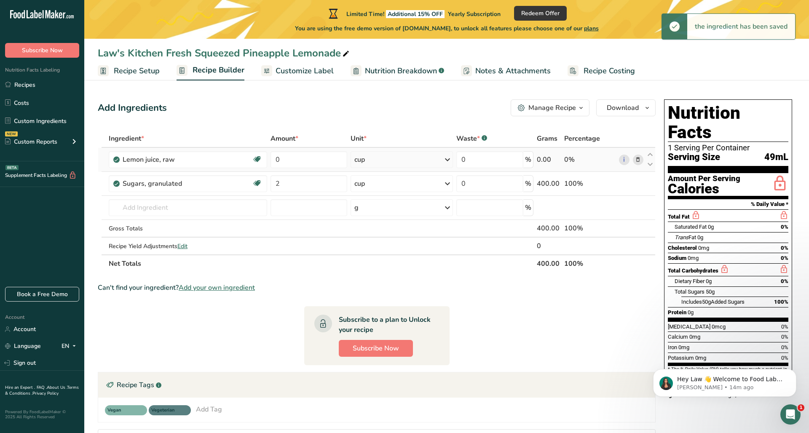
click at [362, 160] on div "cup" at bounding box center [359, 160] width 11 height 10
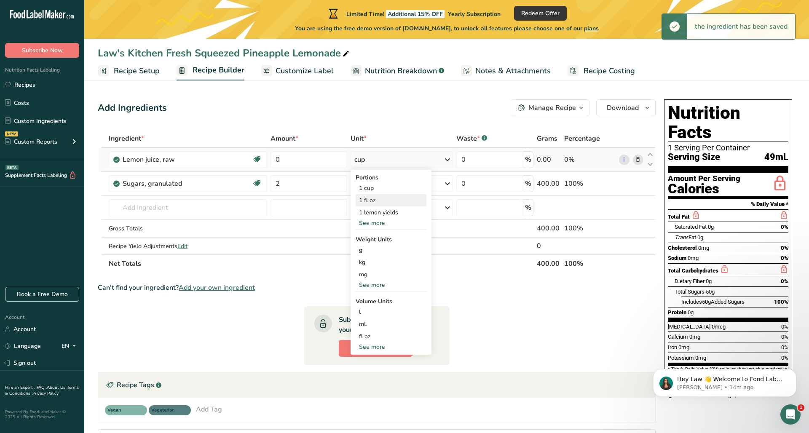
click at [369, 199] on div "1 fl oz" at bounding box center [391, 200] width 71 height 12
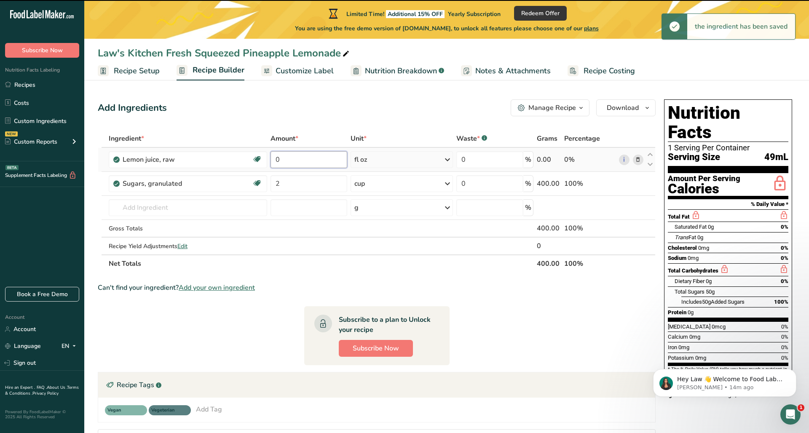
click at [281, 158] on input "0" at bounding box center [309, 159] width 77 height 17
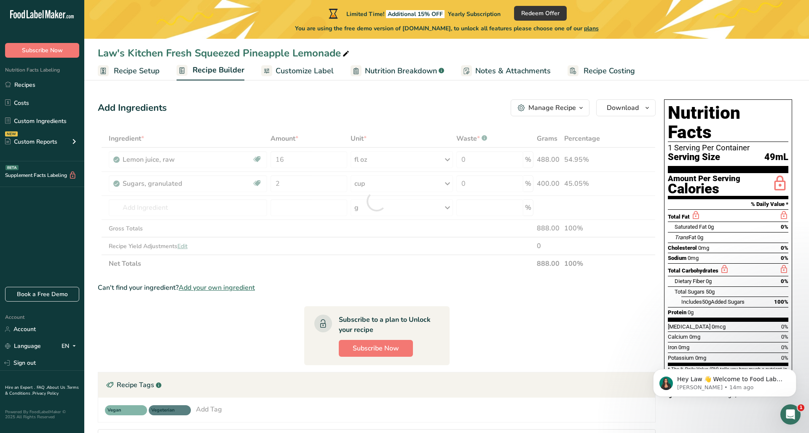
click at [371, 263] on div "Ingredient * Amount * Unit * Waste * .a-a{fill:#347362;}.b-a{fill:#fff;} Grams …" at bounding box center [377, 201] width 558 height 143
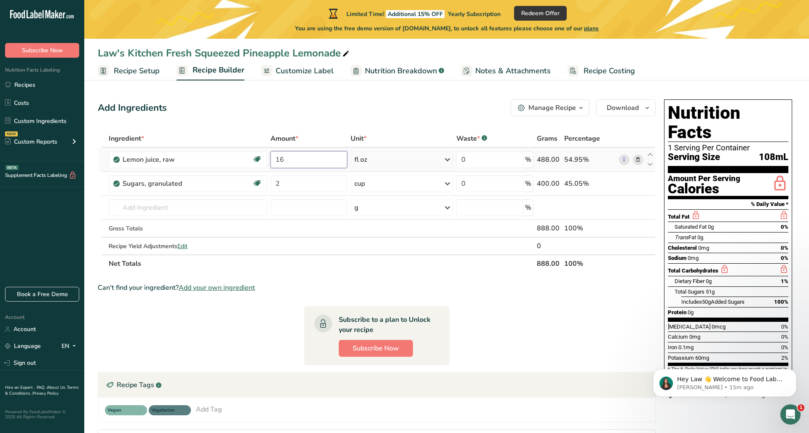
click at [289, 162] on input "16" at bounding box center [309, 159] width 77 height 17
type input "2"
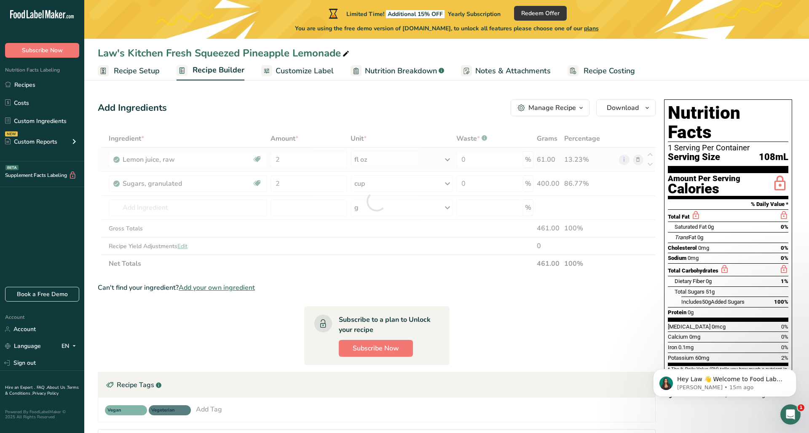
click at [357, 165] on div "Ingredient * Amount * Unit * Waste * .a-a{fill:#347362;}.b-a{fill:#fff;} Grams …" at bounding box center [377, 201] width 558 height 143
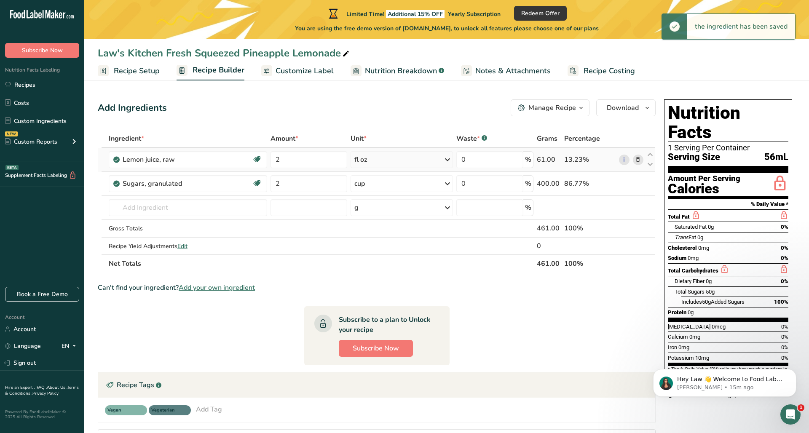
click at [359, 163] on div "fl oz" at bounding box center [360, 160] width 13 height 10
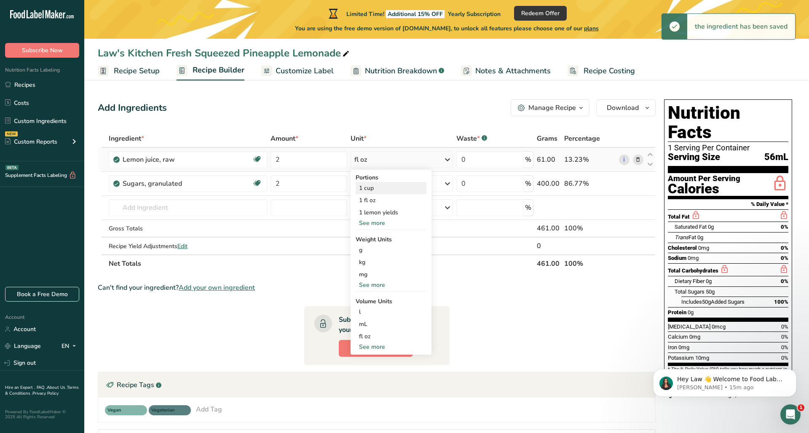
click at [368, 187] on div "1 cup" at bounding box center [391, 188] width 71 height 12
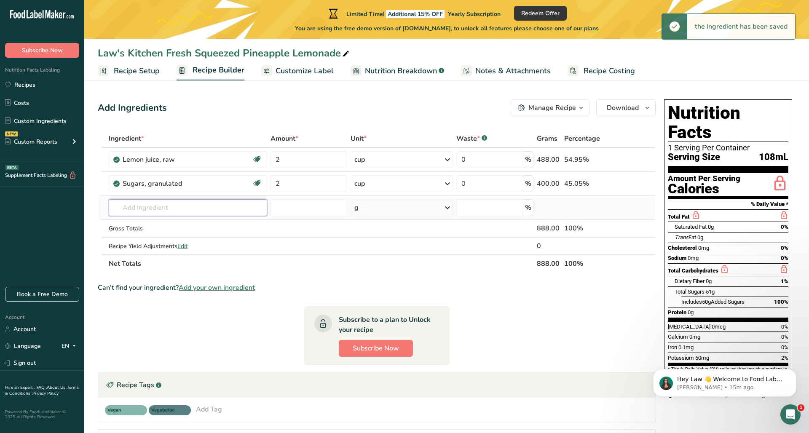
click at [172, 210] on input "text" at bounding box center [188, 207] width 159 height 17
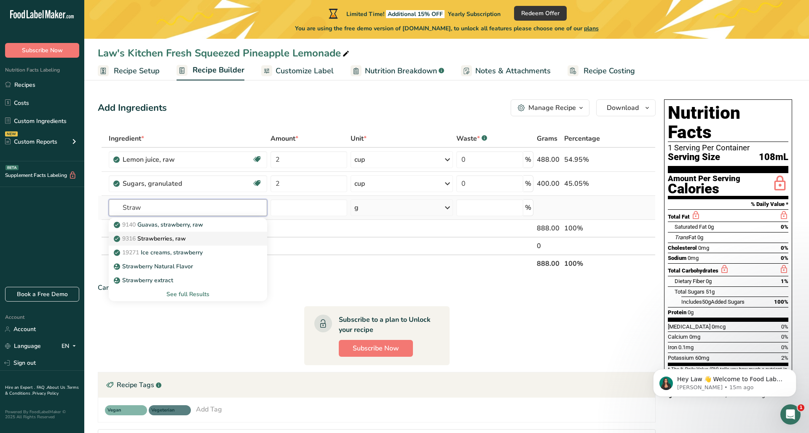
type input "Straw"
click at [186, 238] on p "9316 Strawberries, raw" at bounding box center [150, 238] width 70 height 9
type input "Strawberries, raw"
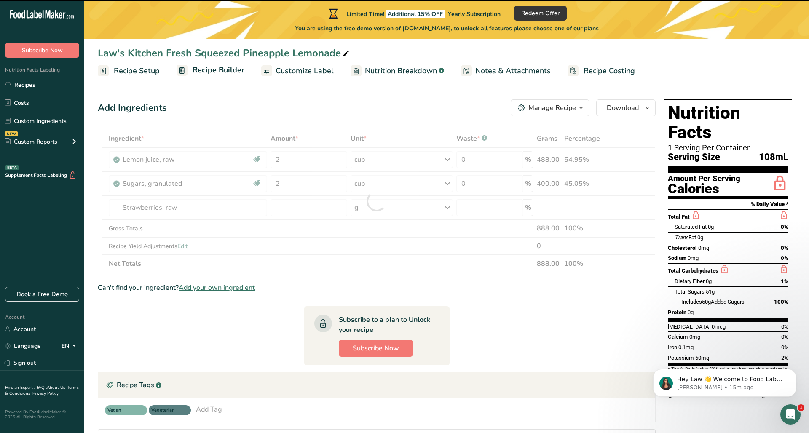
type input "0"
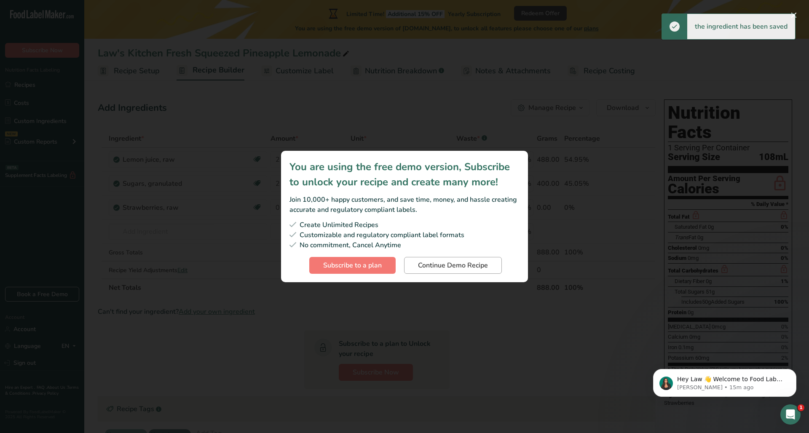
click at [424, 263] on span "Continue Demo Recipe" at bounding box center [453, 265] width 70 height 10
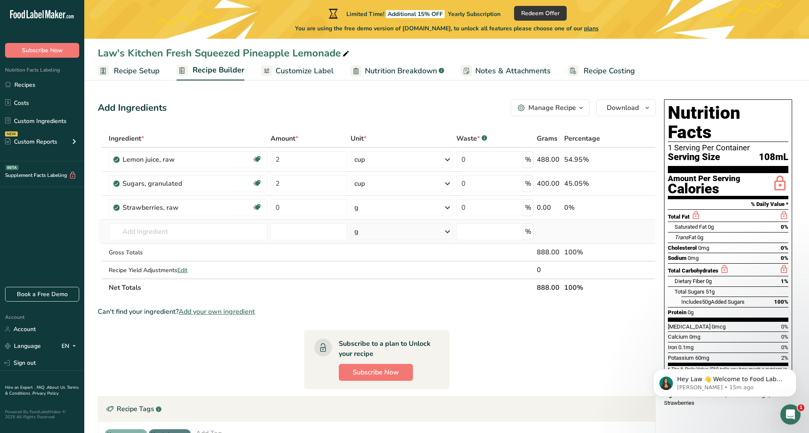
click at [360, 230] on div "g" at bounding box center [402, 231] width 102 height 17
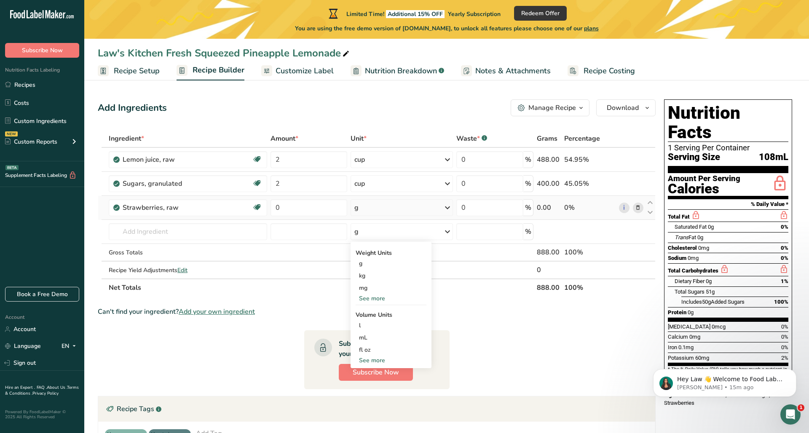
click at [355, 212] on div "g" at bounding box center [356, 208] width 4 height 10
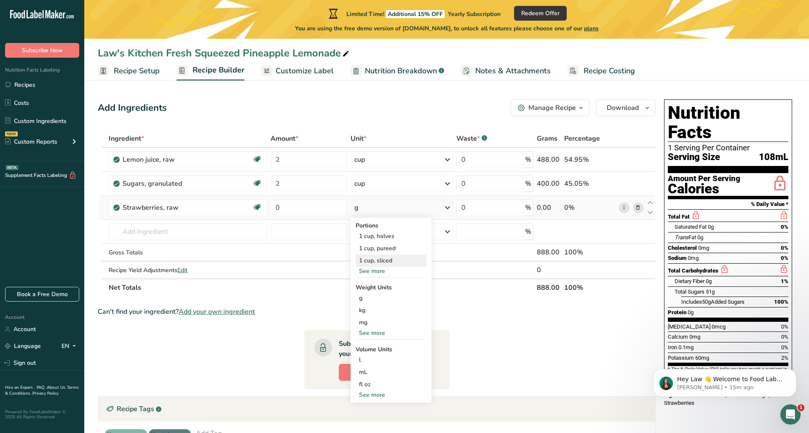
click at [370, 259] on div "1 cup, sliced" at bounding box center [391, 261] width 71 height 12
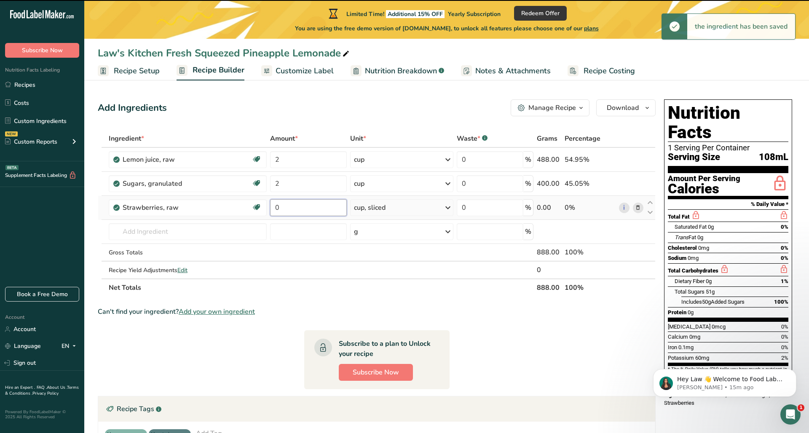
click at [281, 206] on input "0" at bounding box center [308, 207] width 76 height 17
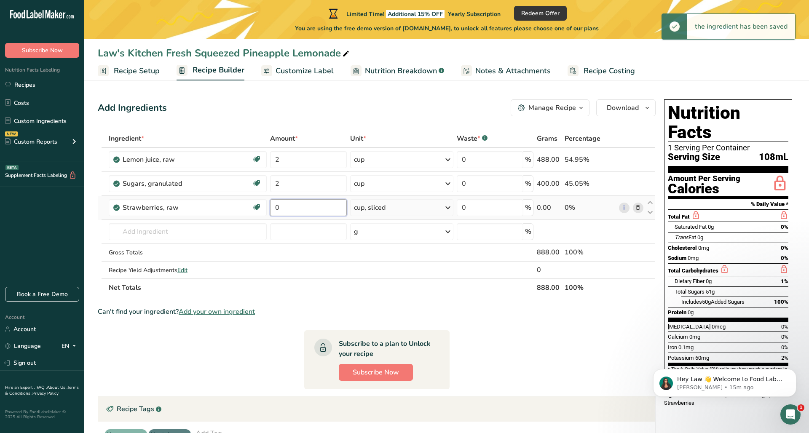
click at [281, 206] on input "0" at bounding box center [308, 207] width 76 height 17
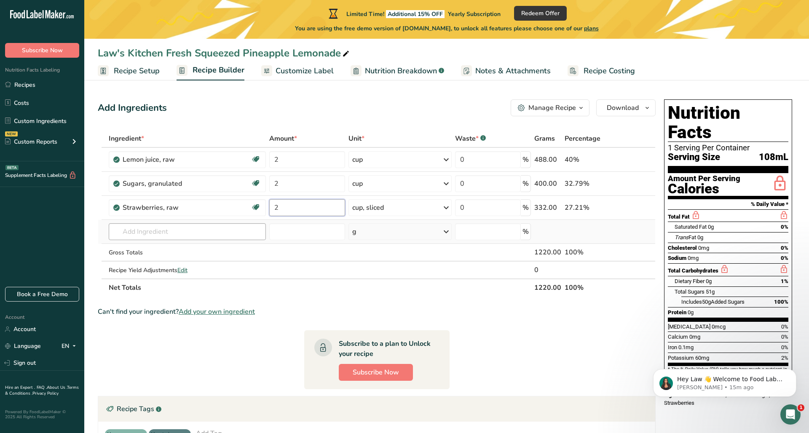
type input "2"
click at [162, 237] on div "Ingredient * Amount * Unit * Waste * .a-a{fill:#347362;}.b-a{fill:#fff;} Grams …" at bounding box center [377, 213] width 558 height 167
type input "Purif"
click at [134, 245] on p "Purified Water" at bounding box center [143, 248] width 56 height 9
type input "Purified Water"
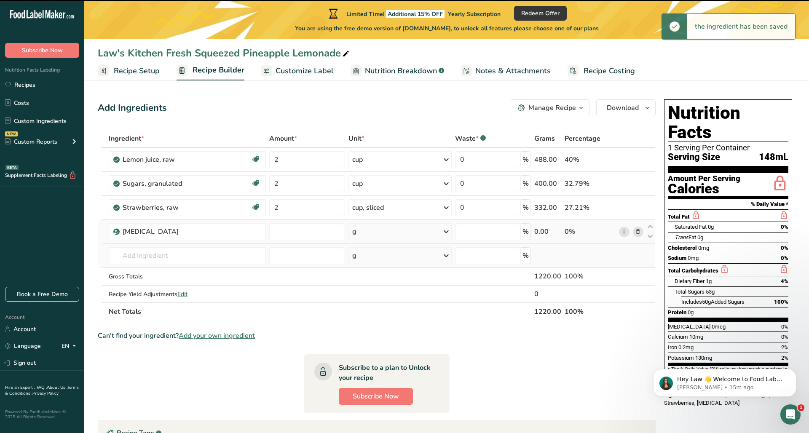
type input "0"
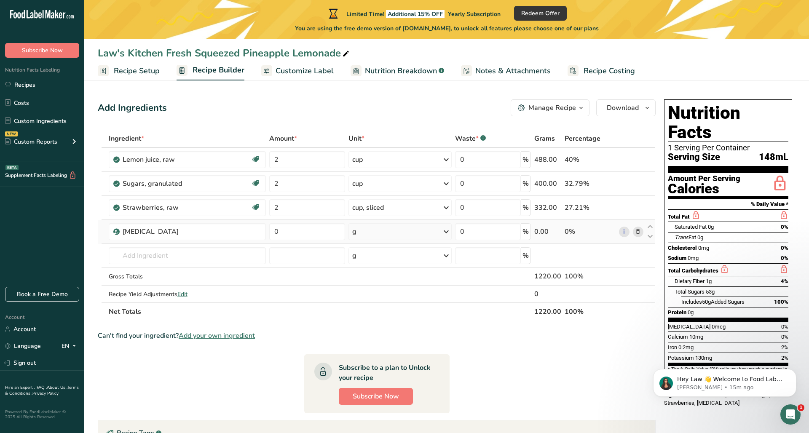
click at [364, 235] on div "g" at bounding box center [399, 231] width 103 height 17
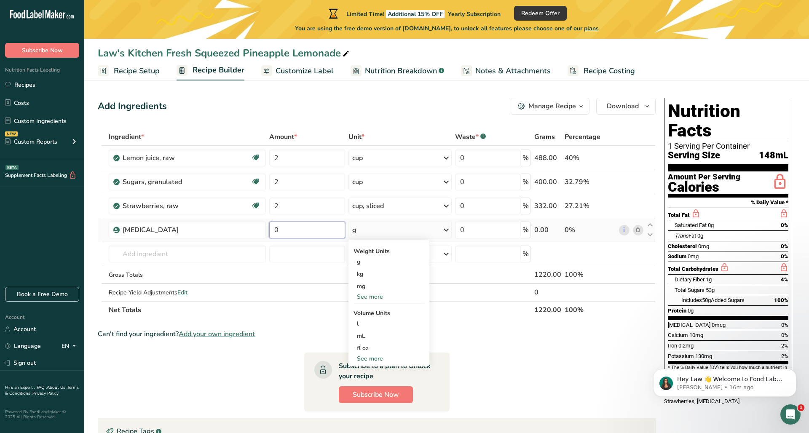
click at [289, 228] on input "0" at bounding box center [307, 230] width 76 height 17
click at [393, 245] on div "Ingredient * Amount * Unit * Waste * .a-a{fill:#347362;}.b-a{fill:#fff;} Grams …" at bounding box center [377, 223] width 558 height 191
click at [257, 234] on div "Purified Water" at bounding box center [192, 230] width 139 height 10
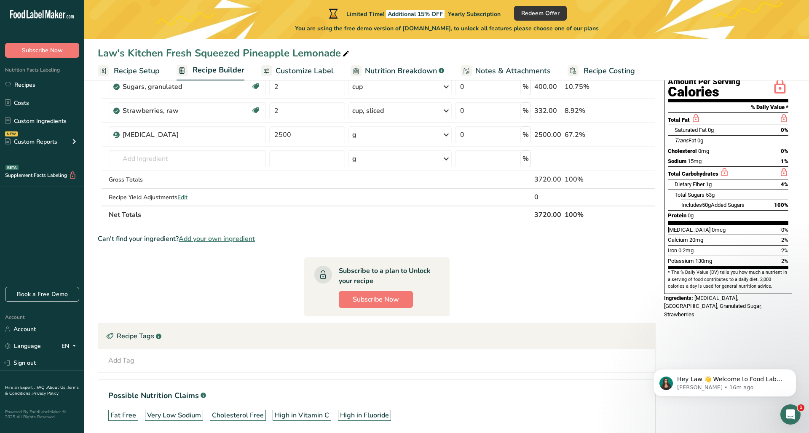
scroll to position [0, 0]
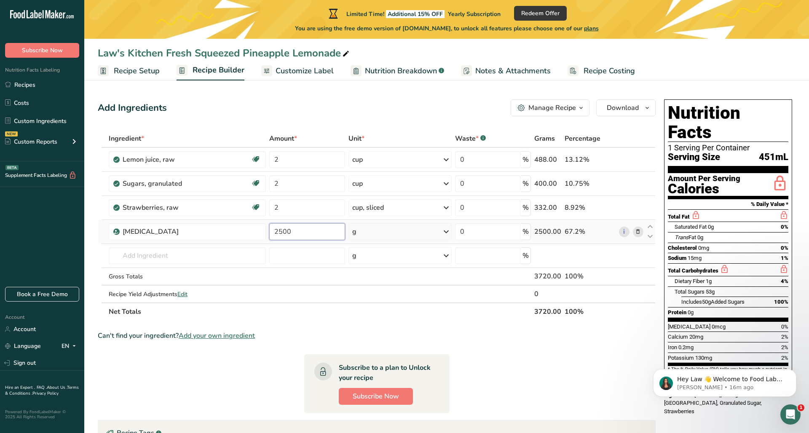
click at [287, 231] on input "2500" at bounding box center [307, 231] width 76 height 17
type input "3000"
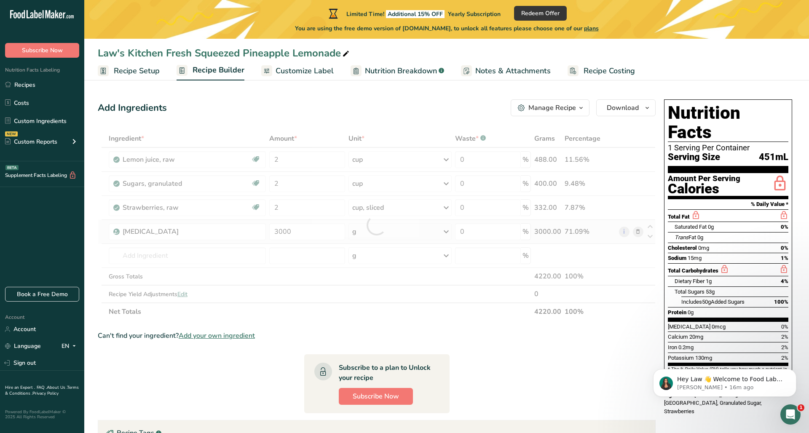
click at [274, 241] on div "Ingredient * Amount * Unit * Waste * .a-a{fill:#347362;}.b-a{fill:#fff;} Grams …" at bounding box center [377, 225] width 558 height 191
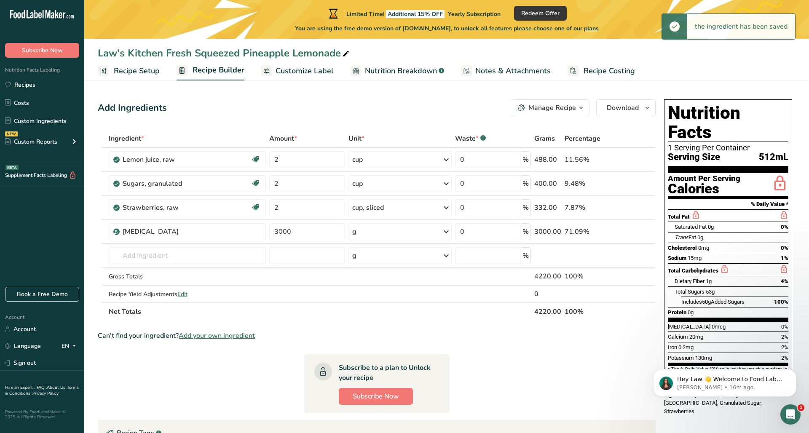
click at [319, 74] on span "Customize Label" at bounding box center [305, 70] width 58 height 11
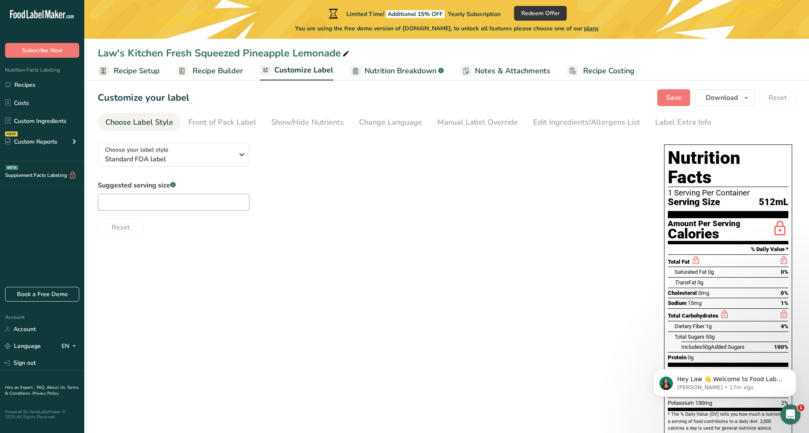
scroll to position [15, 0]
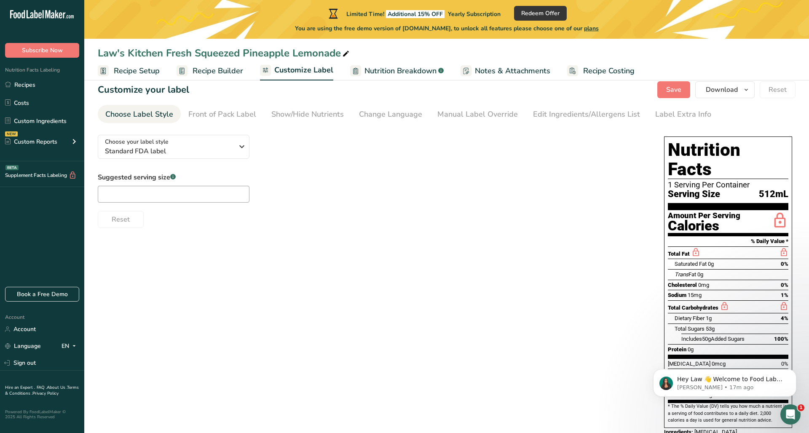
click at [217, 68] on span "Recipe Builder" at bounding box center [218, 70] width 51 height 11
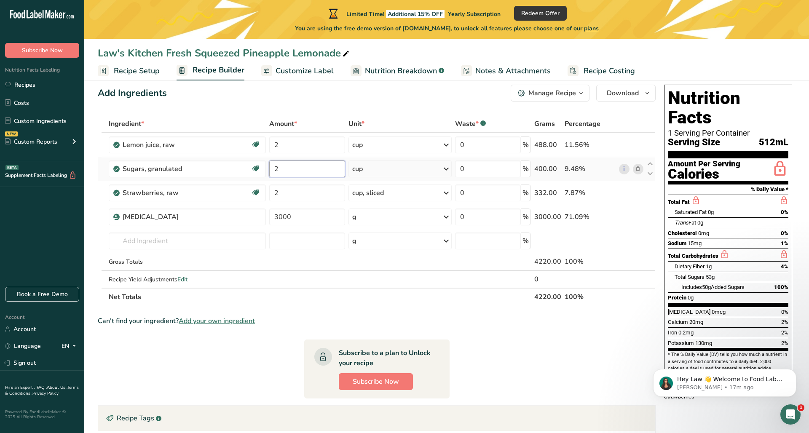
click at [284, 172] on input "2" at bounding box center [307, 169] width 76 height 17
type input "1.5"
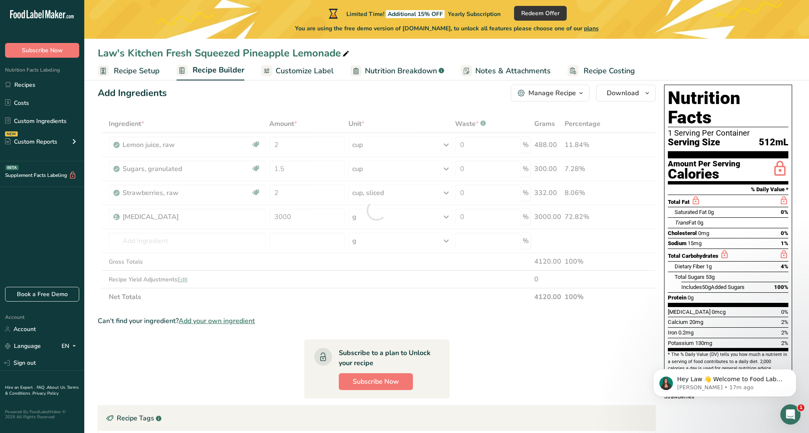
click at [395, 248] on div "Ingredient * Amount * Unit * Waste * .a-a{fill:#347362;}.b-a{fill:#fff;} Grams …" at bounding box center [377, 210] width 558 height 191
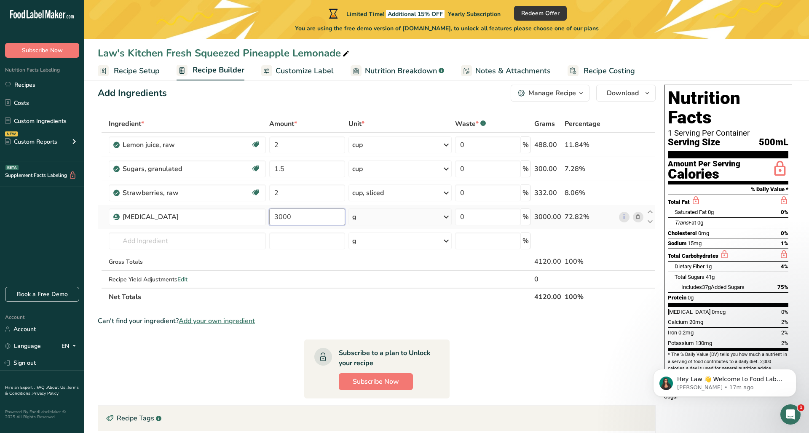
click at [290, 218] on input "3000" at bounding box center [307, 217] width 76 height 17
type input "2500"
click at [301, 245] on div "Ingredient * Amount * Unit * Waste * .a-a{fill:#347362;}.b-a{fill:#fff;} Grams …" at bounding box center [377, 210] width 558 height 191
click at [342, 272] on td at bounding box center [307, 279] width 79 height 17
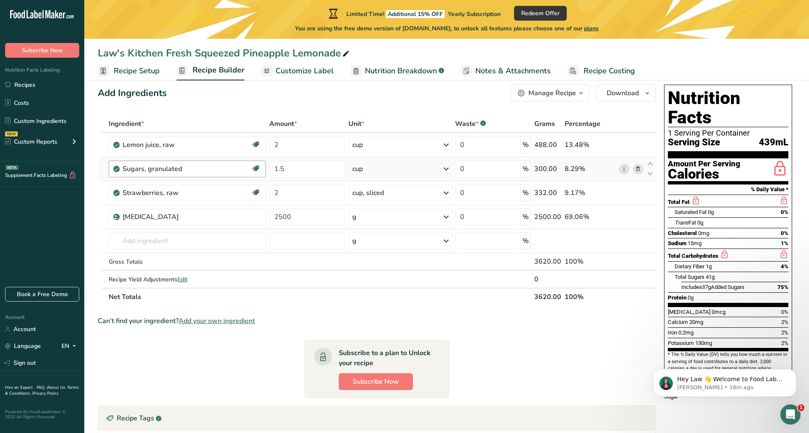
click at [173, 175] on div "Sugars, granulated Dairy free Gluten free Vegan Vegetarian Soy free" at bounding box center [188, 169] width 158 height 17
click at [293, 146] on input "2" at bounding box center [307, 145] width 76 height 17
type input "14"
click at [359, 148] on div "Ingredient * Amount * Unit * Waste * .a-a{fill:#347362;}.b-a{fill:#fff;} Grams …" at bounding box center [377, 210] width 558 height 191
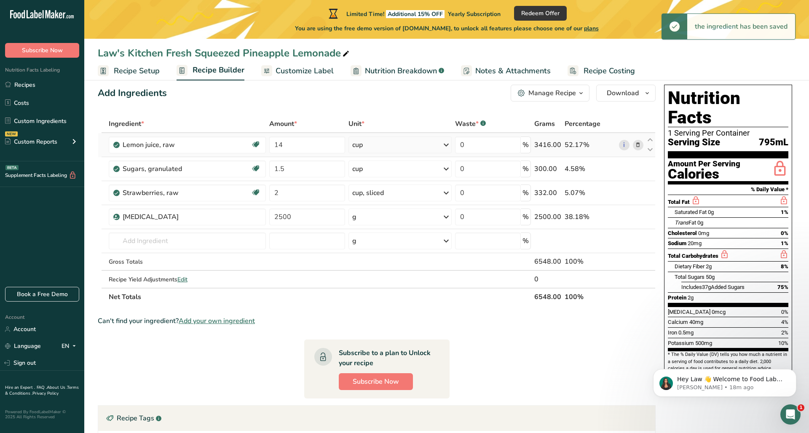
click at [360, 147] on div "cup" at bounding box center [357, 145] width 11 height 10
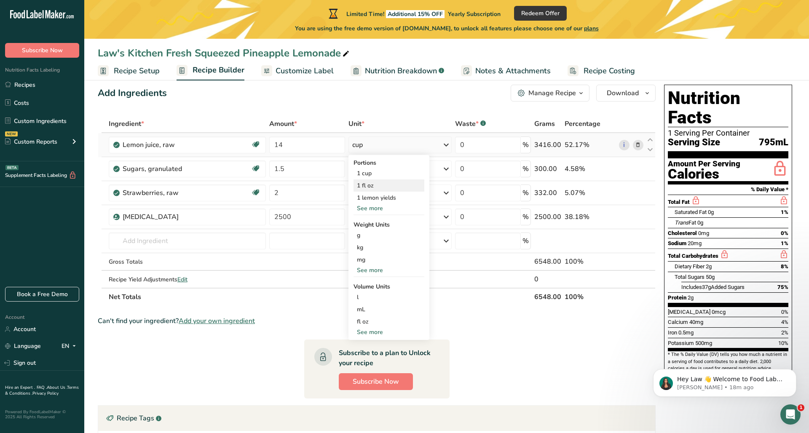
click at [366, 188] on div "1 fl oz" at bounding box center [389, 186] width 71 height 12
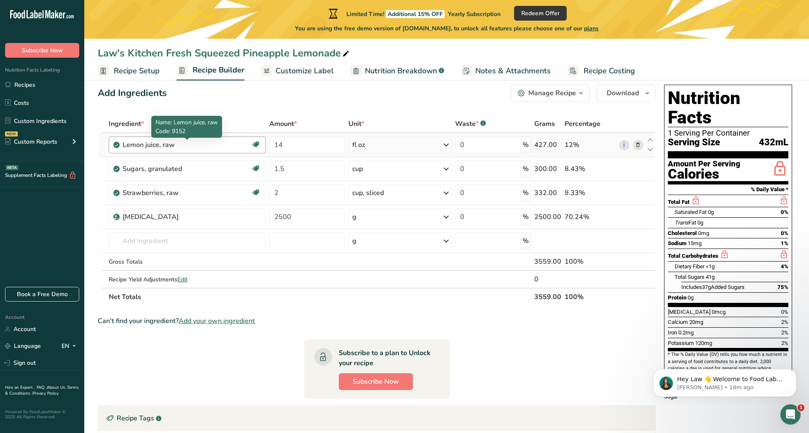
click at [151, 146] on div "Lemon juice, raw" at bounding box center [175, 145] width 105 height 10
click at [179, 145] on div "Lemon juice, raw" at bounding box center [175, 145] width 105 height 10
click at [175, 145] on div "Lemon juice, raw" at bounding box center [175, 145] width 105 height 10
click at [172, 144] on div "Lemon juice, raw" at bounding box center [175, 145] width 105 height 10
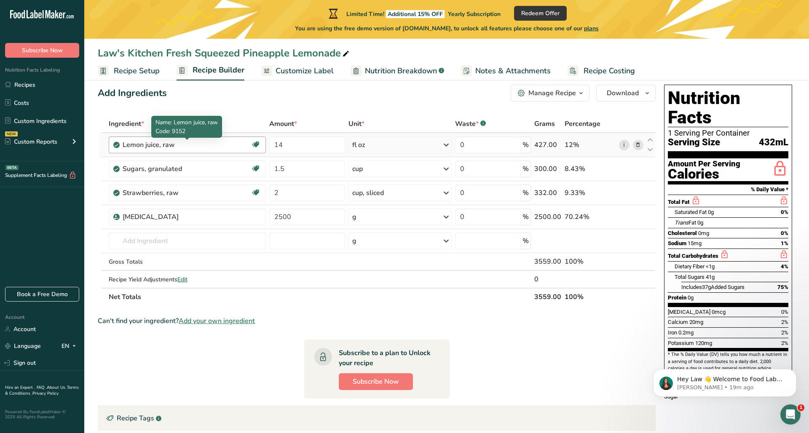
click at [172, 144] on div "Lemon juice, raw" at bounding box center [175, 145] width 105 height 10
click at [185, 142] on div at bounding box center [187, 140] width 4 height 4
click at [142, 147] on div "Lemon juice, raw" at bounding box center [175, 145] width 105 height 10
click at [322, 68] on span "Customize Label" at bounding box center [305, 70] width 58 height 11
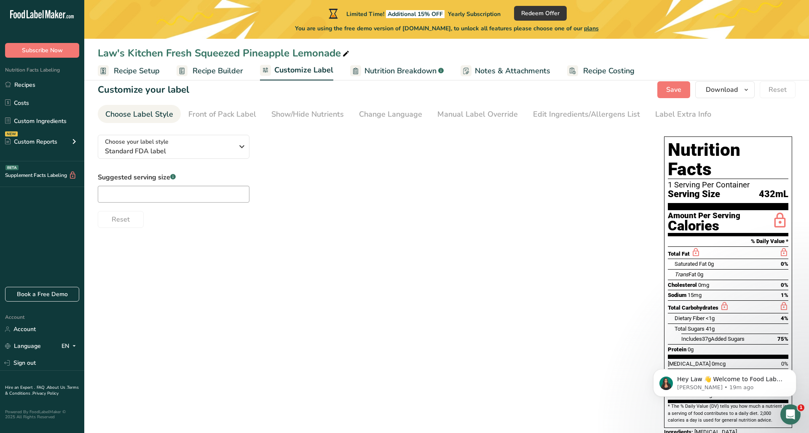
click at [383, 68] on span "Nutrition Breakdown" at bounding box center [400, 70] width 72 height 11
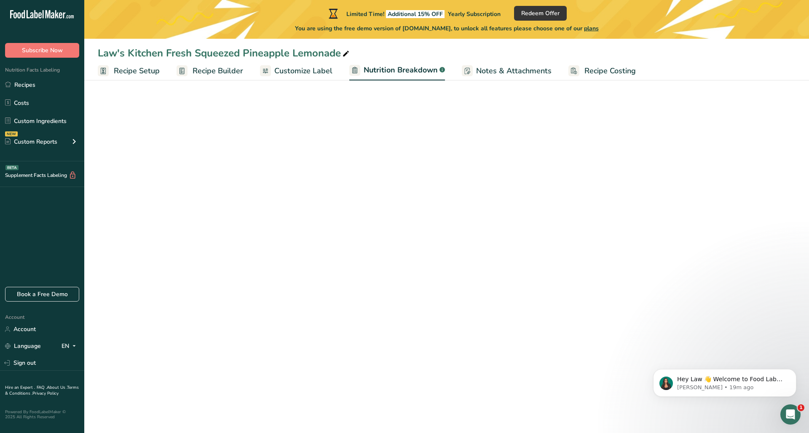
select select "Calories"
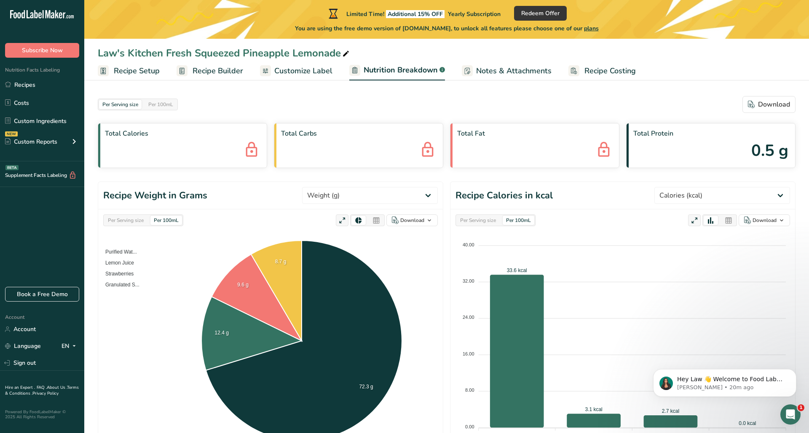
click at [317, 72] on span "Customize Label" at bounding box center [303, 70] width 58 height 11
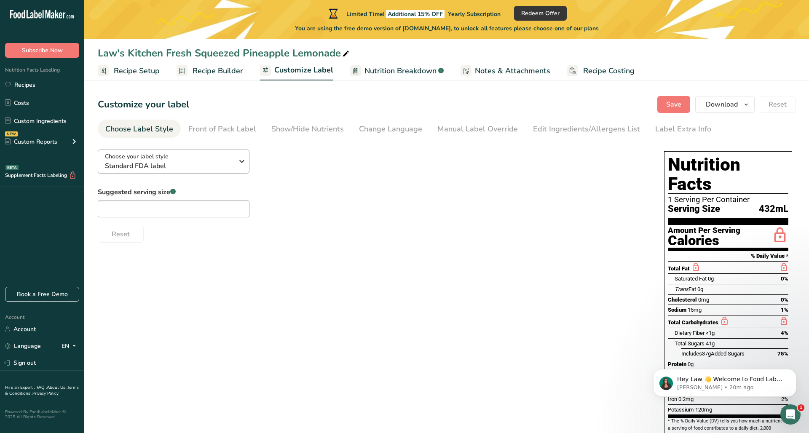
click at [240, 166] on icon "button" at bounding box center [242, 161] width 10 height 15
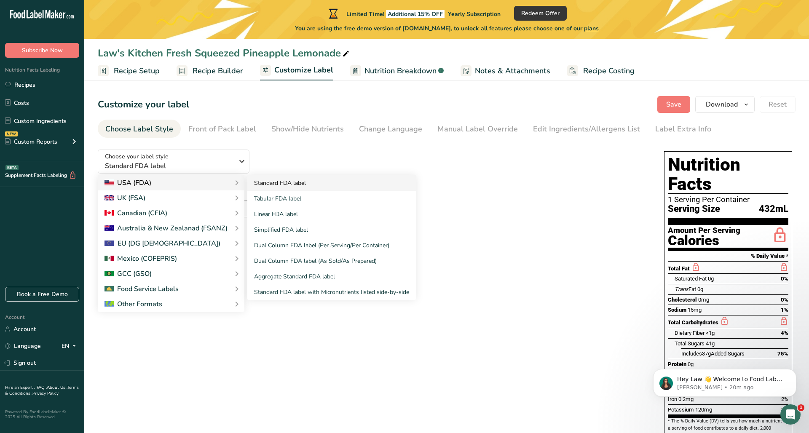
click at [278, 186] on link "Standard FDA label" at bounding box center [331, 183] width 169 height 16
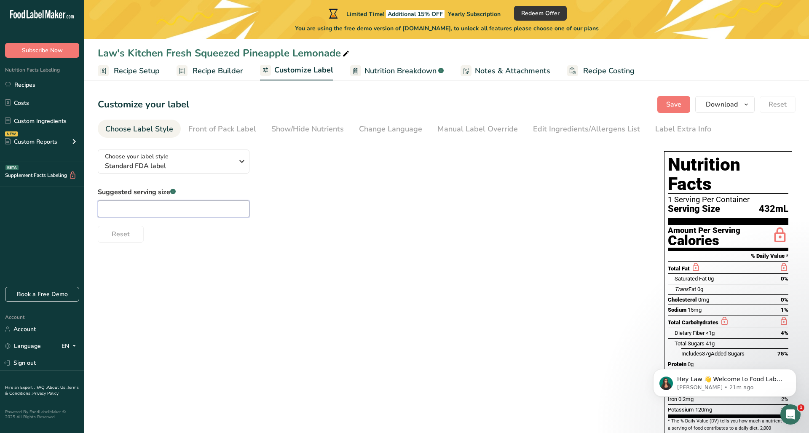
click at [162, 211] on input "text" at bounding box center [174, 209] width 152 height 17
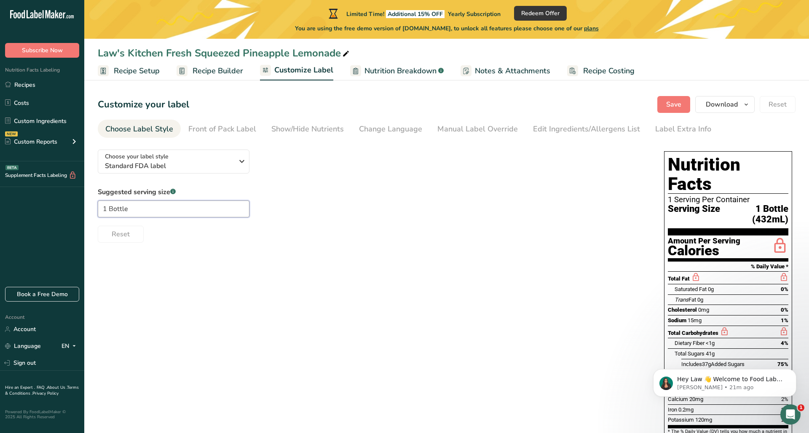
type input "1 Bottle"
click at [303, 229] on div "Reset" at bounding box center [372, 232] width 549 height 20
click at [197, 131] on div "Front of Pack Label" at bounding box center [222, 128] width 68 height 11
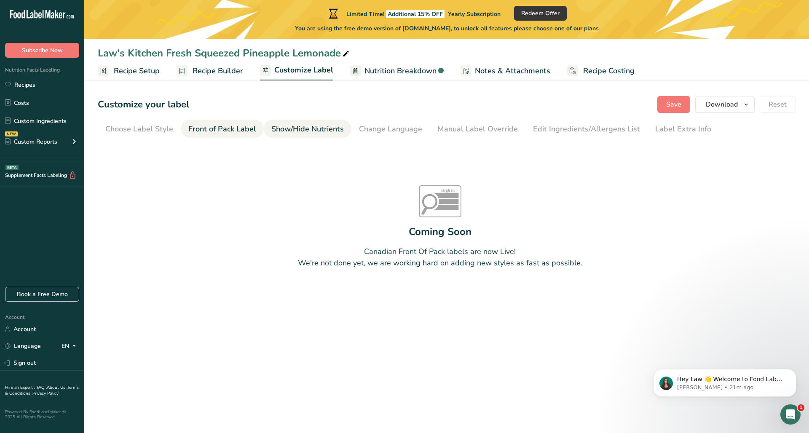
click at [302, 132] on div "Show/Hide Nutrients" at bounding box center [307, 128] width 72 height 11
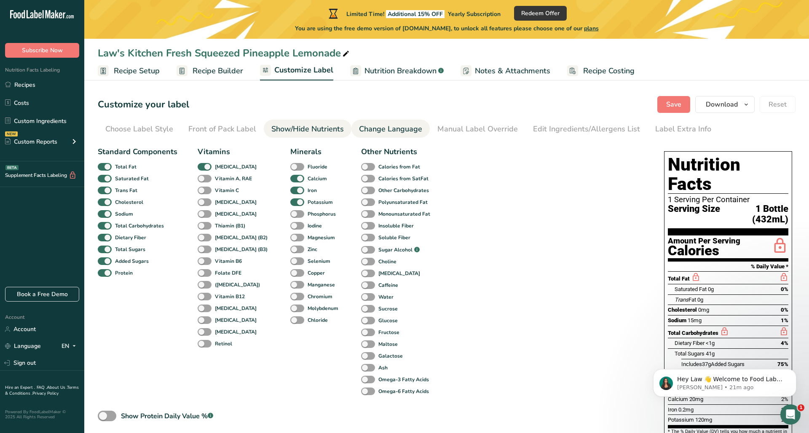
click at [399, 133] on div "Change Language" at bounding box center [390, 128] width 63 height 11
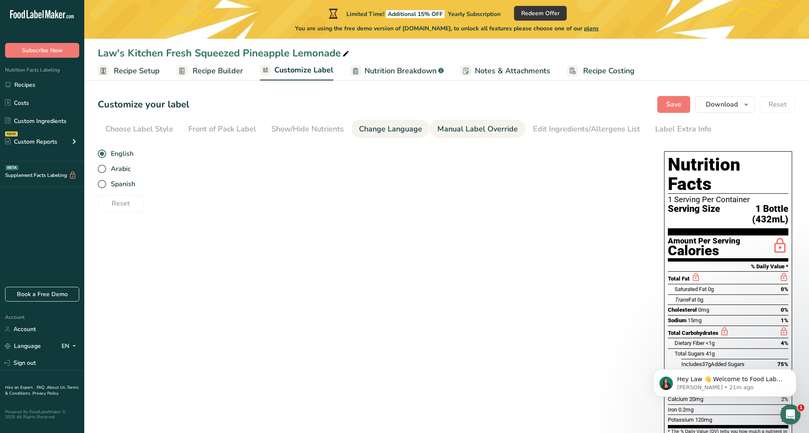
click at [460, 131] on div "Manual Label Override" at bounding box center [477, 128] width 80 height 11
type input "1 Bottle (432mL)"
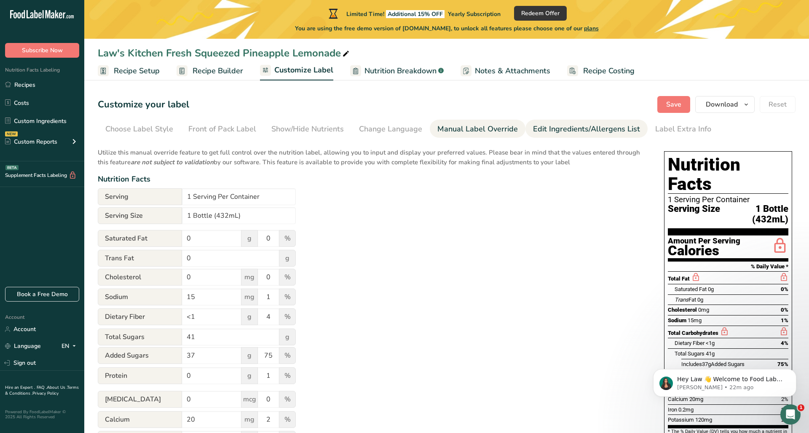
click at [562, 133] on div "Edit Ingredients/Allergens List" at bounding box center [586, 128] width 107 height 11
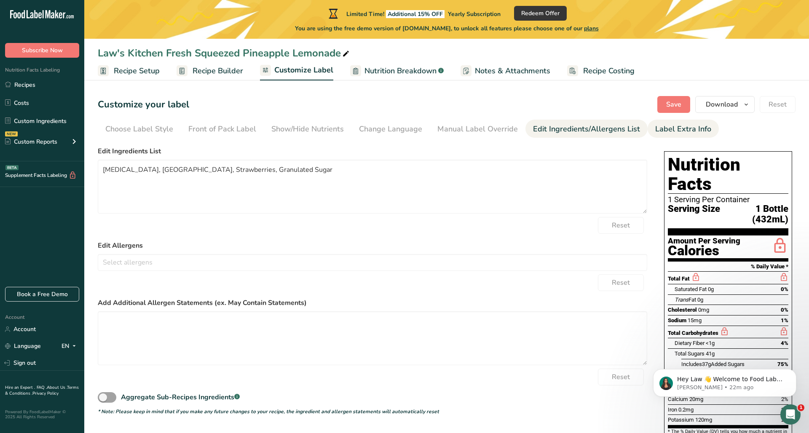
click at [655, 127] on div "Label Extra Info" at bounding box center [683, 128] width 56 height 11
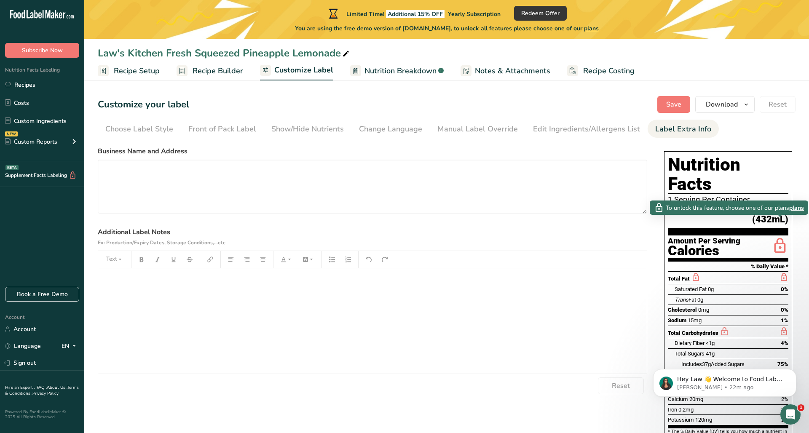
click at [795, 209] on span "plans" at bounding box center [796, 208] width 15 height 9
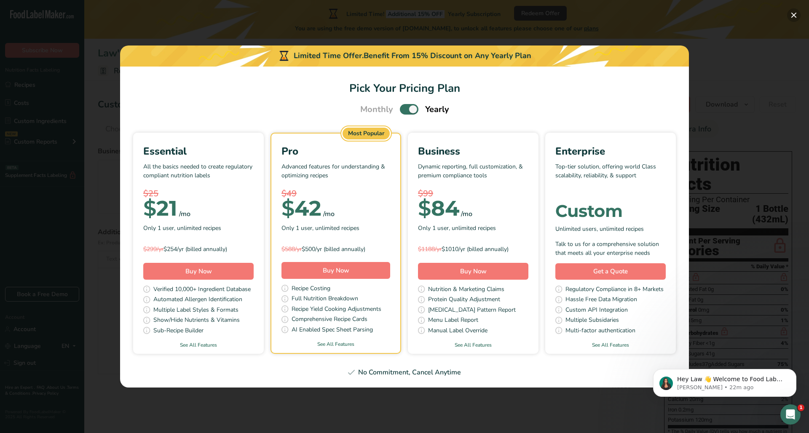
click at [792, 16] on button "Pick Your Pricing Plan Modal" at bounding box center [793, 14] width 13 height 13
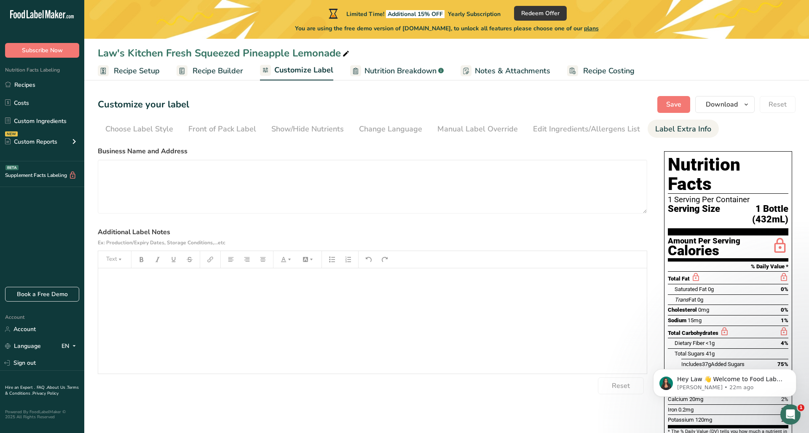
click at [385, 73] on span "Nutrition Breakdown" at bounding box center [400, 70] width 72 height 11
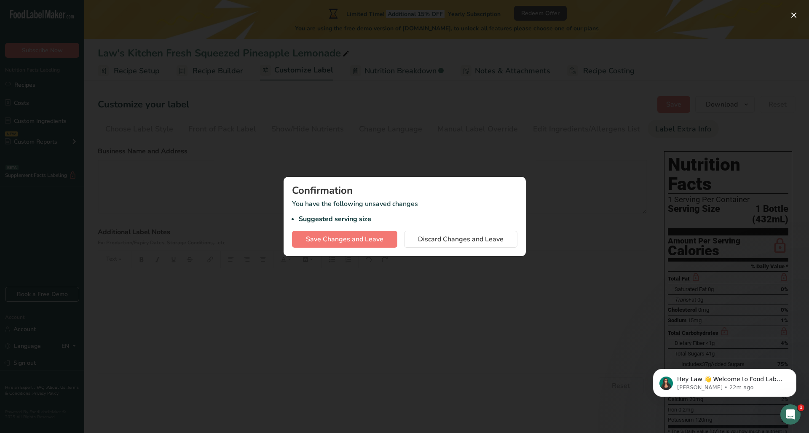
click at [483, 61] on div at bounding box center [404, 216] width 809 height 433
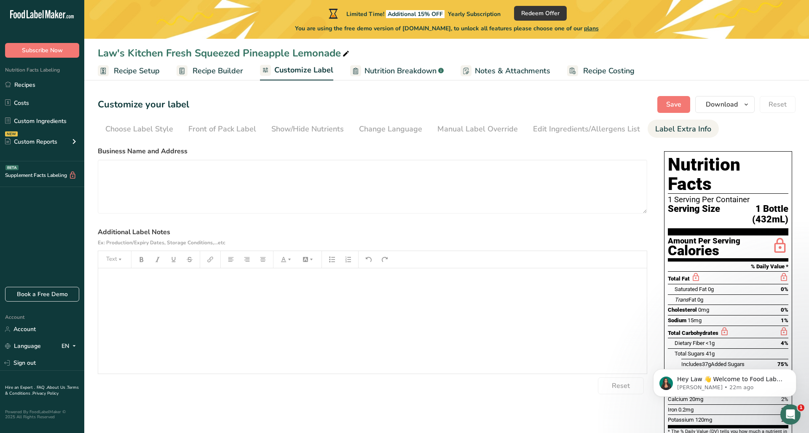
click at [512, 71] on span "Notes & Attachments" at bounding box center [512, 70] width 75 height 11
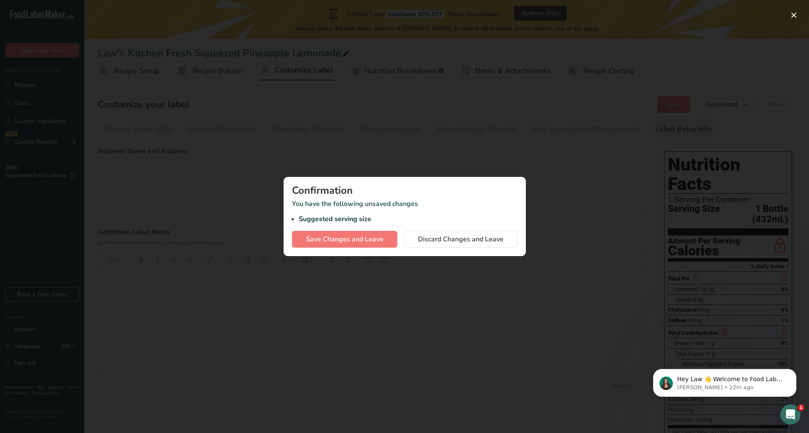
click at [596, 74] on div at bounding box center [404, 216] width 809 height 433
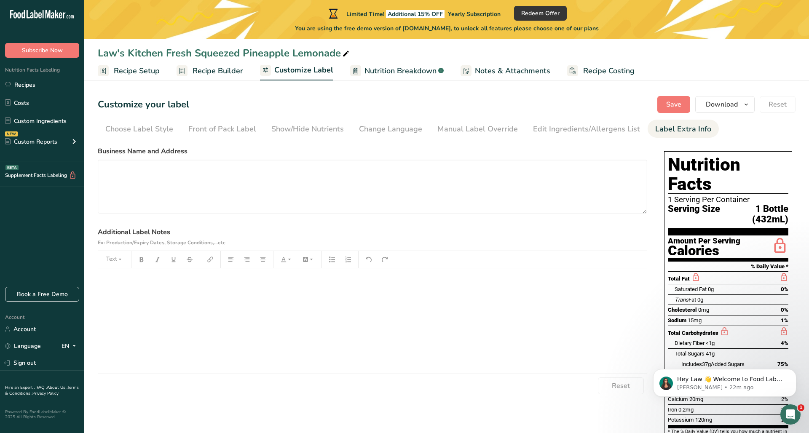
click at [597, 77] on link "Recipe Costing" at bounding box center [600, 71] width 67 height 19
